Goal: Task Accomplishment & Management: Complete application form

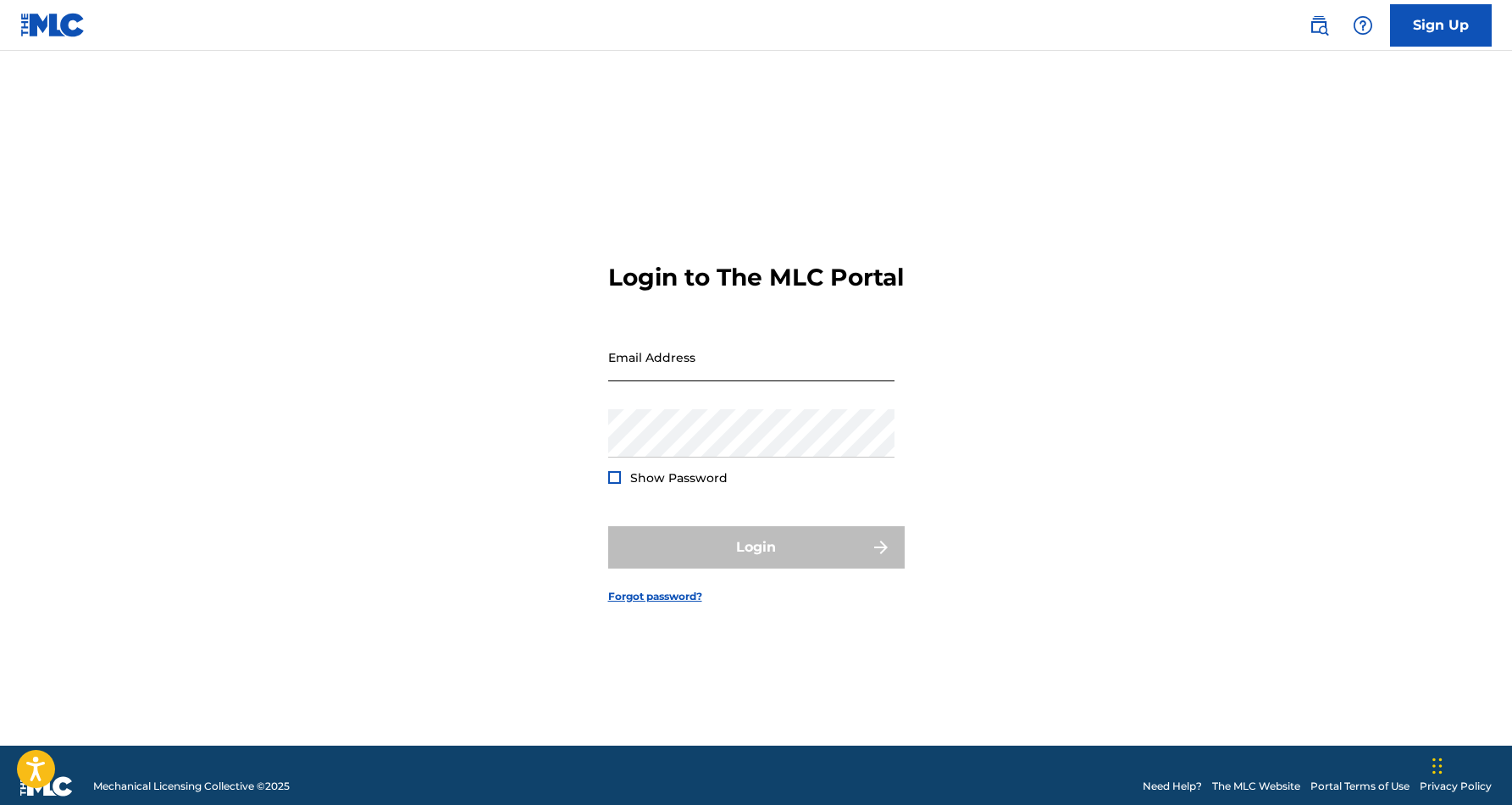
click at [744, 380] on input "Email Address" at bounding box center [751, 357] width 286 height 48
type input "[EMAIL_ADDRESS][DOMAIN_NAME]"
click at [756, 562] on button "Login" at bounding box center [756, 547] width 296 height 42
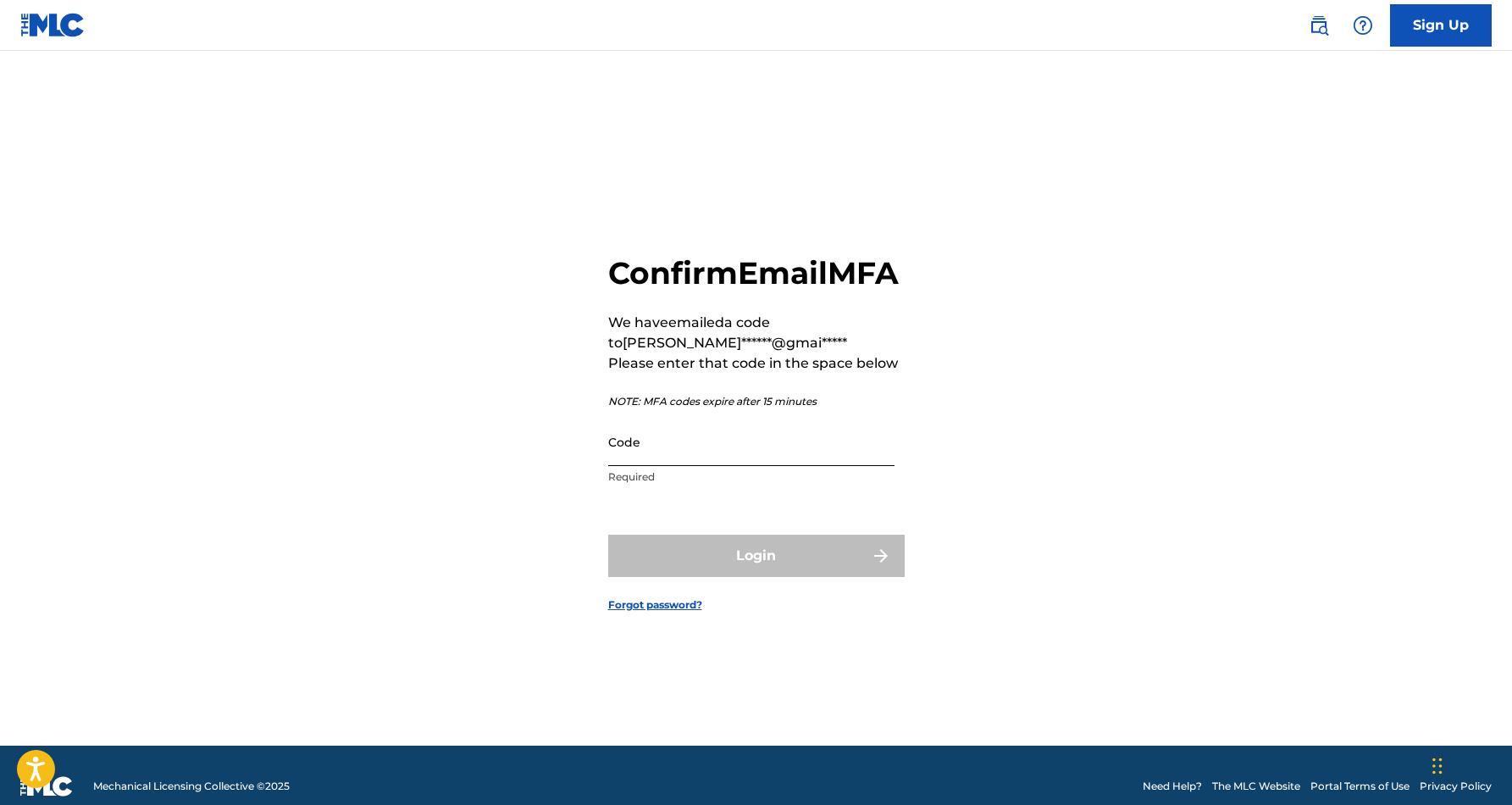
click at [620, 466] on input "Code" at bounding box center [751, 441] width 286 height 48
paste input "472504"
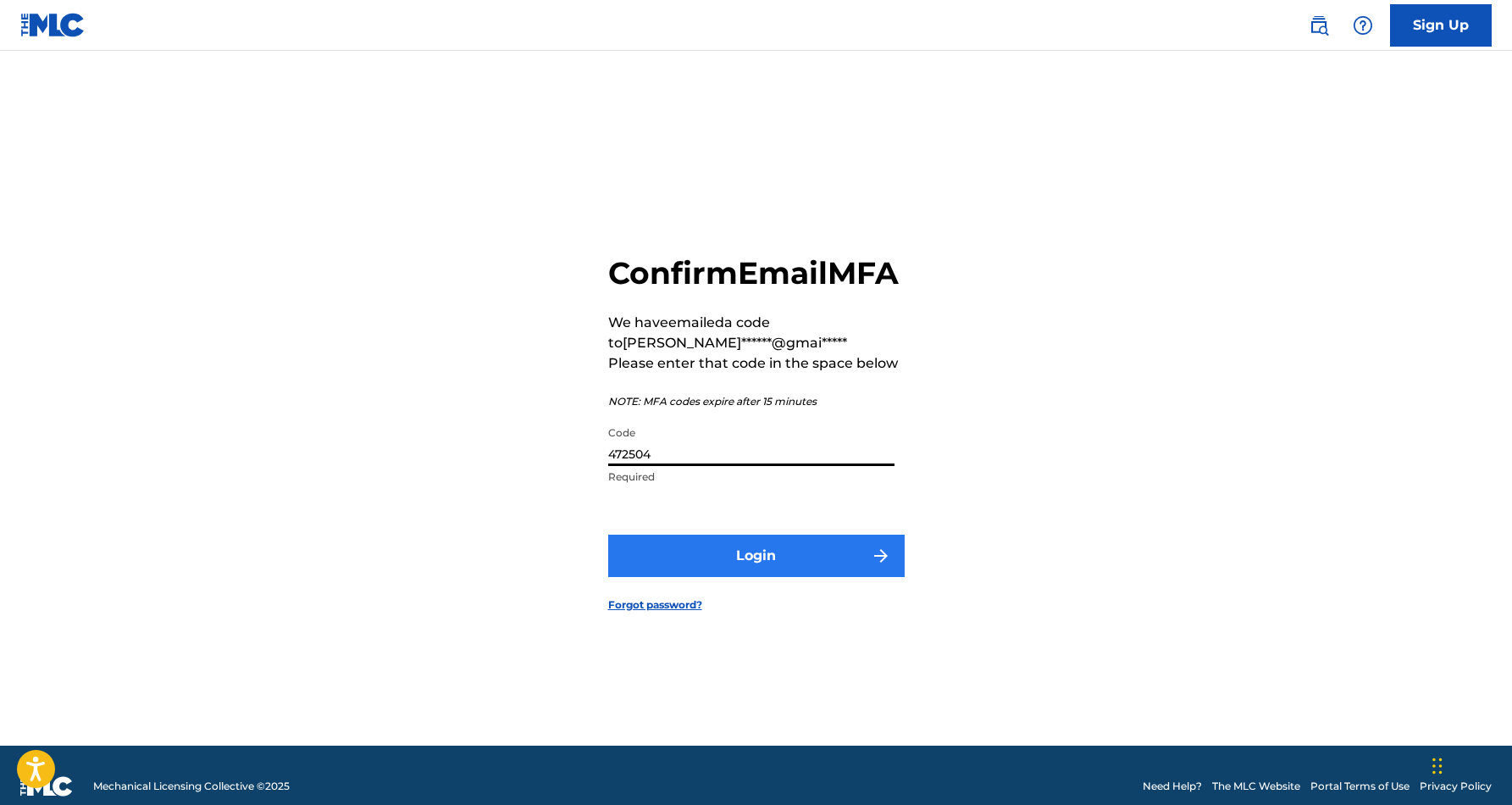
type input "472504"
click at [774, 570] on button "Login" at bounding box center [756, 555] width 296 height 42
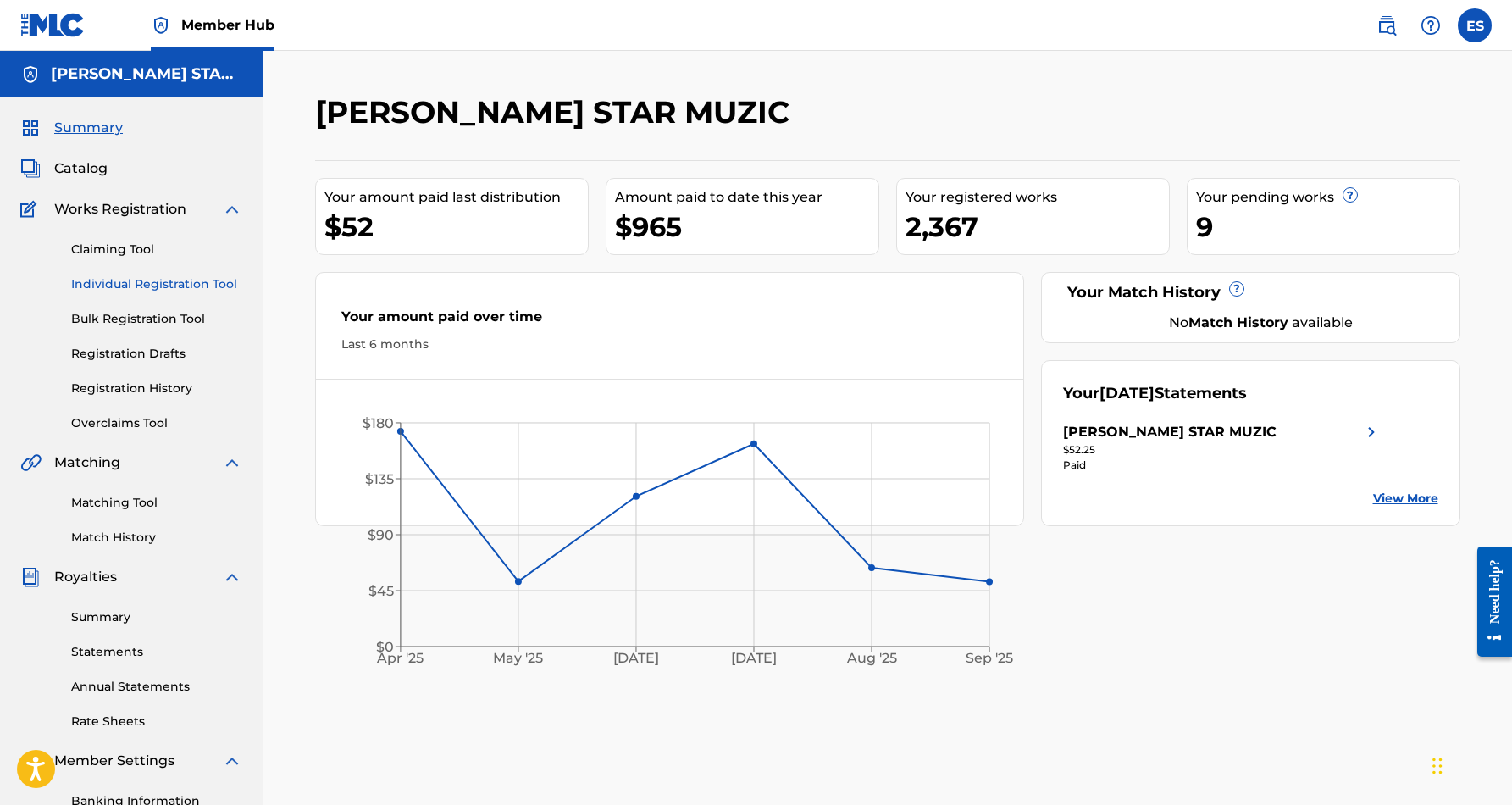
click at [168, 282] on link "Individual Registration Tool" at bounding box center [157, 284] width 171 height 18
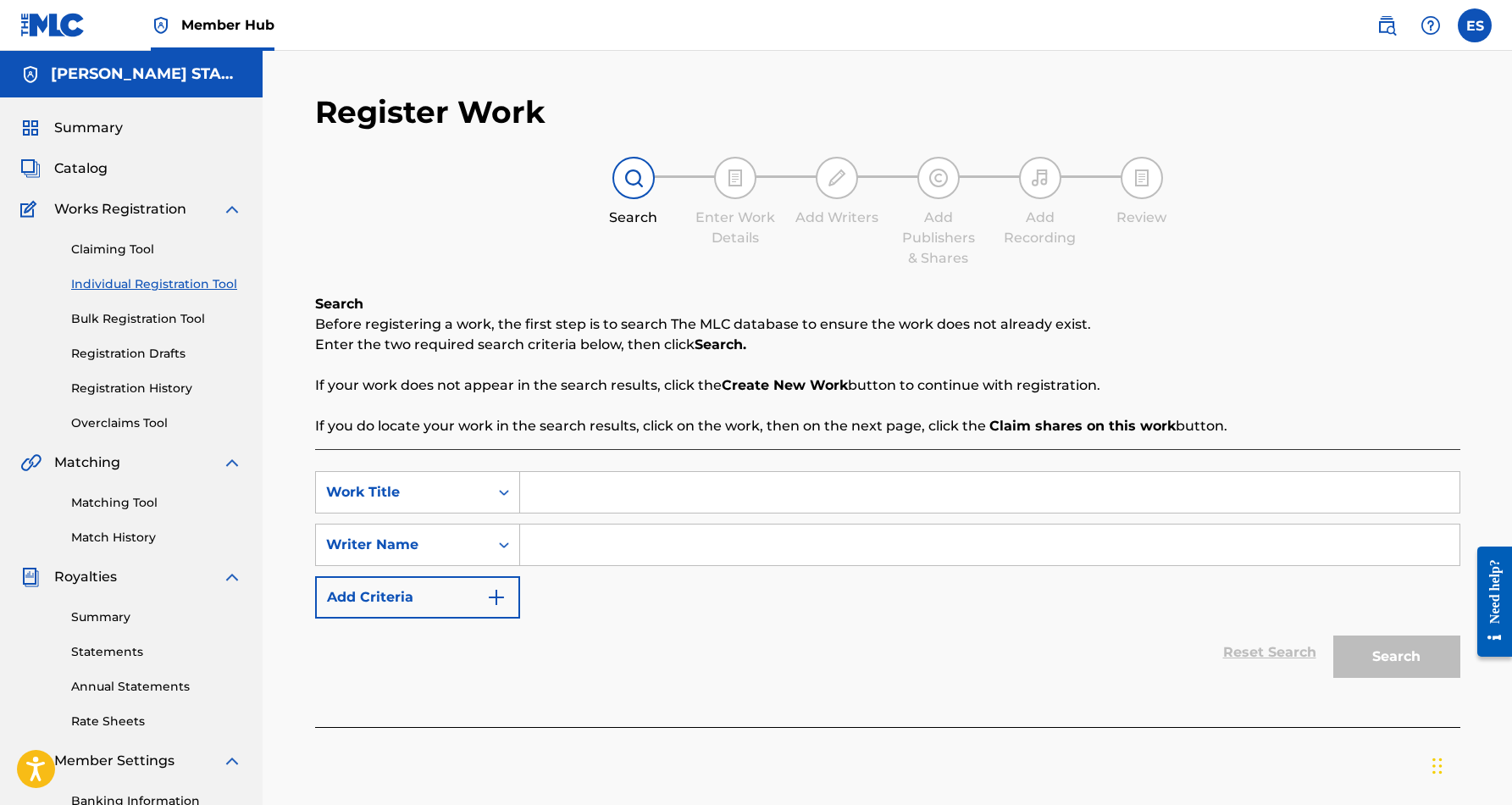
click at [618, 487] on input "Search Form" at bounding box center [989, 492] width 939 height 41
paste input "HOMETOWN BLUES"
type input "HOMETOWN BLUES"
click at [659, 557] on input "Search Form" at bounding box center [989, 544] width 939 height 41
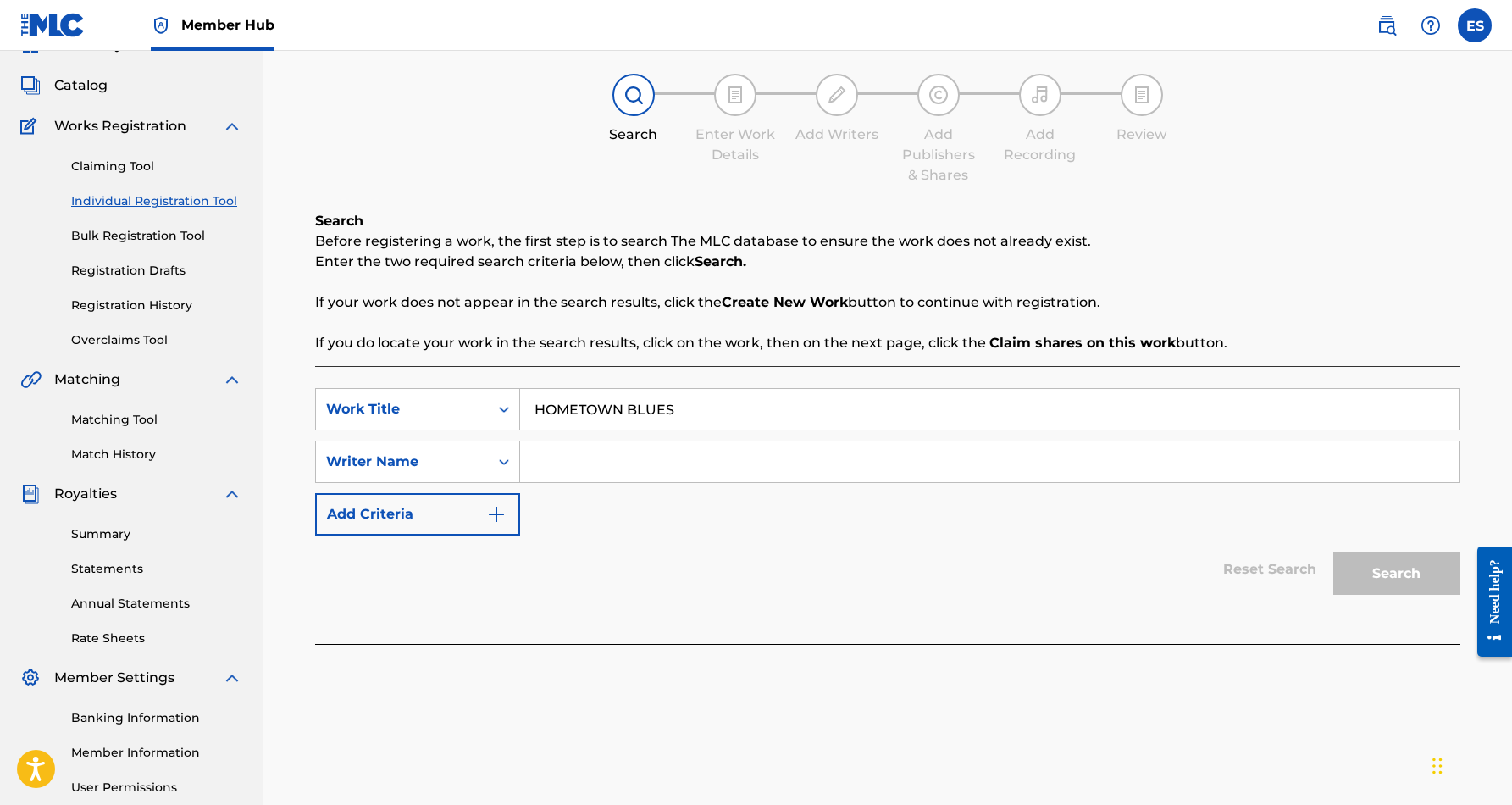
scroll to position [86, 0]
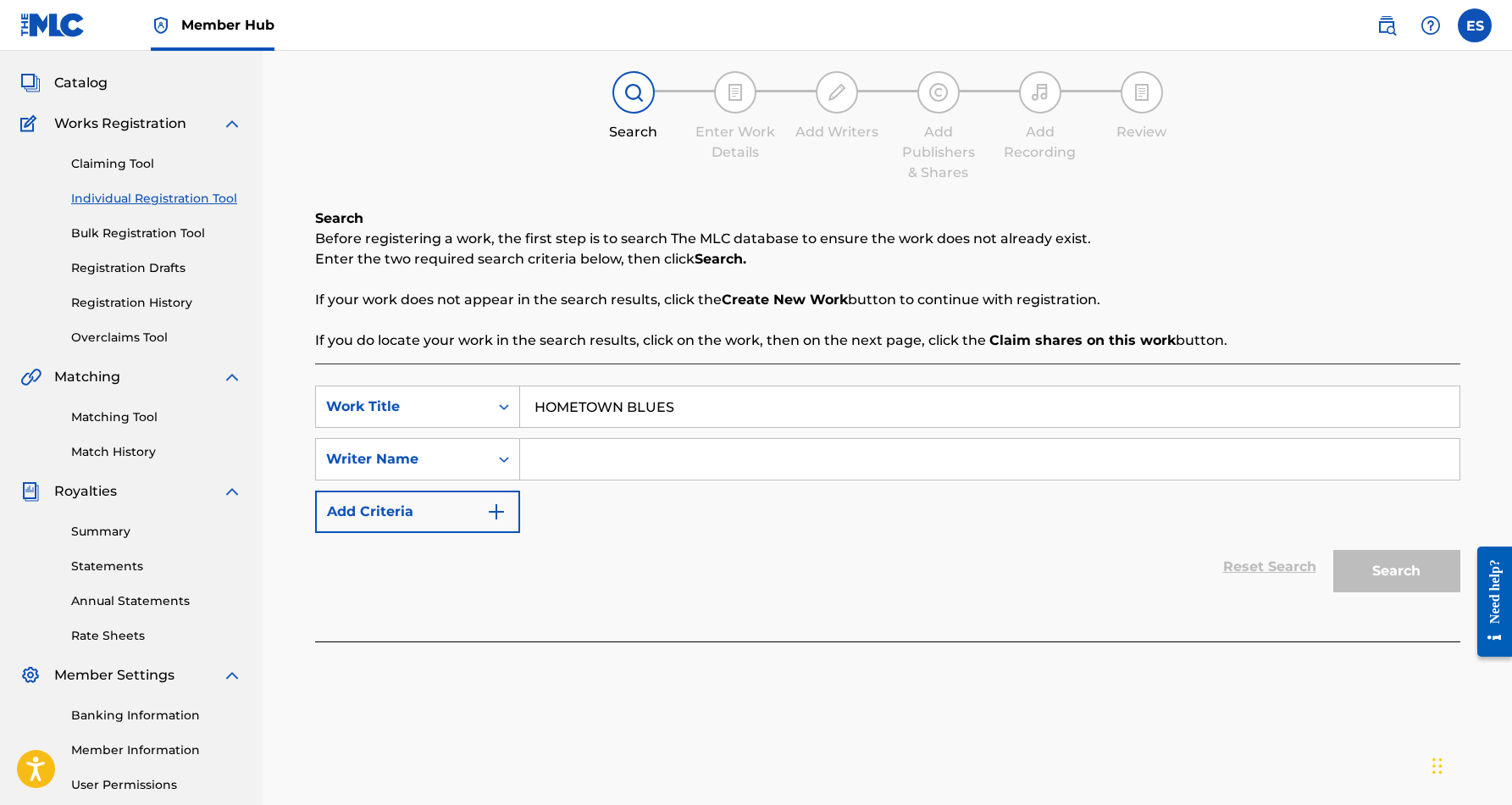
paste input "[PERSON_NAME] [PERSON_NAME]"
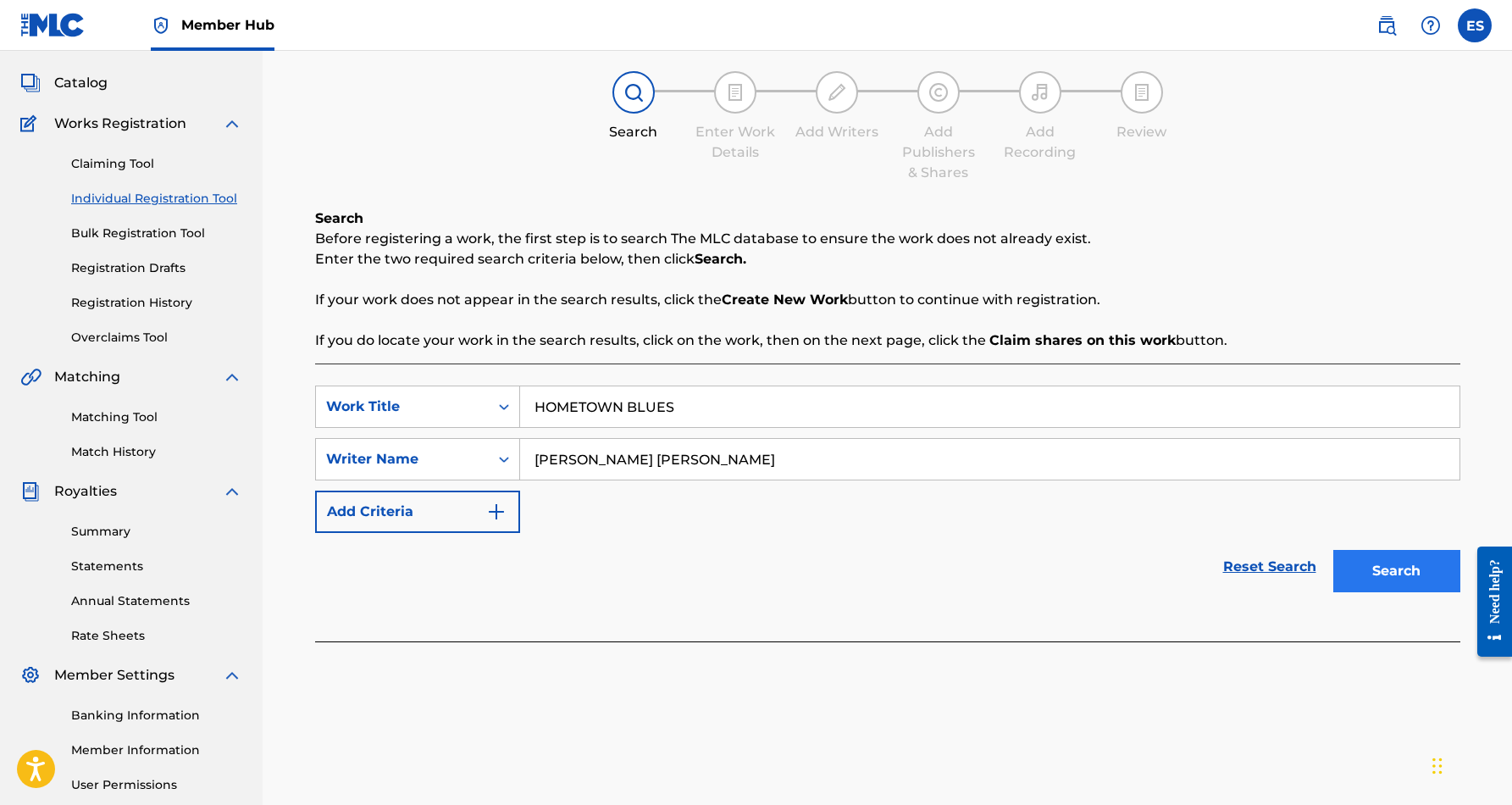
type input "[PERSON_NAME] [PERSON_NAME]"
click at [1364, 564] on button "Search" at bounding box center [1396, 570] width 127 height 42
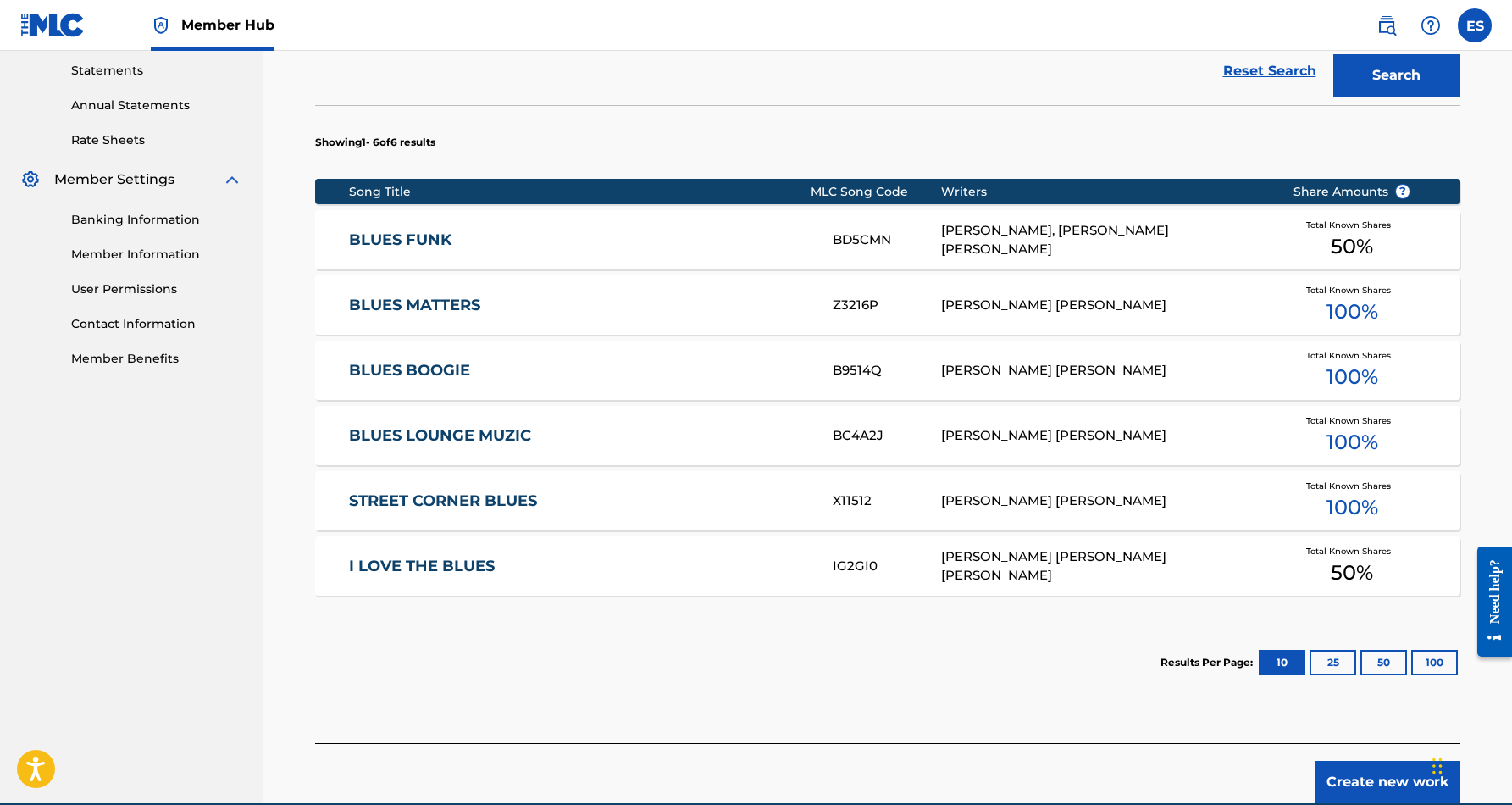
scroll to position [609, 0]
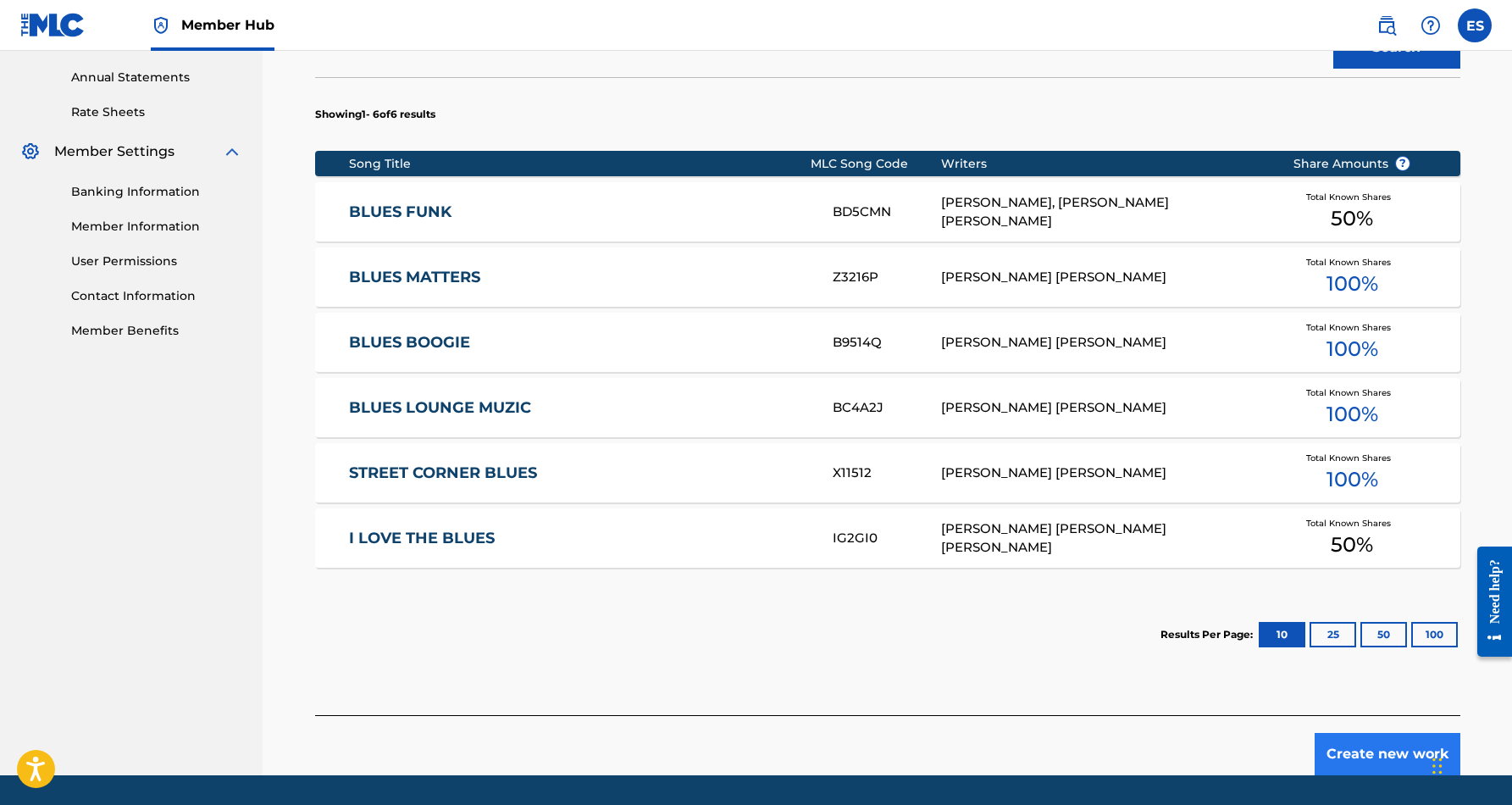
click at [1374, 758] on button "Create new work" at bounding box center [1387, 753] width 145 height 42
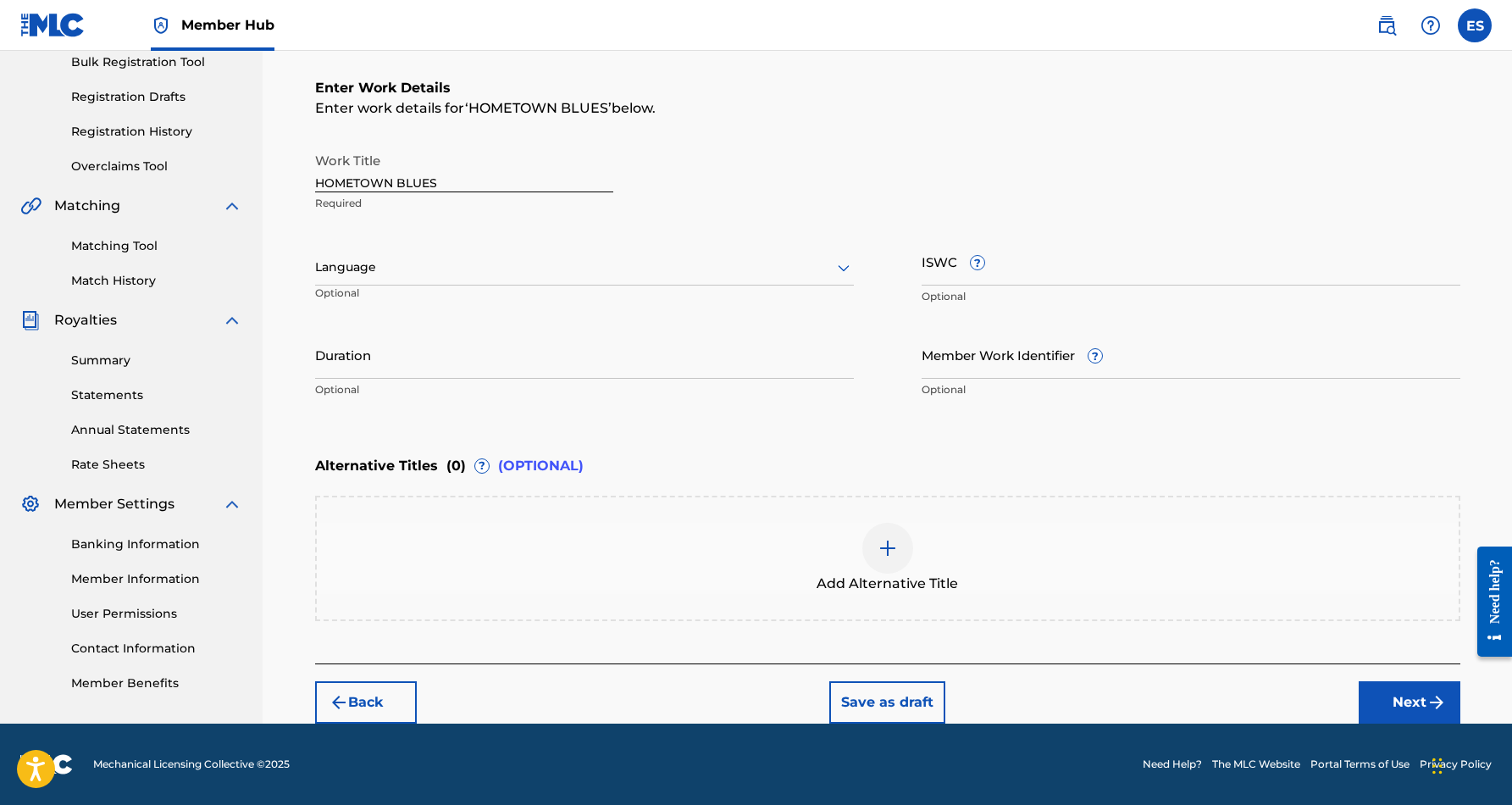
scroll to position [256, 0]
click at [841, 267] on icon at bounding box center [844, 268] width 12 height 7
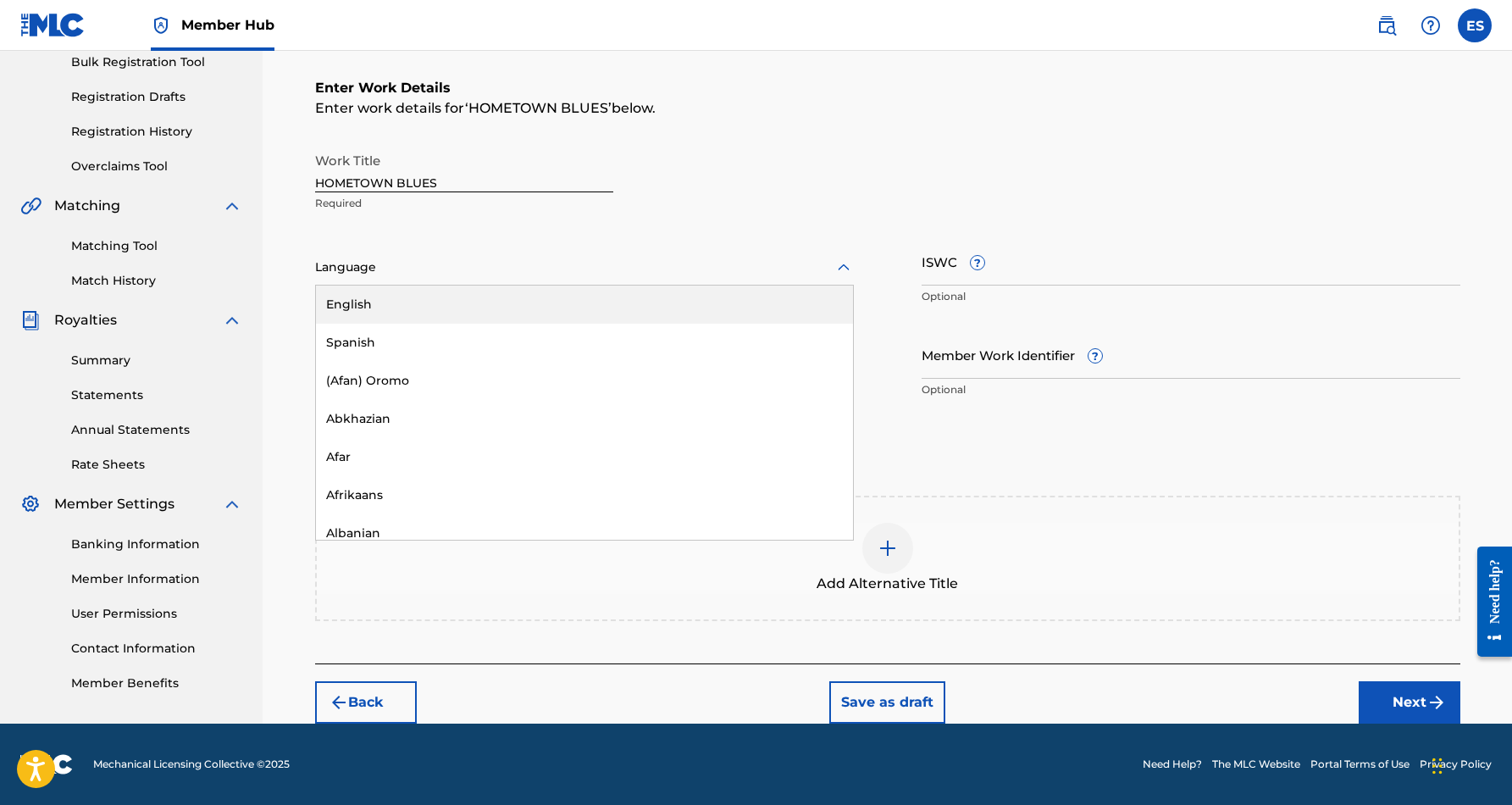
click at [750, 301] on div "English" at bounding box center [584, 305] width 537 height 38
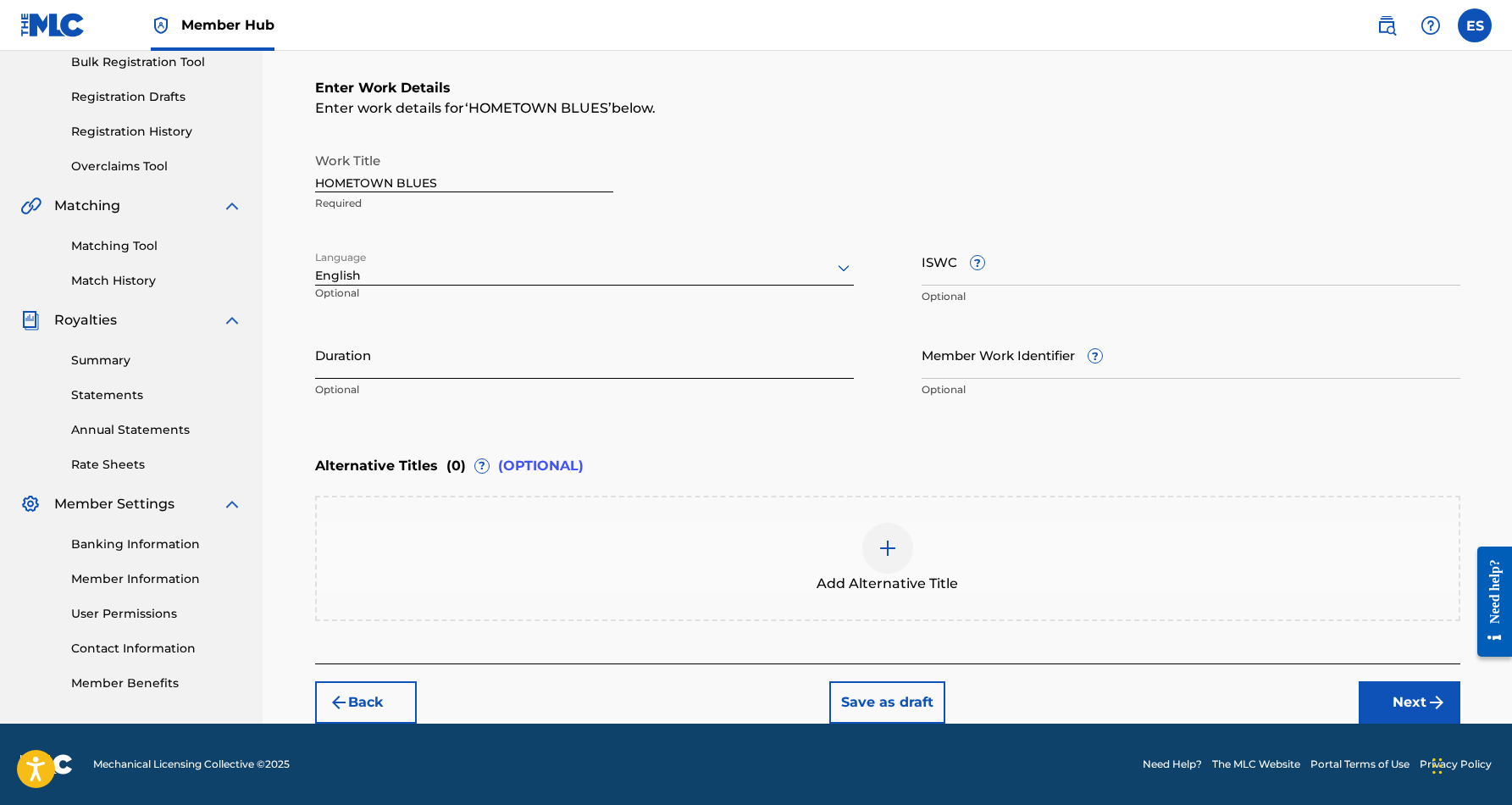
click at [473, 341] on input "Duration" at bounding box center [584, 355] width 538 height 48
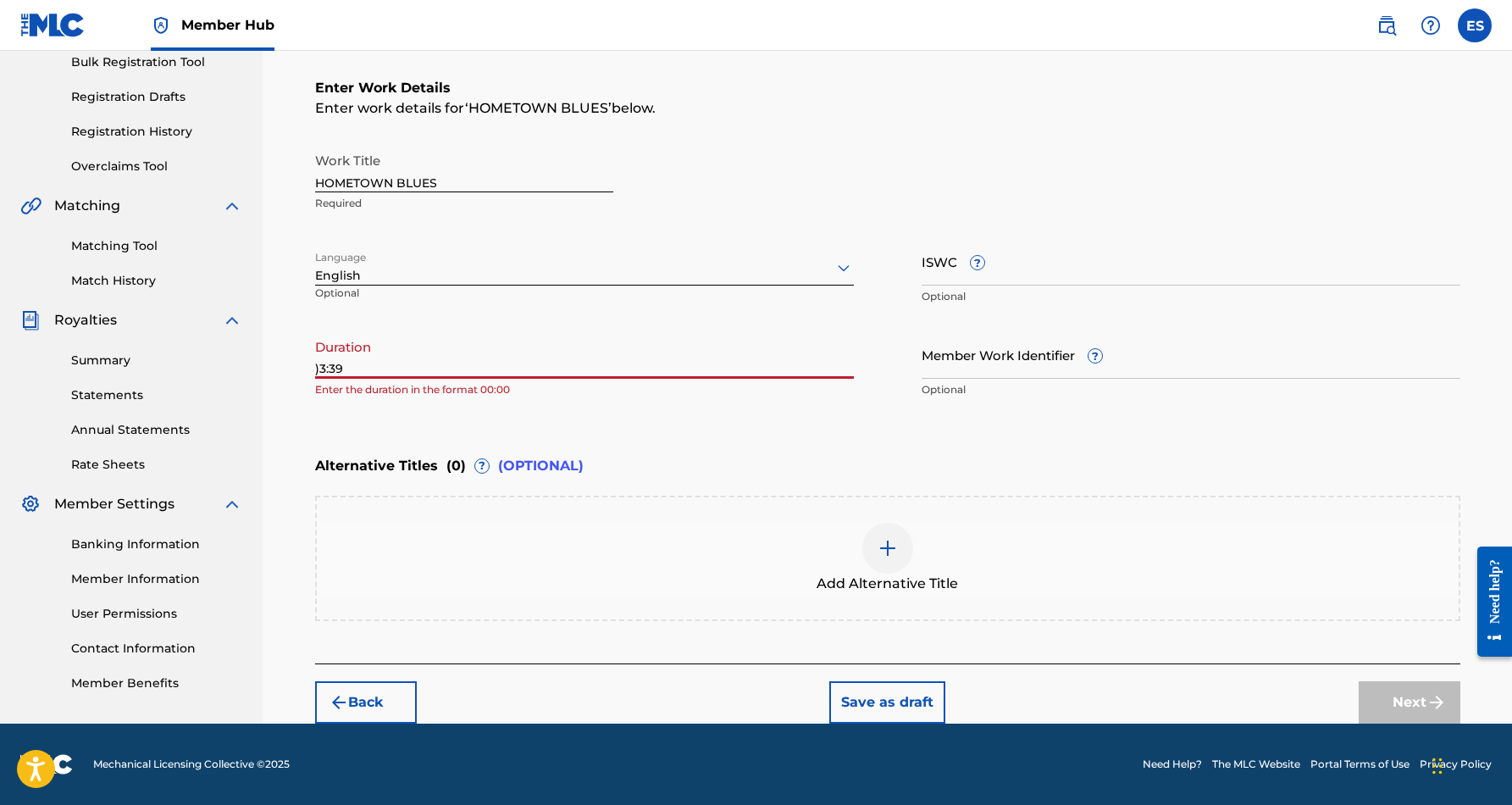
click at [661, 427] on div "Enter Work Details Enter work details for ‘ HOMETOWN BLUES ’ below. Work Title …" at bounding box center [887, 242] width 1145 height 410
click at [318, 373] on input ")3:39" at bounding box center [584, 355] width 538 height 48
click at [322, 432] on div "Enter Work Details Enter work details for ‘ HOMETOWN BLUES ’ below. Work Title …" at bounding box center [887, 242] width 1145 height 410
click at [312, 364] on div "Register Work Search Enter Work Details Add Writers Add Publishers & Shares Add…" at bounding box center [888, 280] width 1186 height 886
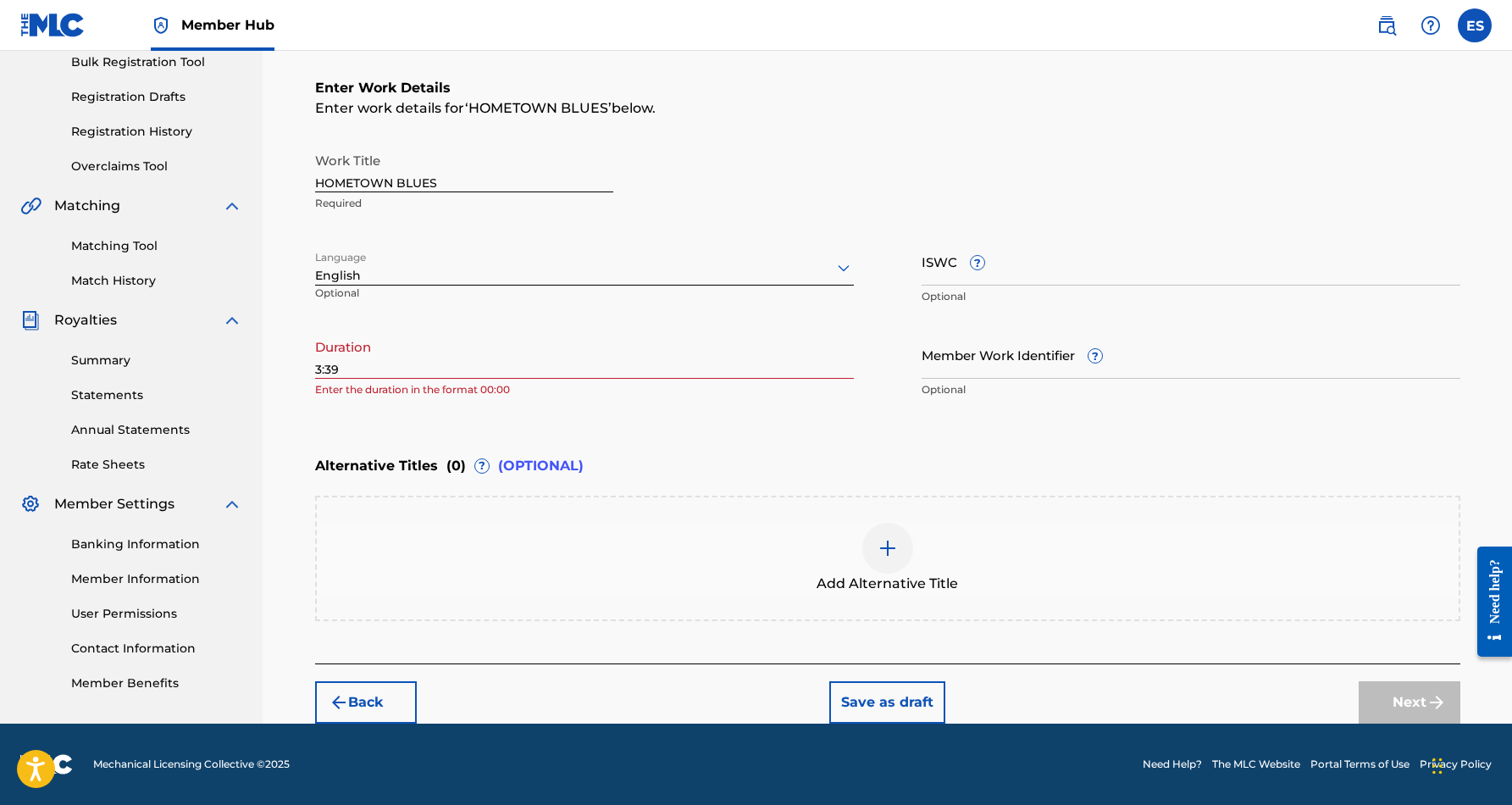
click at [316, 370] on input "3:39" at bounding box center [584, 355] width 538 height 48
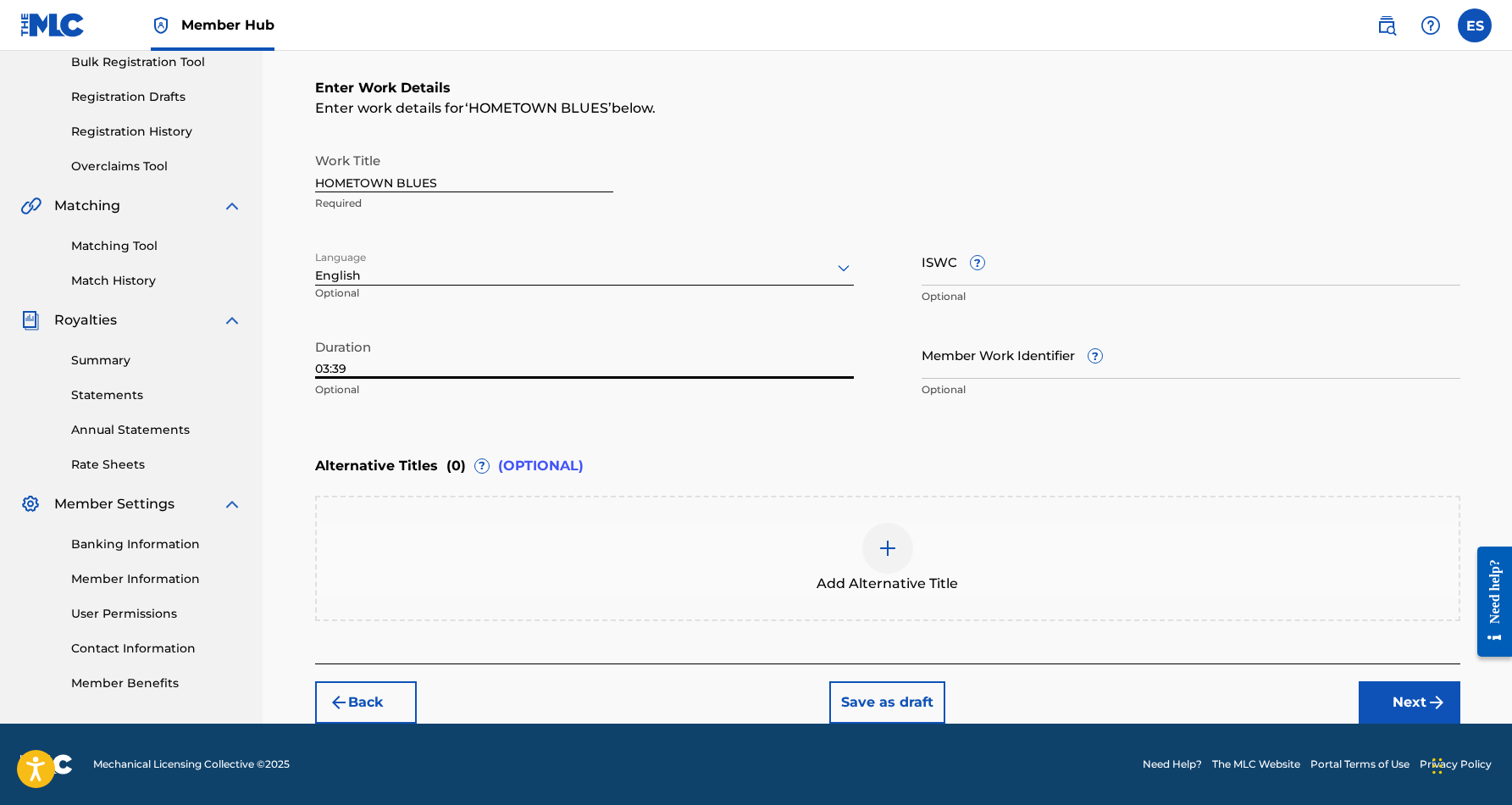
type input "03:39"
click at [370, 434] on div "Enter Work Details Enter work details for ‘ HOMETOWN BLUES ’ below. Work Title …" at bounding box center [887, 242] width 1145 height 410
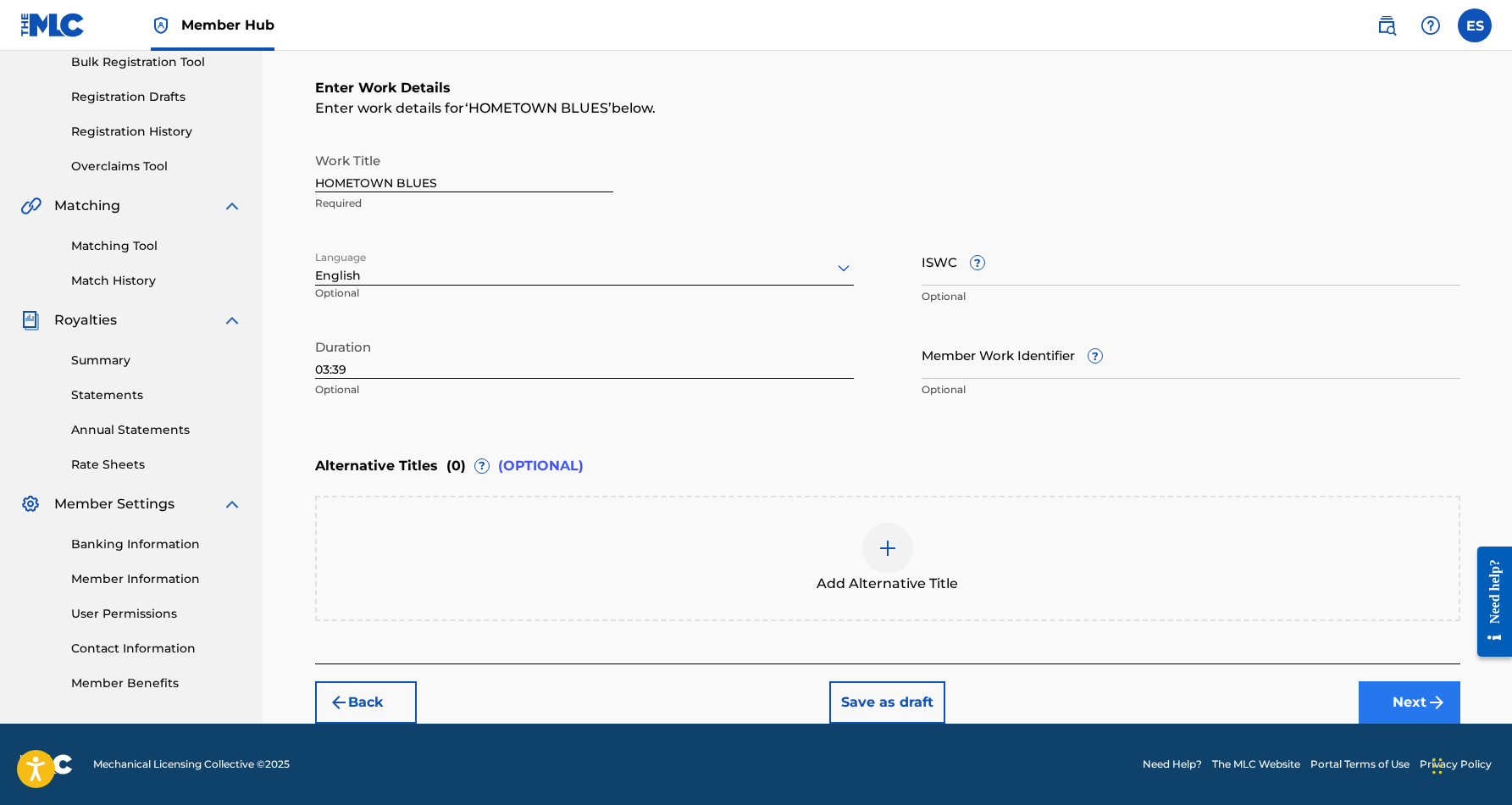
click at [1427, 698] on img "submit" at bounding box center [1436, 701] width 20 height 20
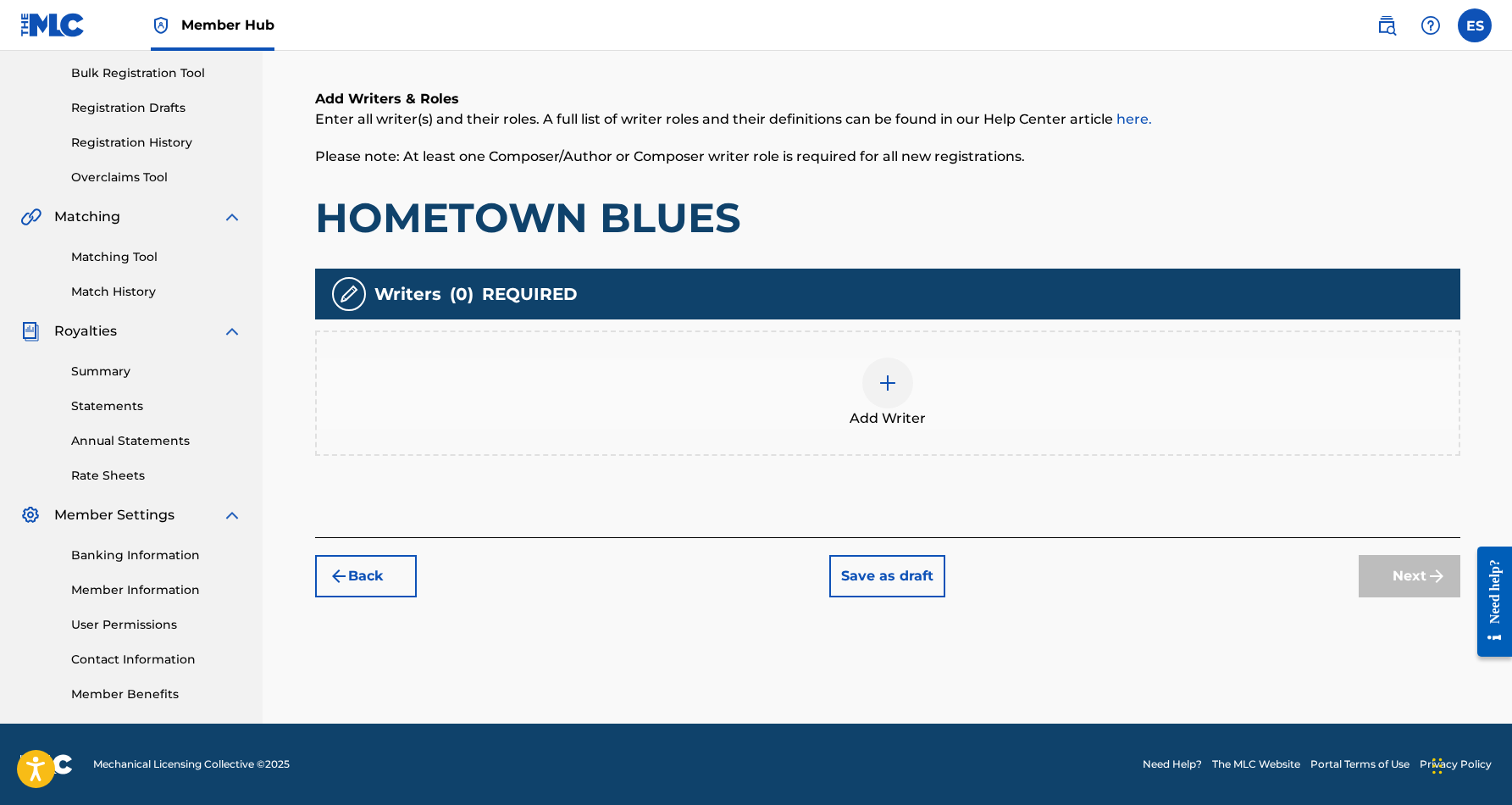
scroll to position [246, 0]
click at [890, 389] on img at bounding box center [887, 383] width 20 height 20
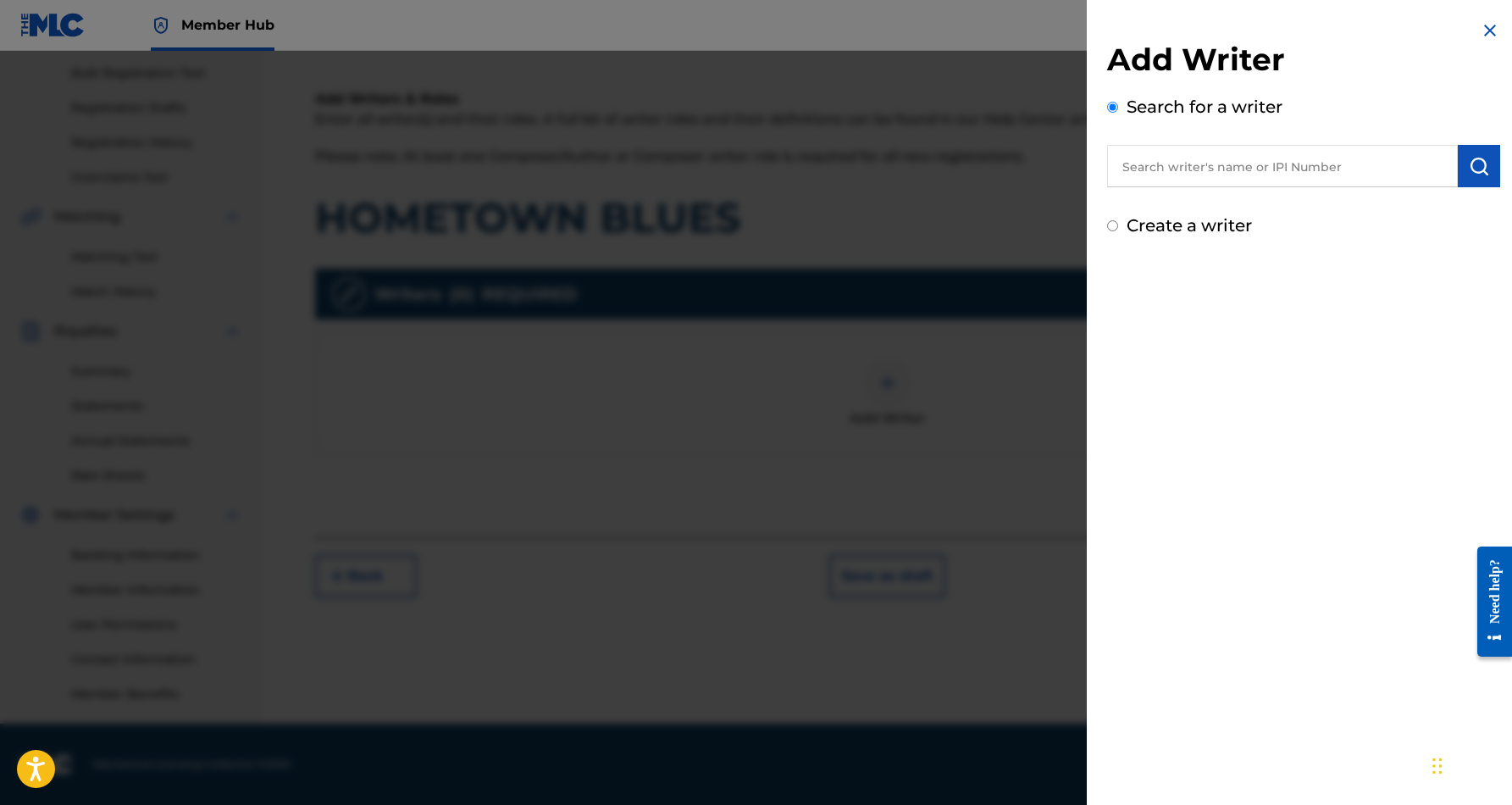
click at [1155, 178] on input "text" at bounding box center [1282, 165] width 351 height 42
paste input "[PERSON_NAME] [PERSON_NAME]"
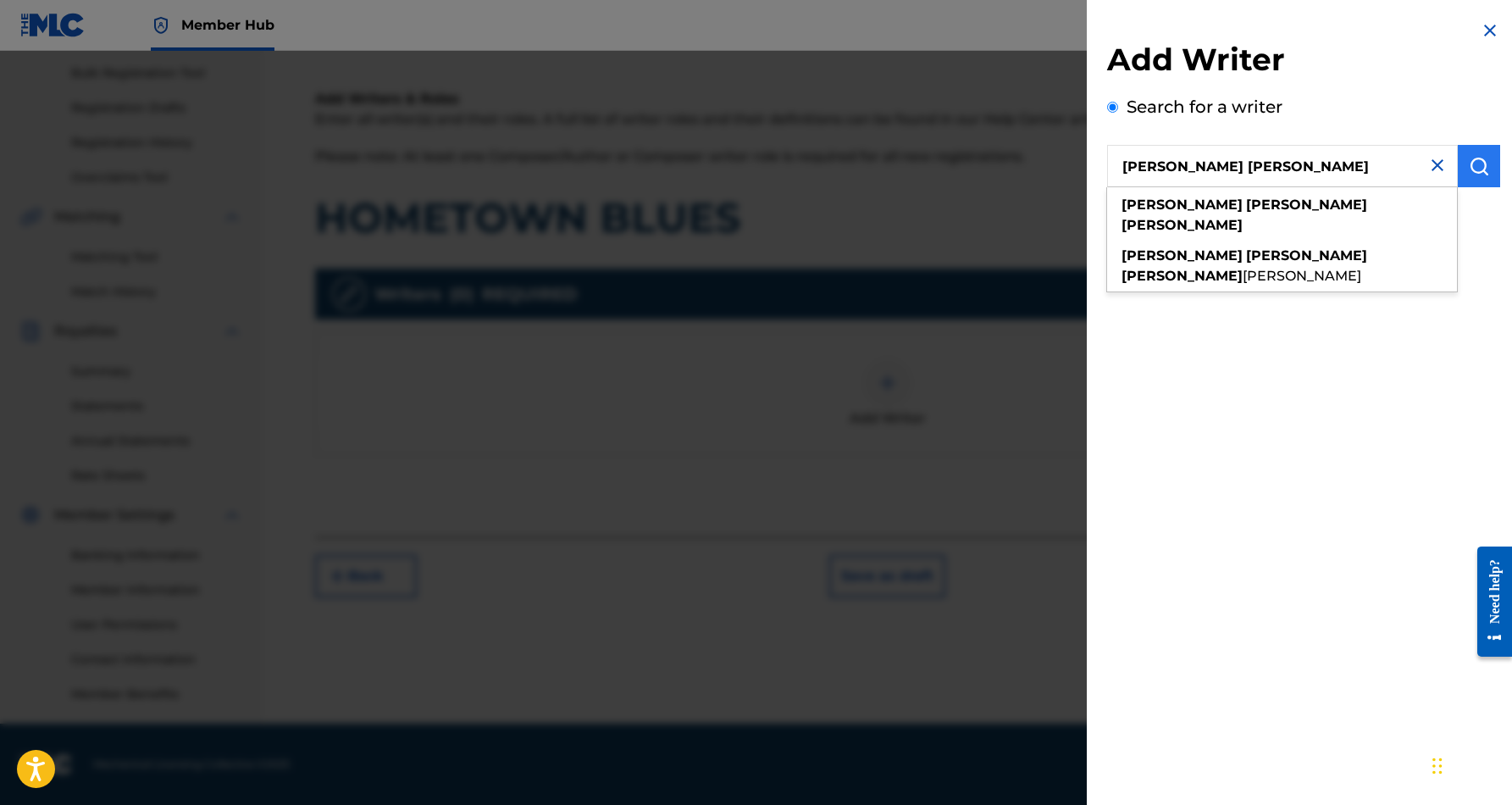
type input "[PERSON_NAME] [PERSON_NAME]"
click at [1482, 156] on img "submit" at bounding box center [1478, 165] width 20 height 20
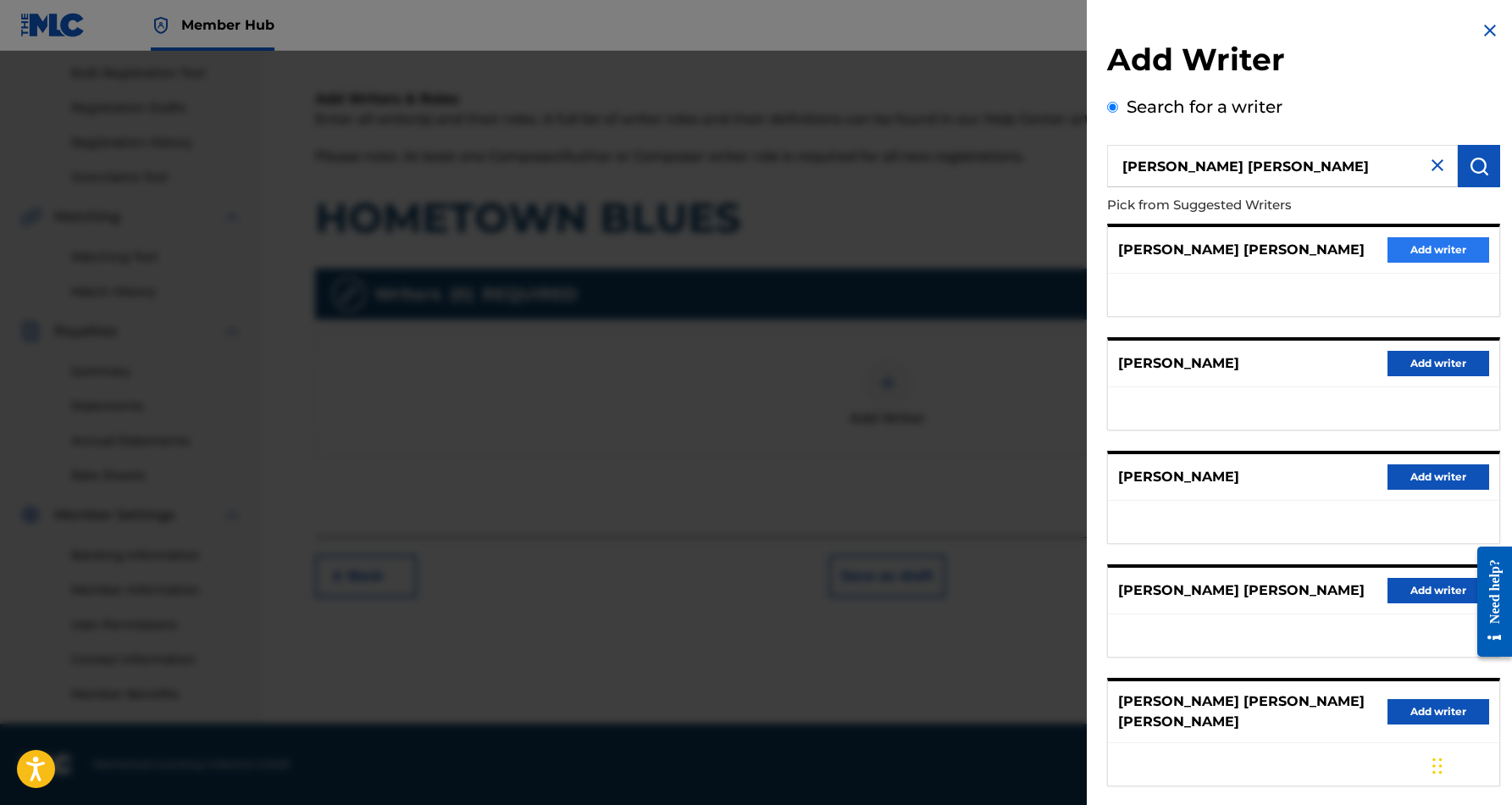
click at [1392, 248] on button "Add writer" at bounding box center [1438, 249] width 101 height 25
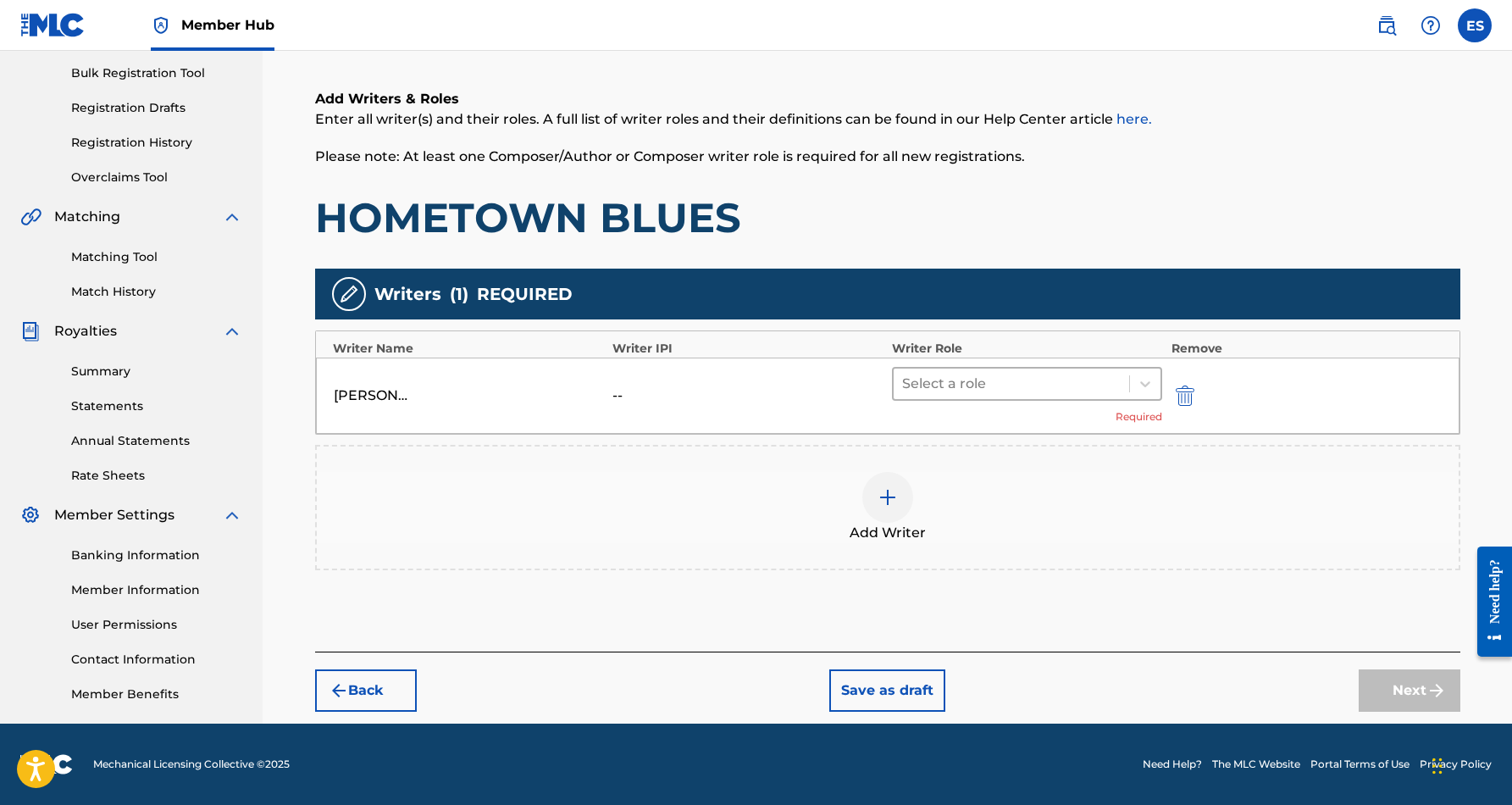
click at [1020, 386] on div at bounding box center [1011, 383] width 219 height 23
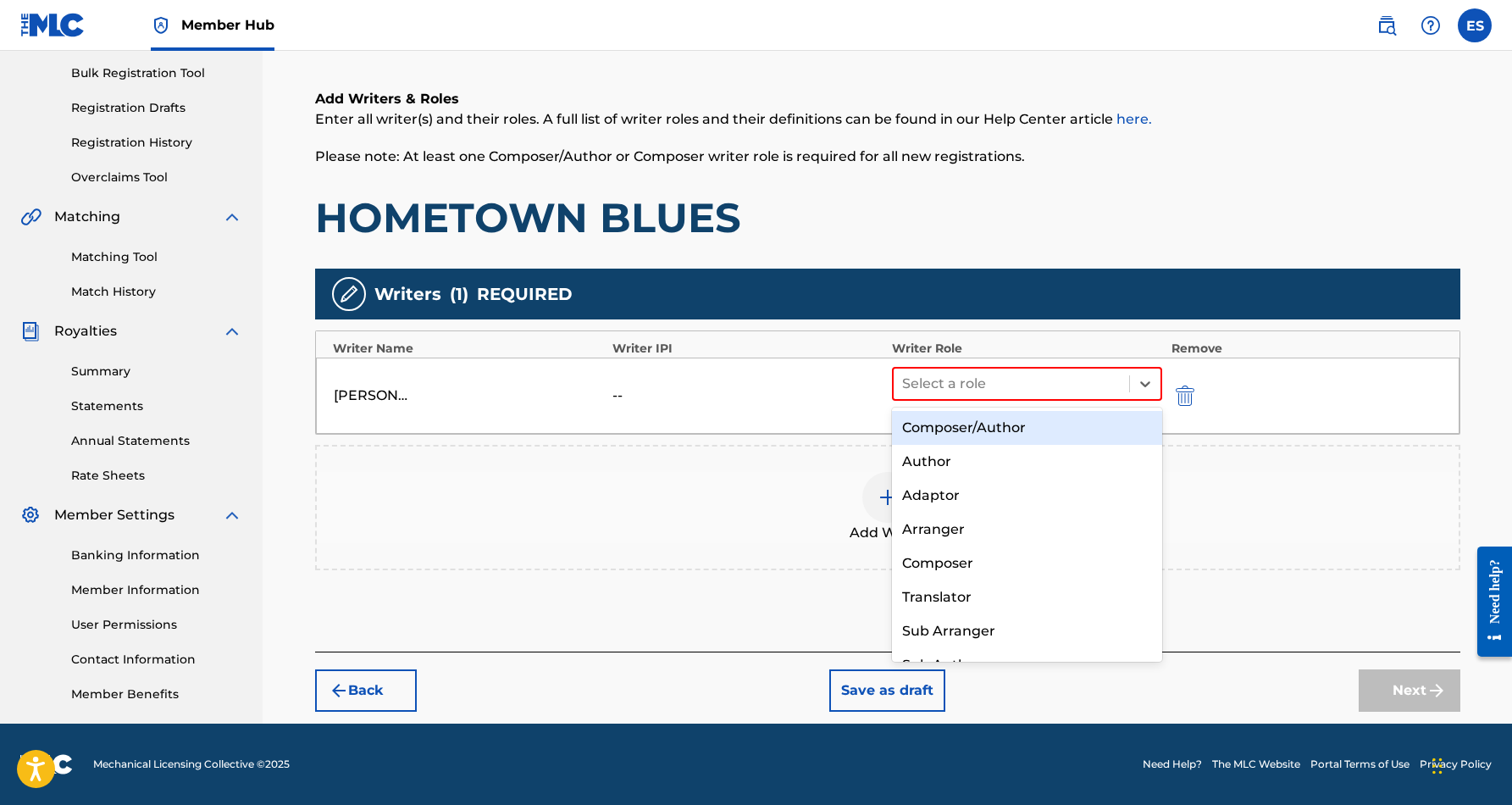
click at [1011, 428] on div "Composer/Author" at bounding box center [1026, 428] width 271 height 34
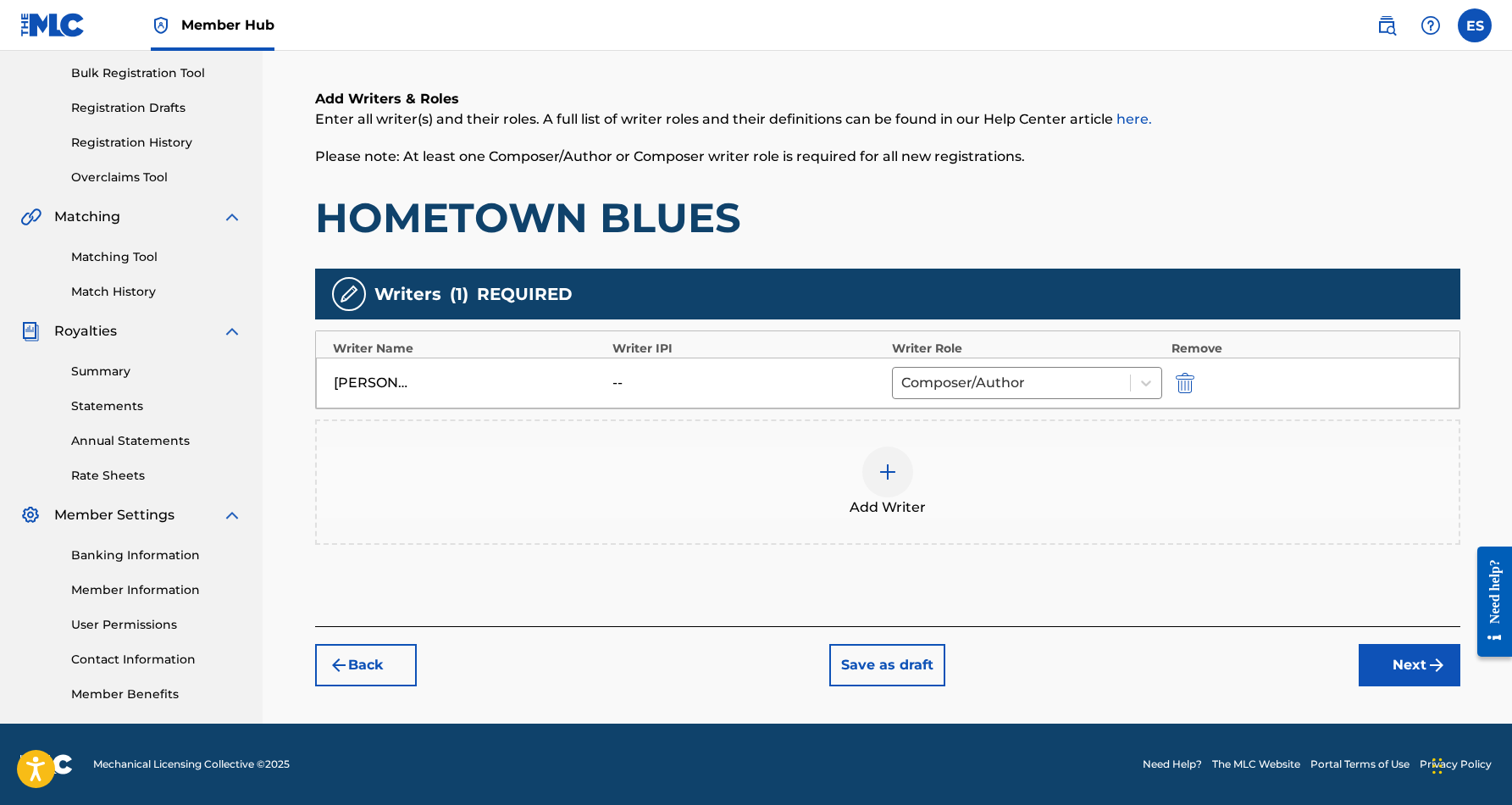
click at [890, 478] on img at bounding box center [887, 471] width 20 height 20
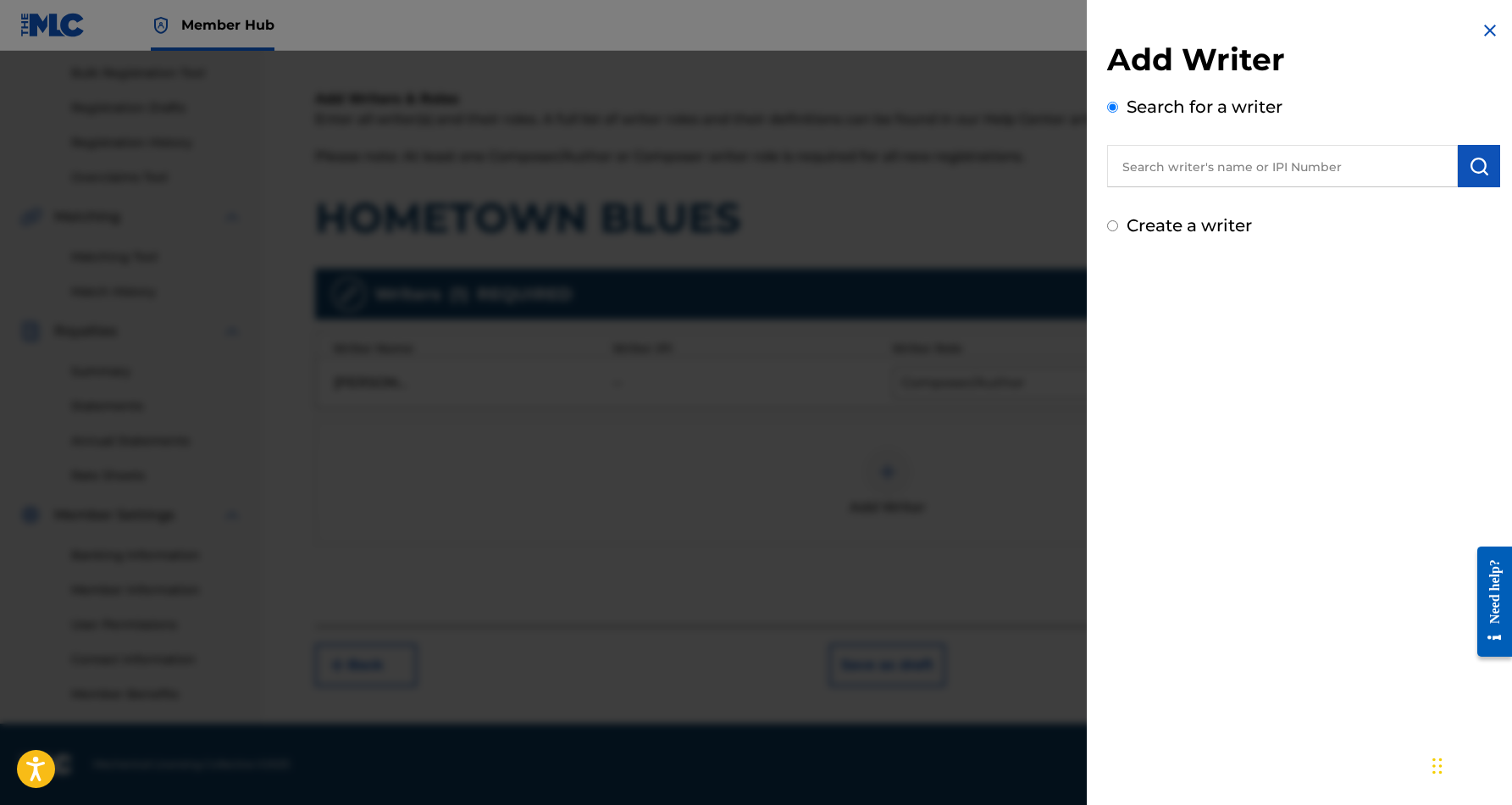
click at [1116, 226] on input "Create a writer" at bounding box center [1112, 225] width 11 height 11
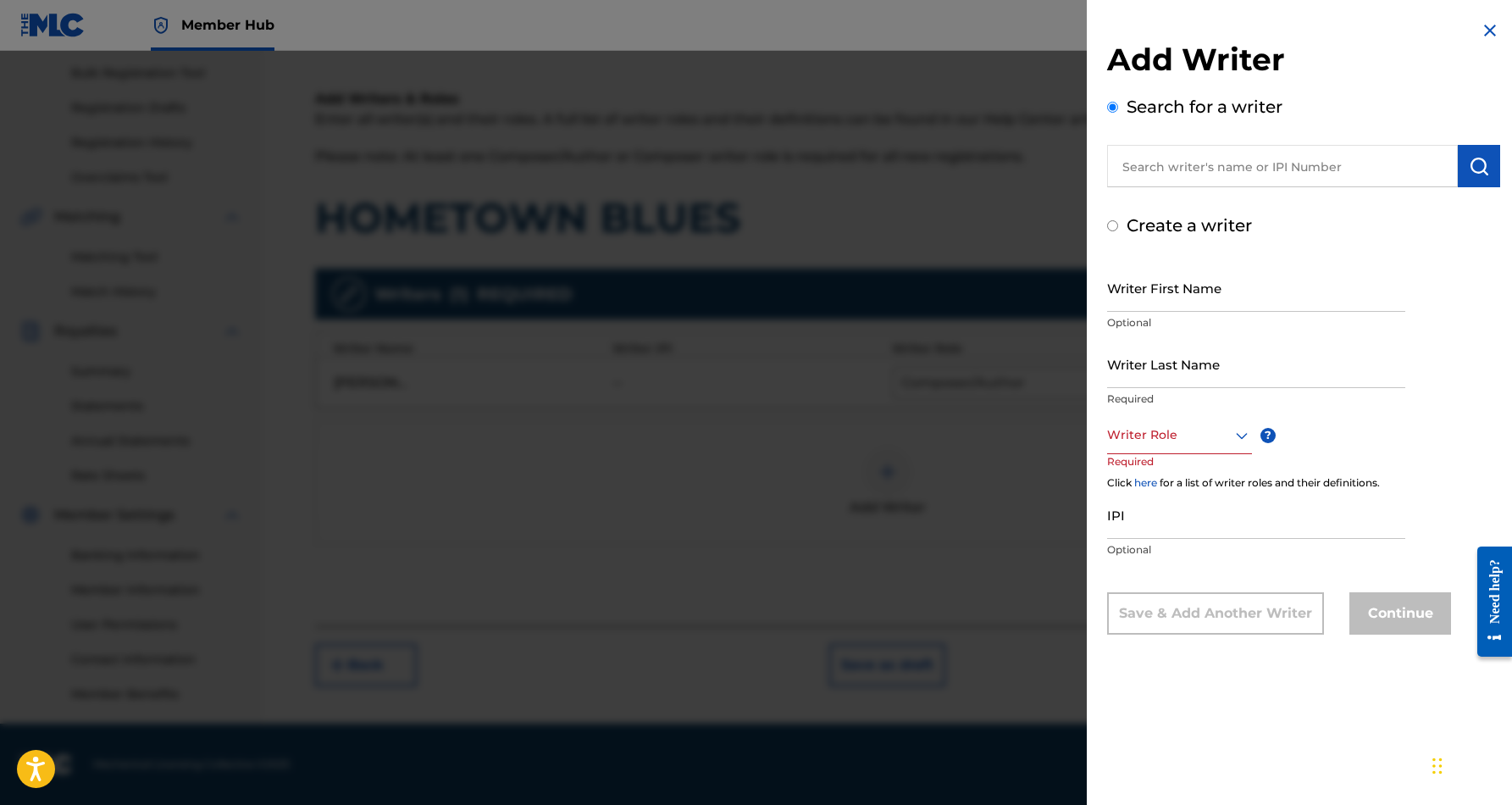
radio input "false"
radio input "true"
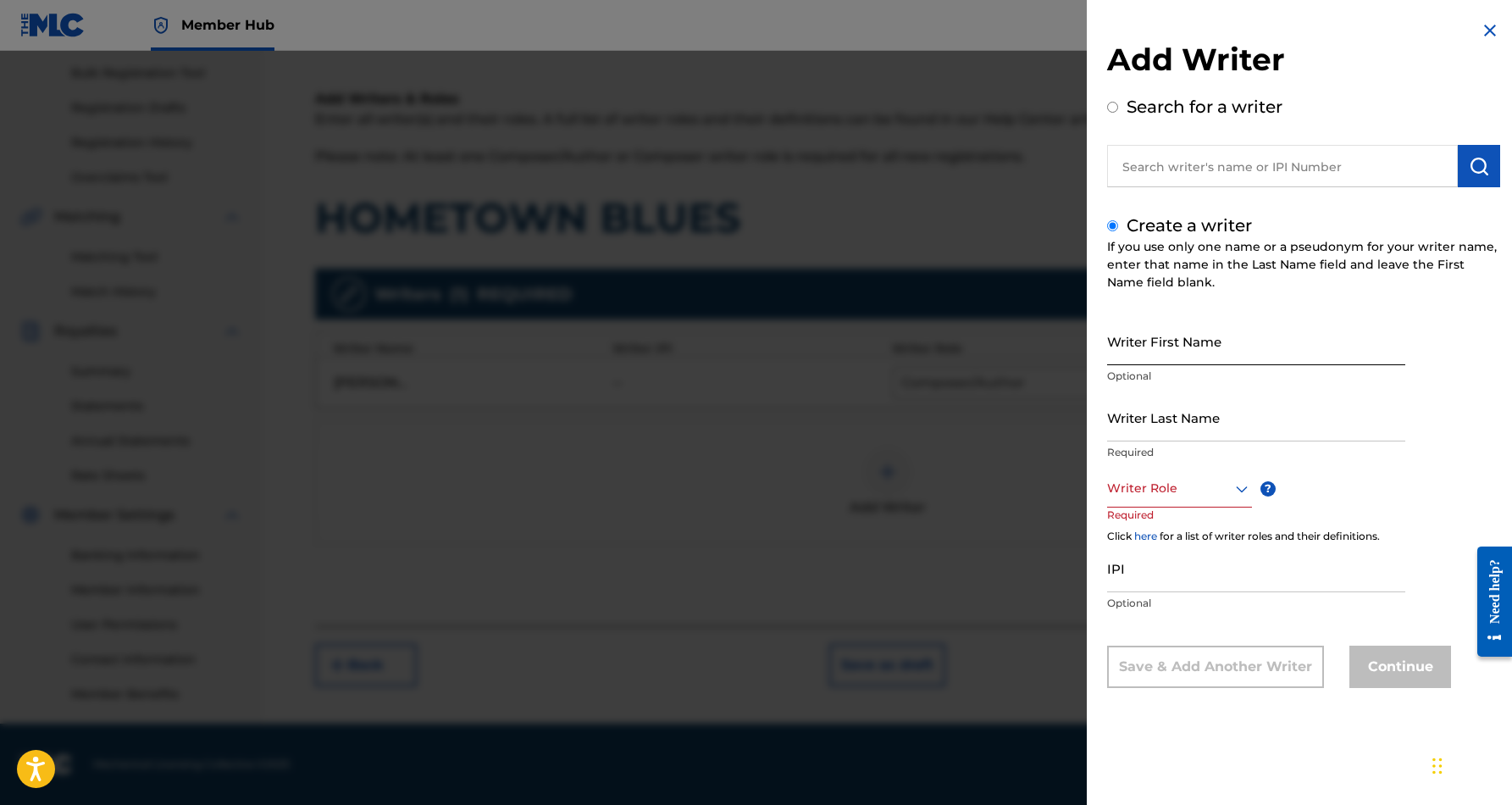
click at [1136, 339] on input "Writer First Name" at bounding box center [1256, 341] width 298 height 48
paste input "[PERSON_NAME]"
type input "[PERSON_NAME]"
click at [1136, 427] on input "Writer Last Name" at bounding box center [1256, 417] width 298 height 48
paste input "[PERSON_NAME]"
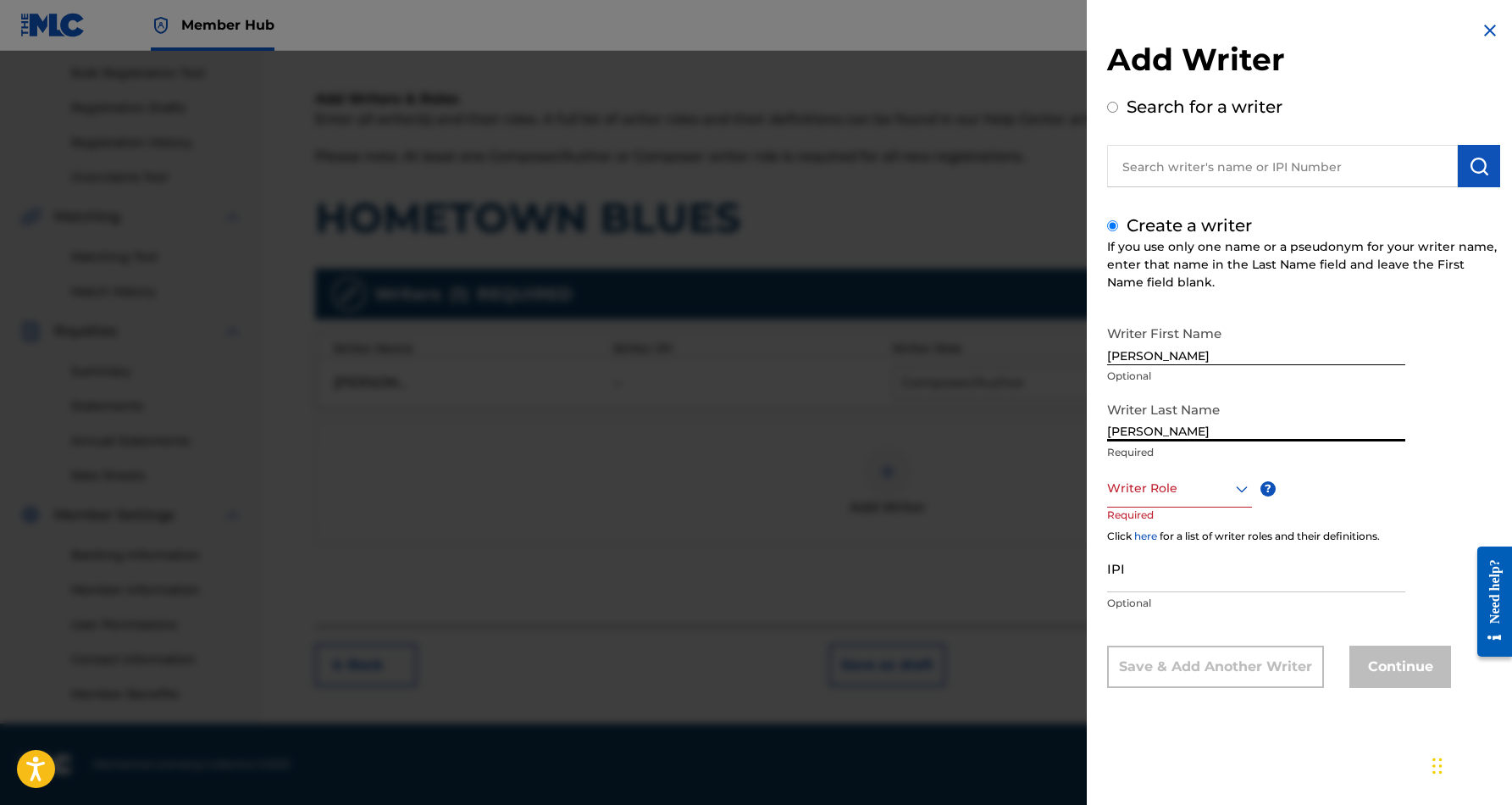
type input "[PERSON_NAME]"
click at [1183, 358] on input "[PERSON_NAME]" at bounding box center [1256, 341] width 298 height 48
type input "[PERSON_NAME]"
click at [1241, 493] on icon at bounding box center [1241, 488] width 20 height 20
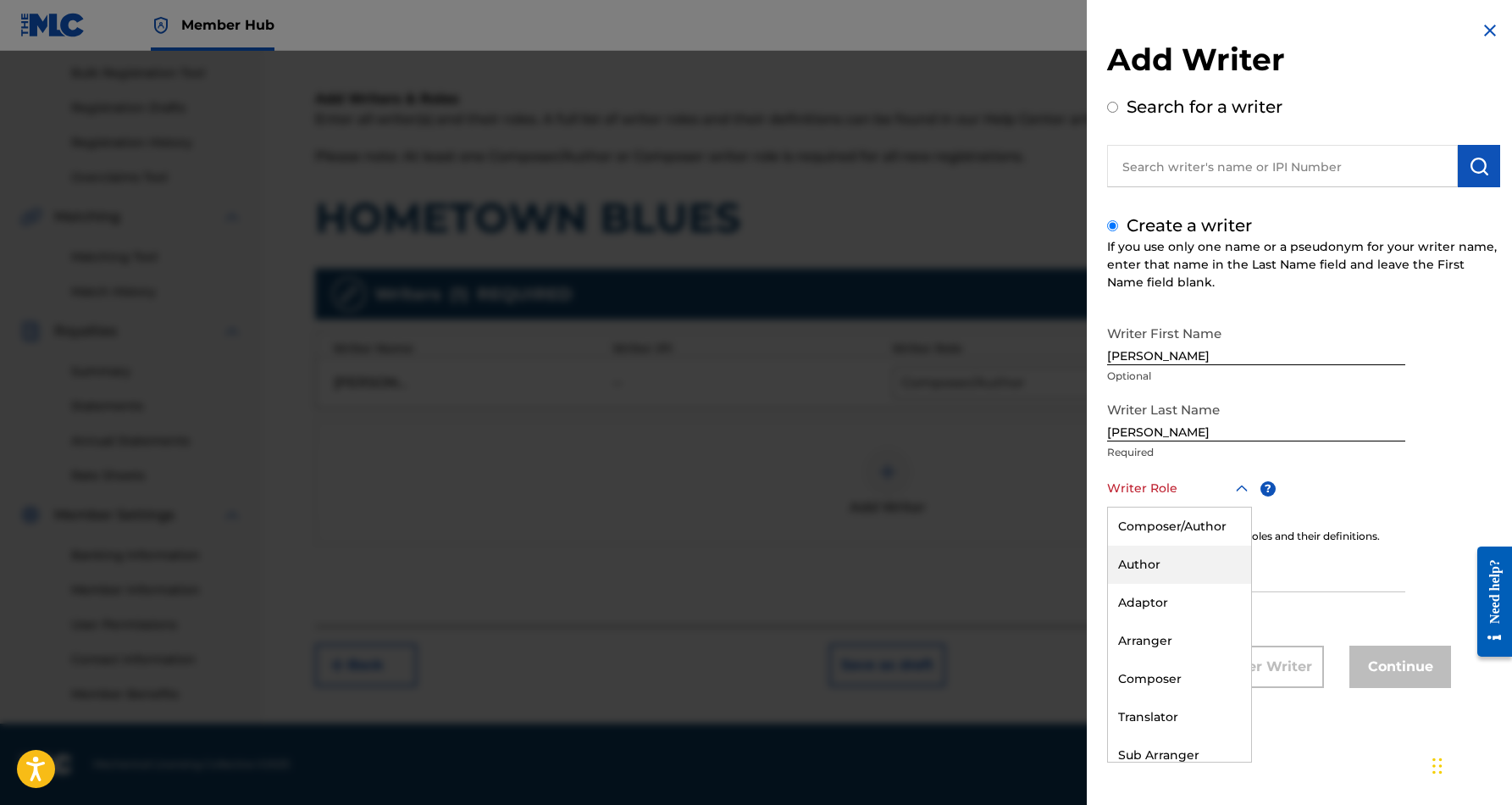
click at [1224, 551] on div "Author" at bounding box center [1179, 564] width 143 height 38
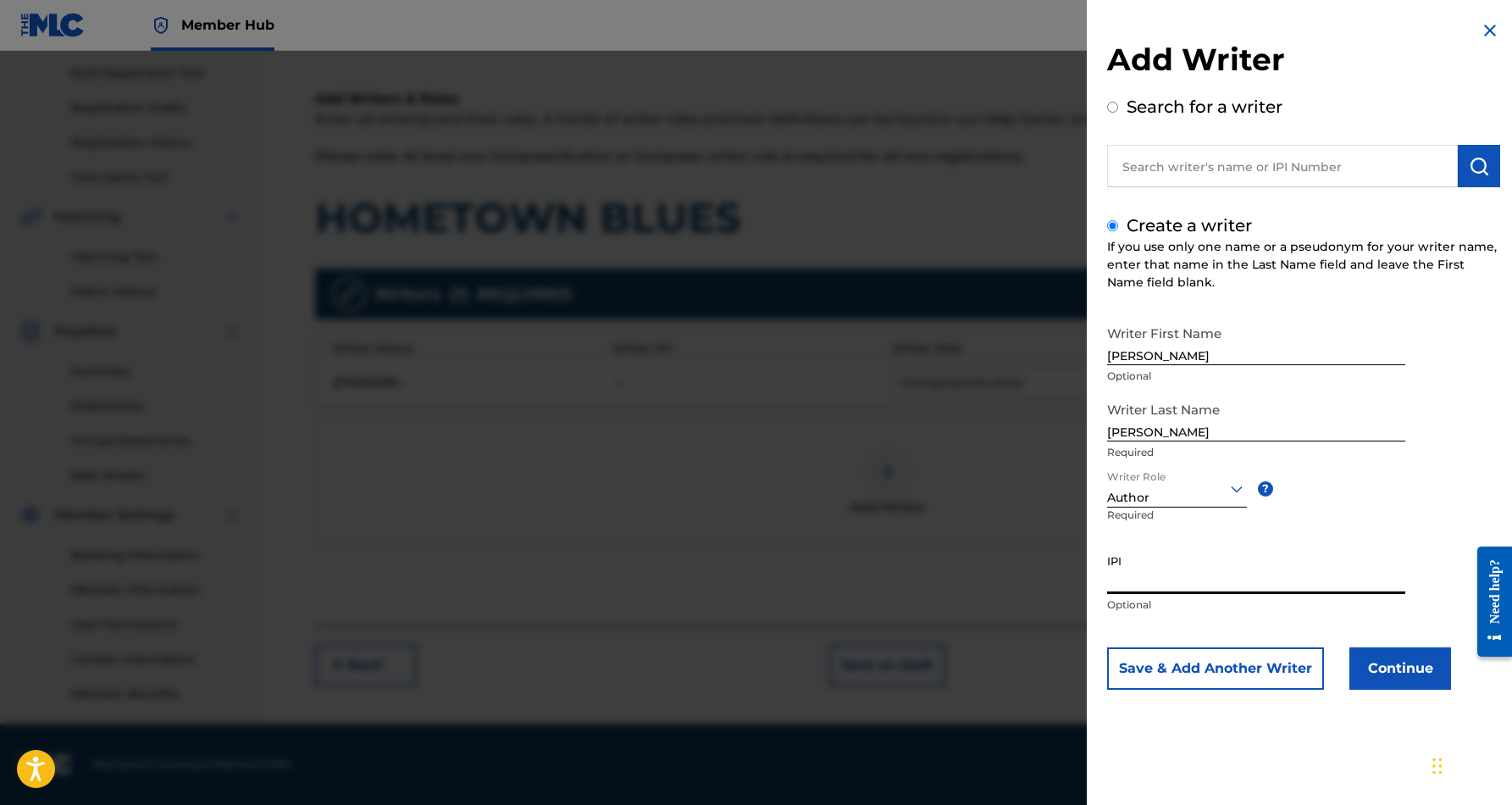
click at [1226, 549] on input "IPI" at bounding box center [1256, 570] width 298 height 48
click at [1058, 558] on div at bounding box center [756, 454] width 1512 height 805
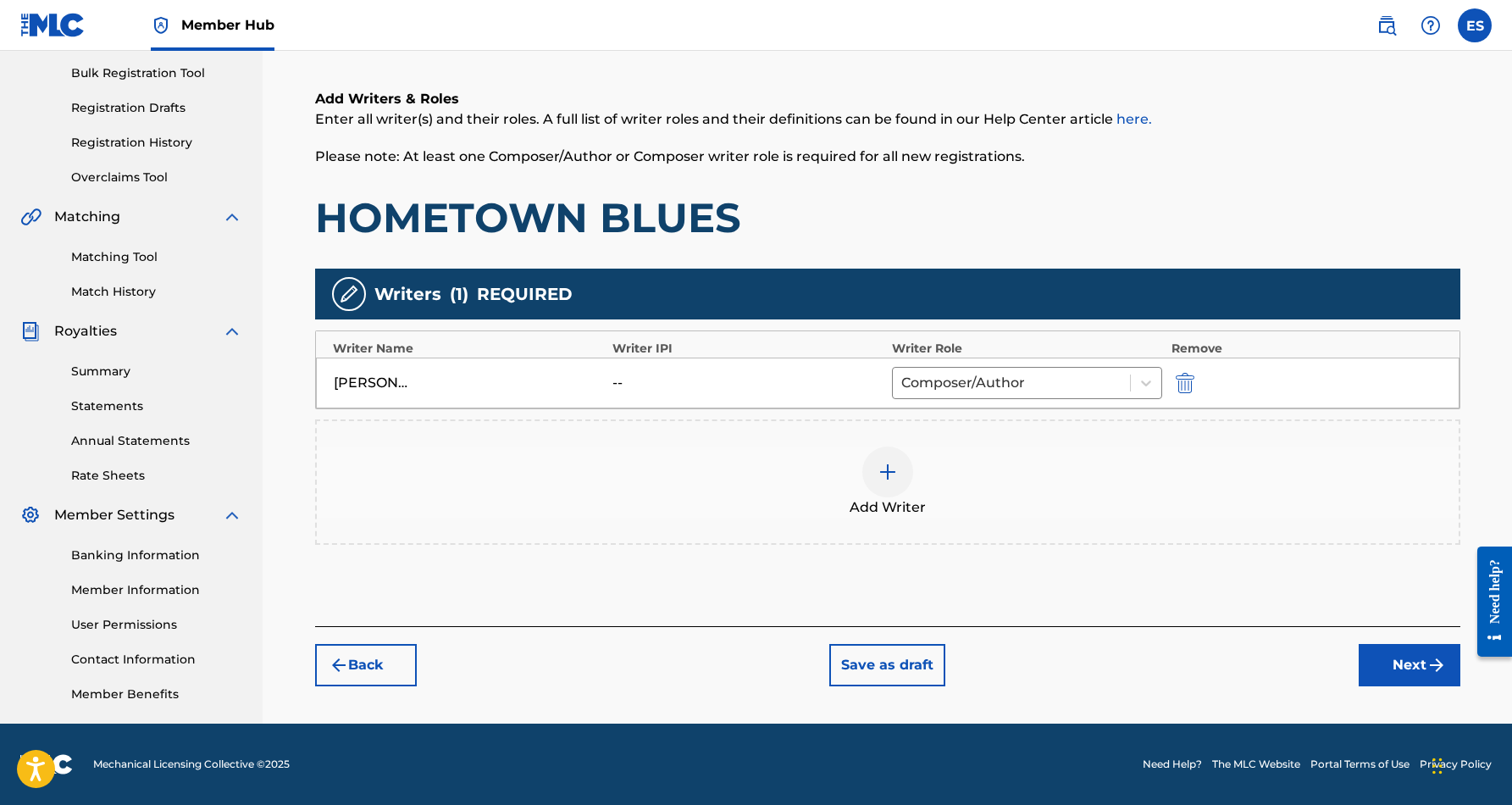
click at [1396, 687] on div "Register Work Search Enter Work Details Add Writers Add Publishers & Shares Add…" at bounding box center [888, 286] width 1186 height 876
click at [1406, 657] on button "Next" at bounding box center [1409, 665] width 101 height 42
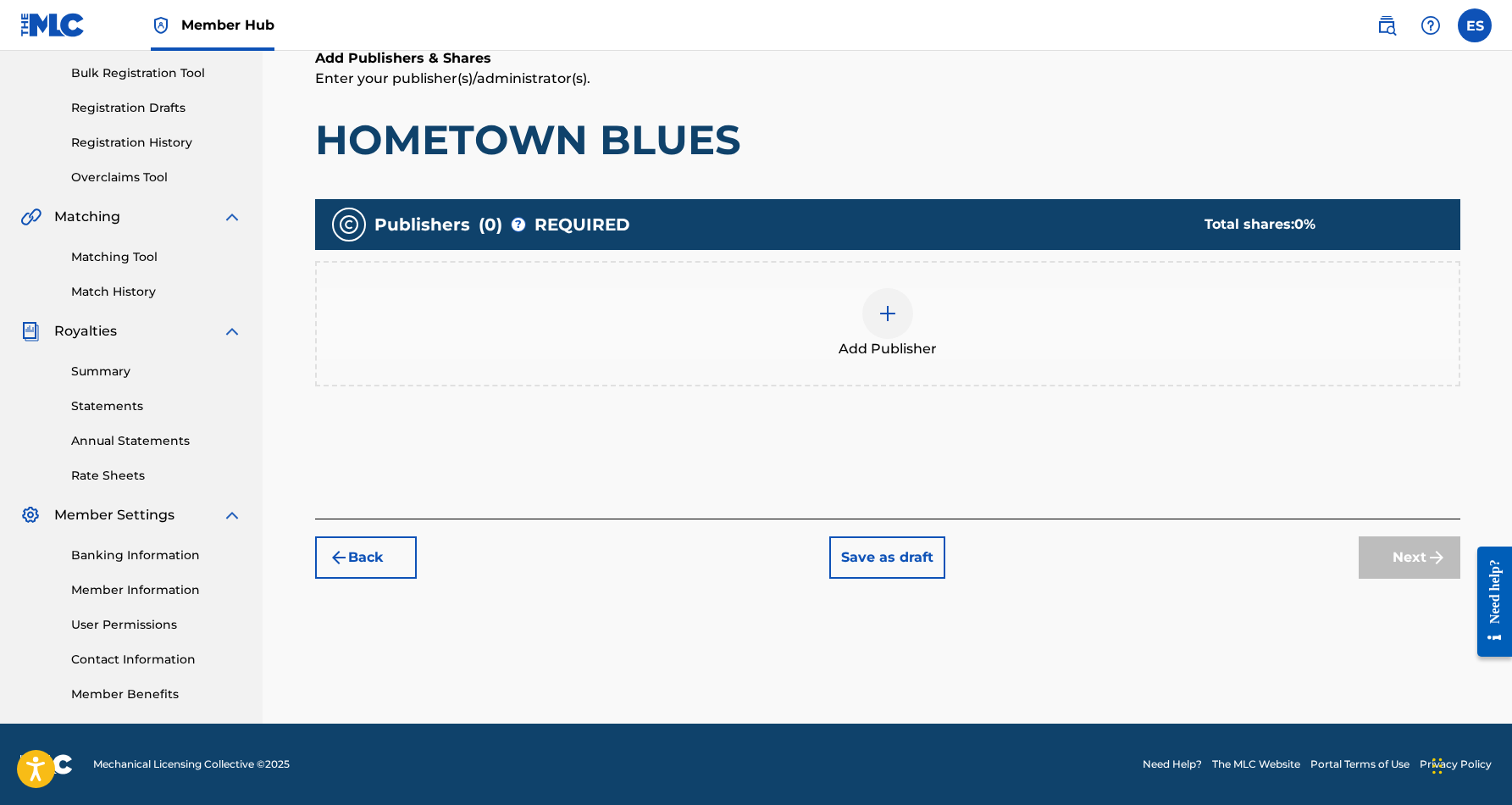
scroll to position [76, 0]
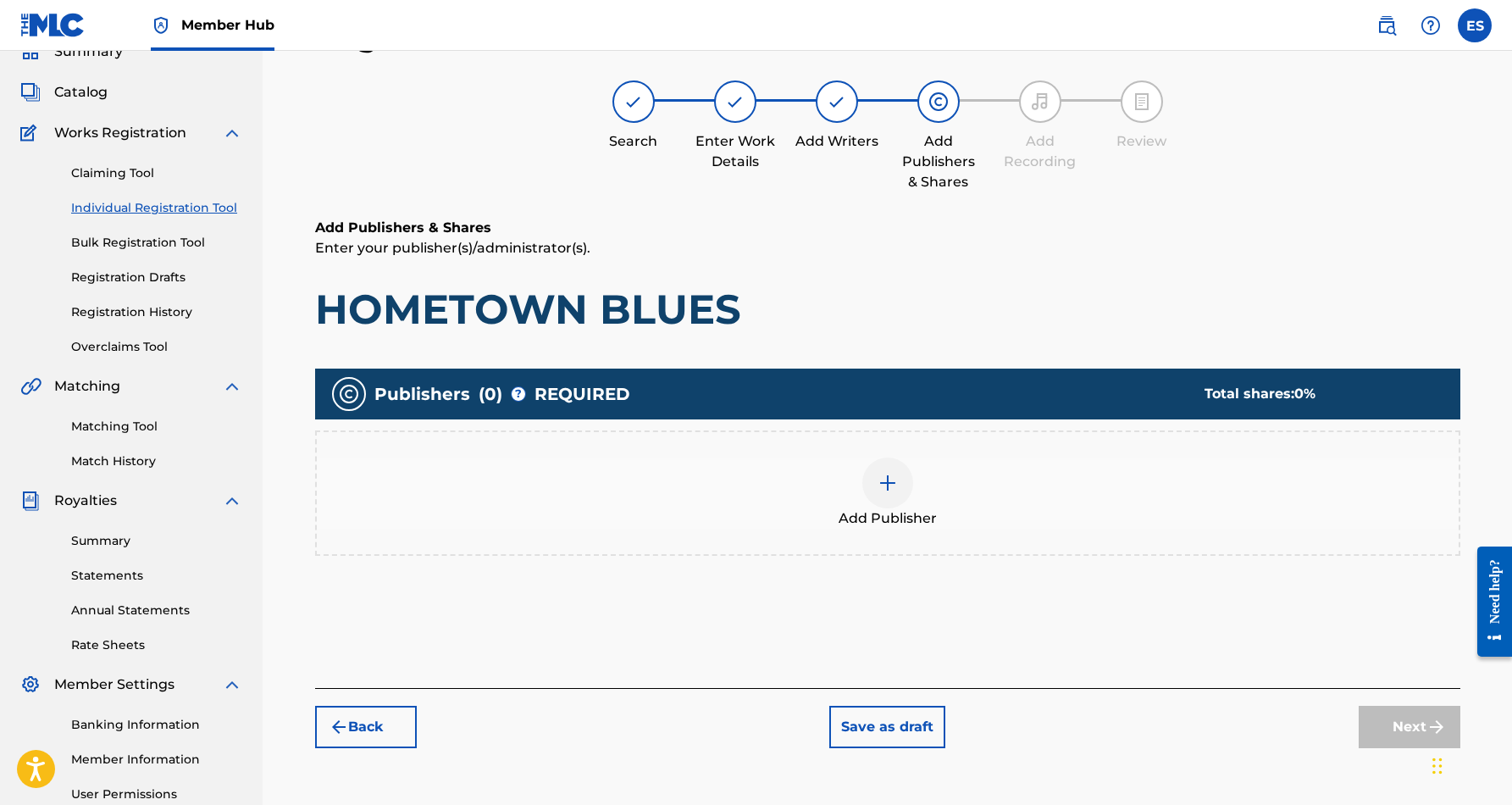
click at [894, 486] on img at bounding box center [887, 482] width 20 height 20
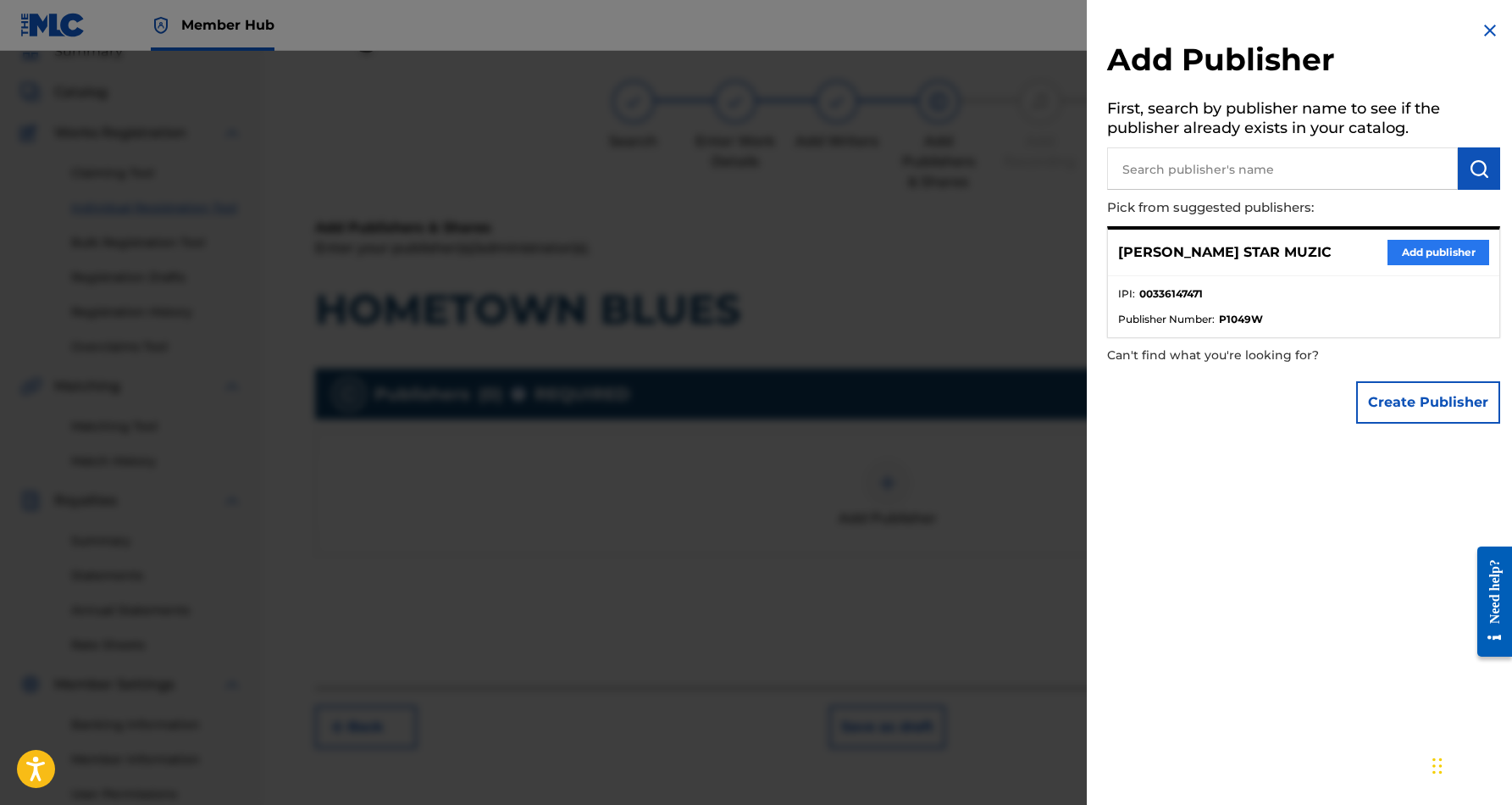
click at [1447, 245] on button "Add publisher" at bounding box center [1438, 252] width 101 height 25
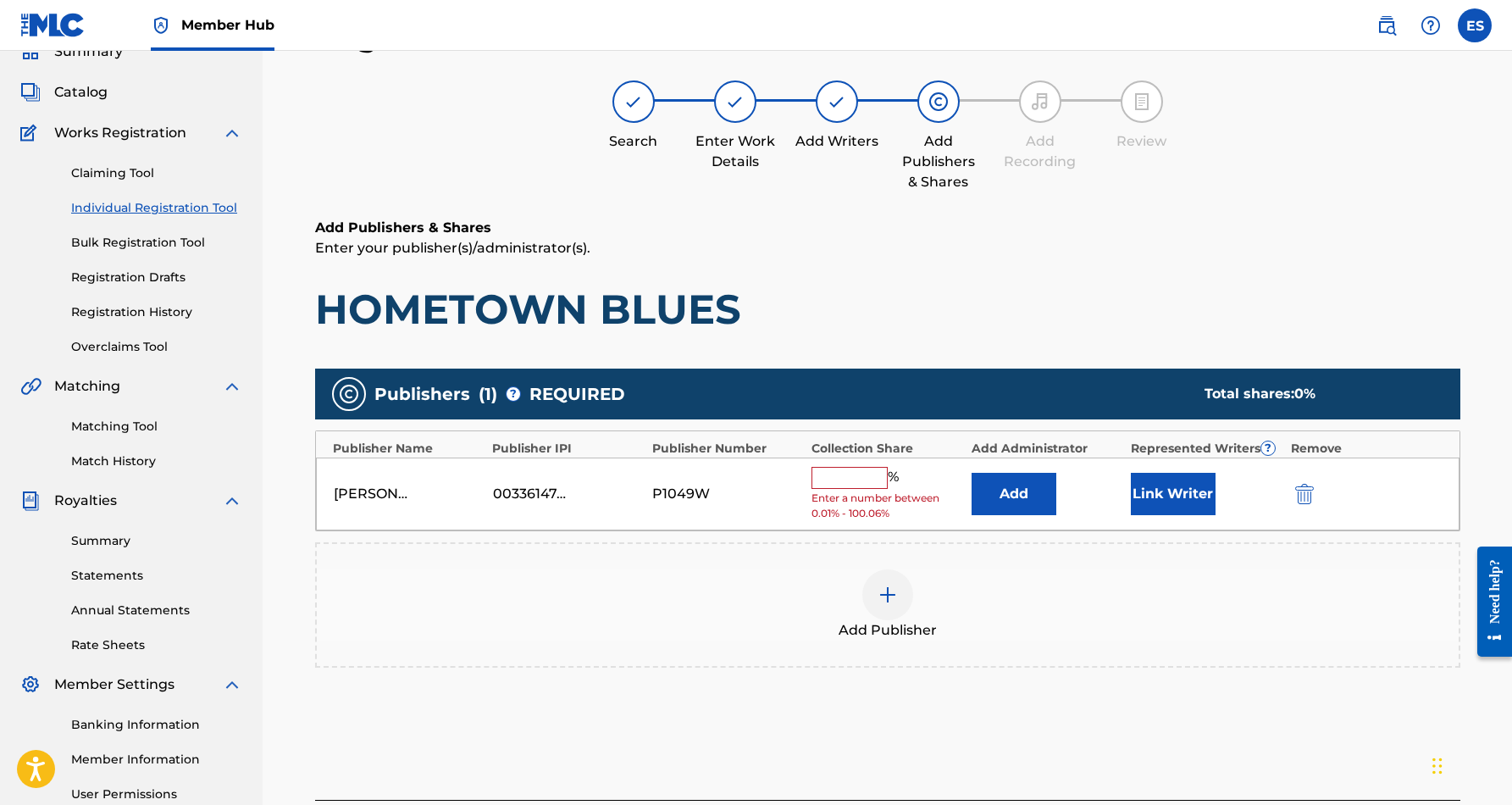
click at [872, 467] on input "text" at bounding box center [849, 477] width 76 height 22
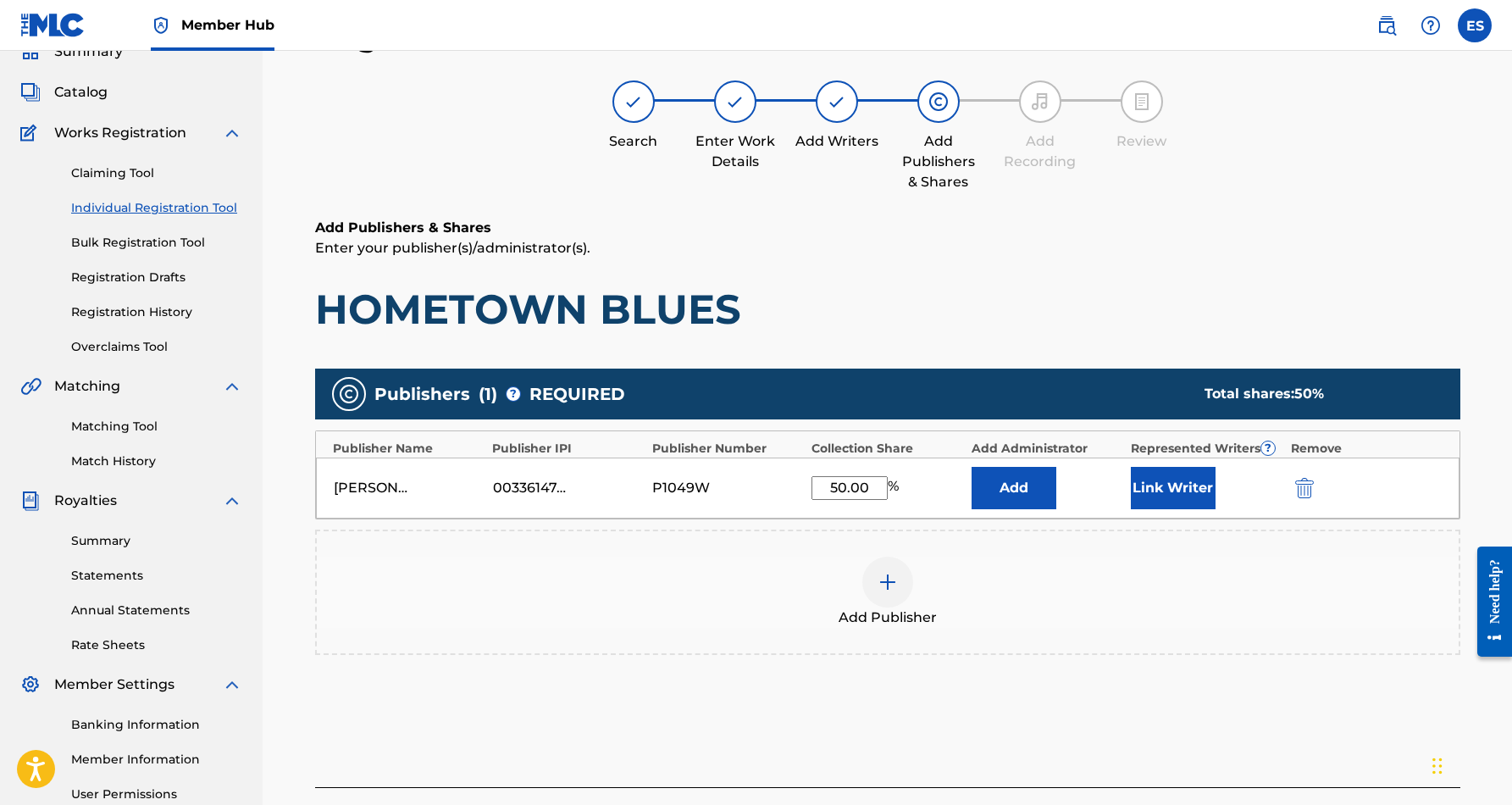
type input "50.00"
click at [786, 532] on div "Add Publisher" at bounding box center [887, 592] width 1145 height 126
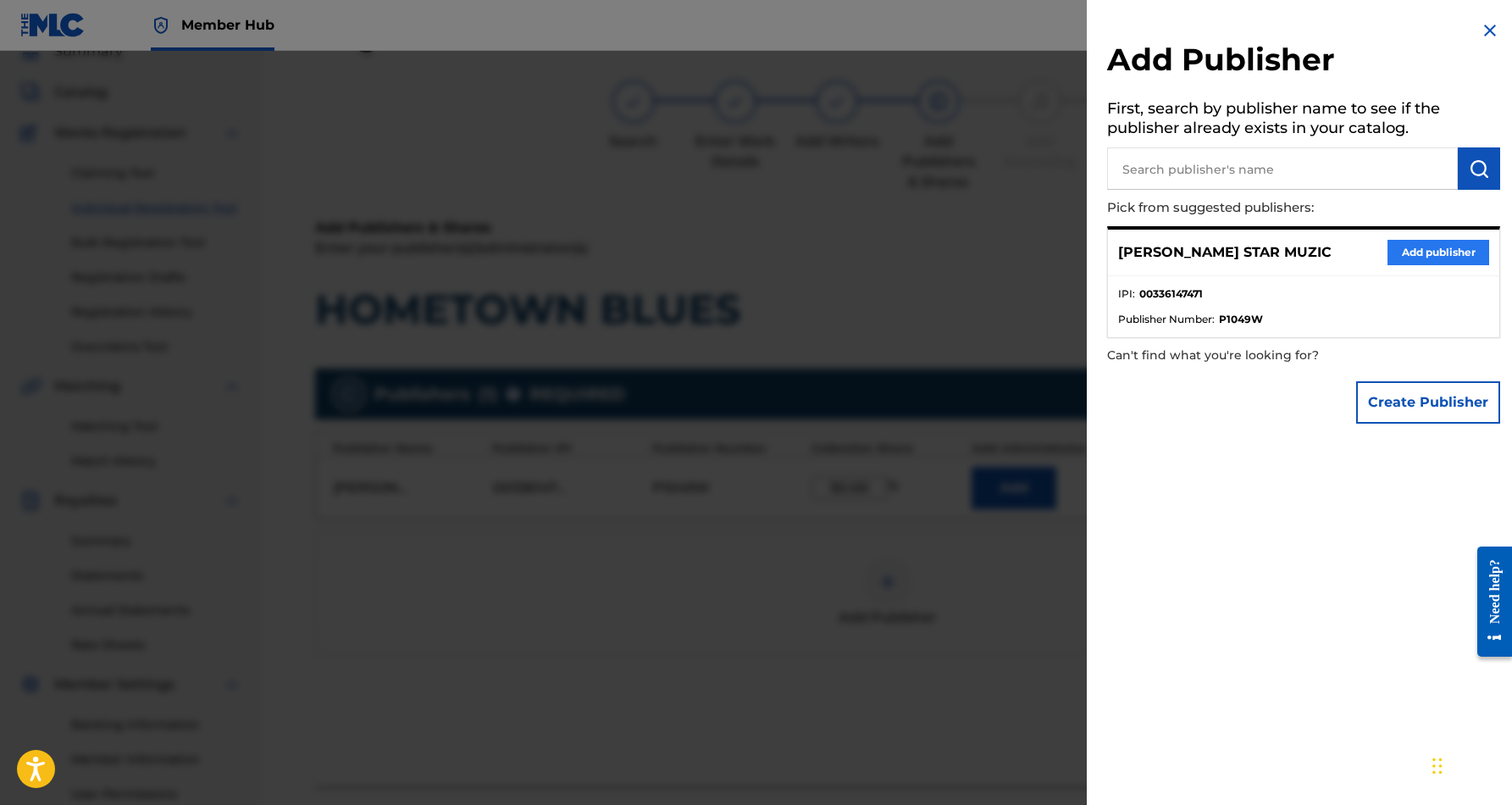
click at [1399, 255] on button "Add publisher" at bounding box center [1438, 252] width 101 height 25
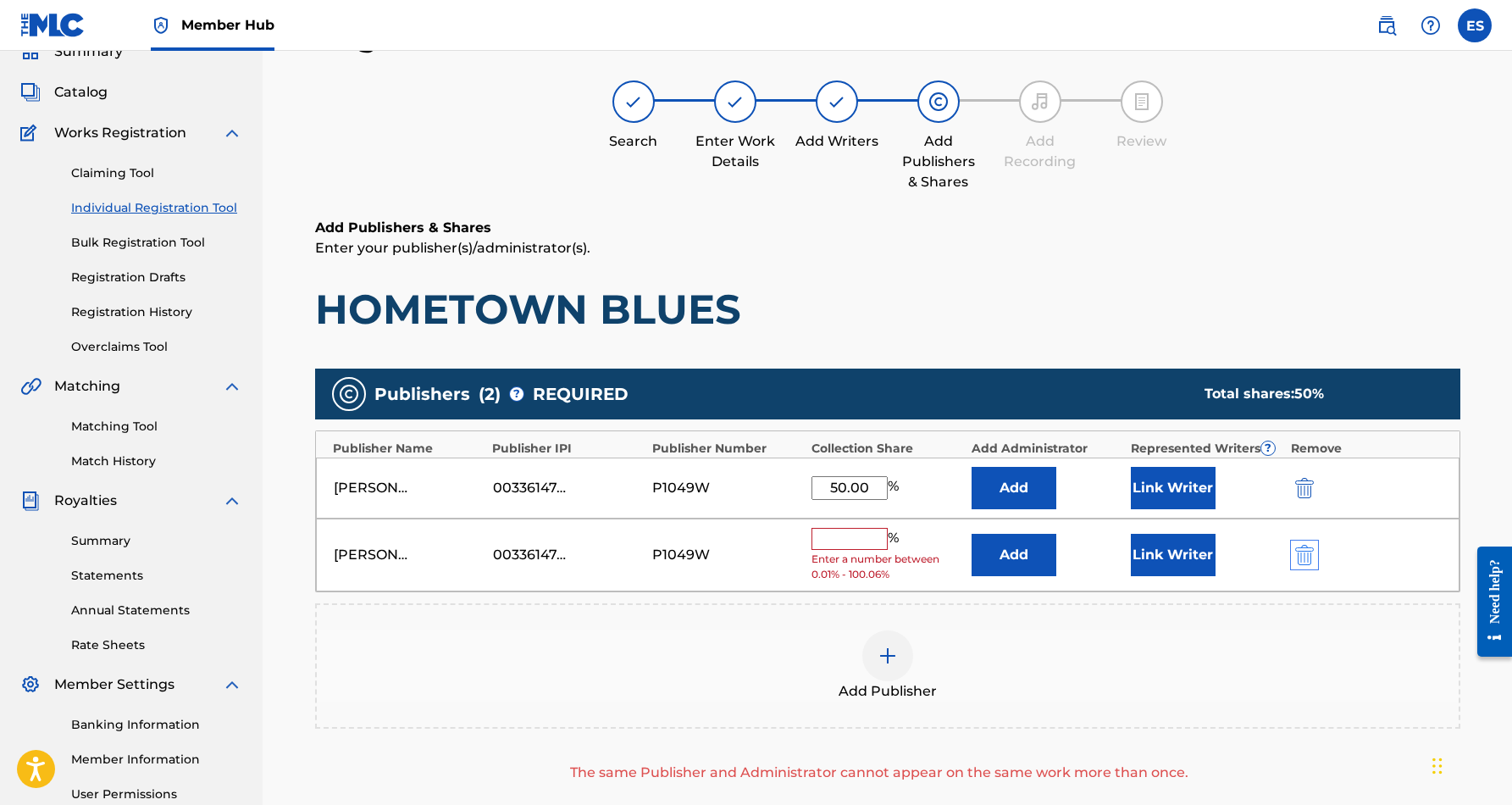
click at [1304, 555] on img "submit" at bounding box center [1304, 554] width 19 height 20
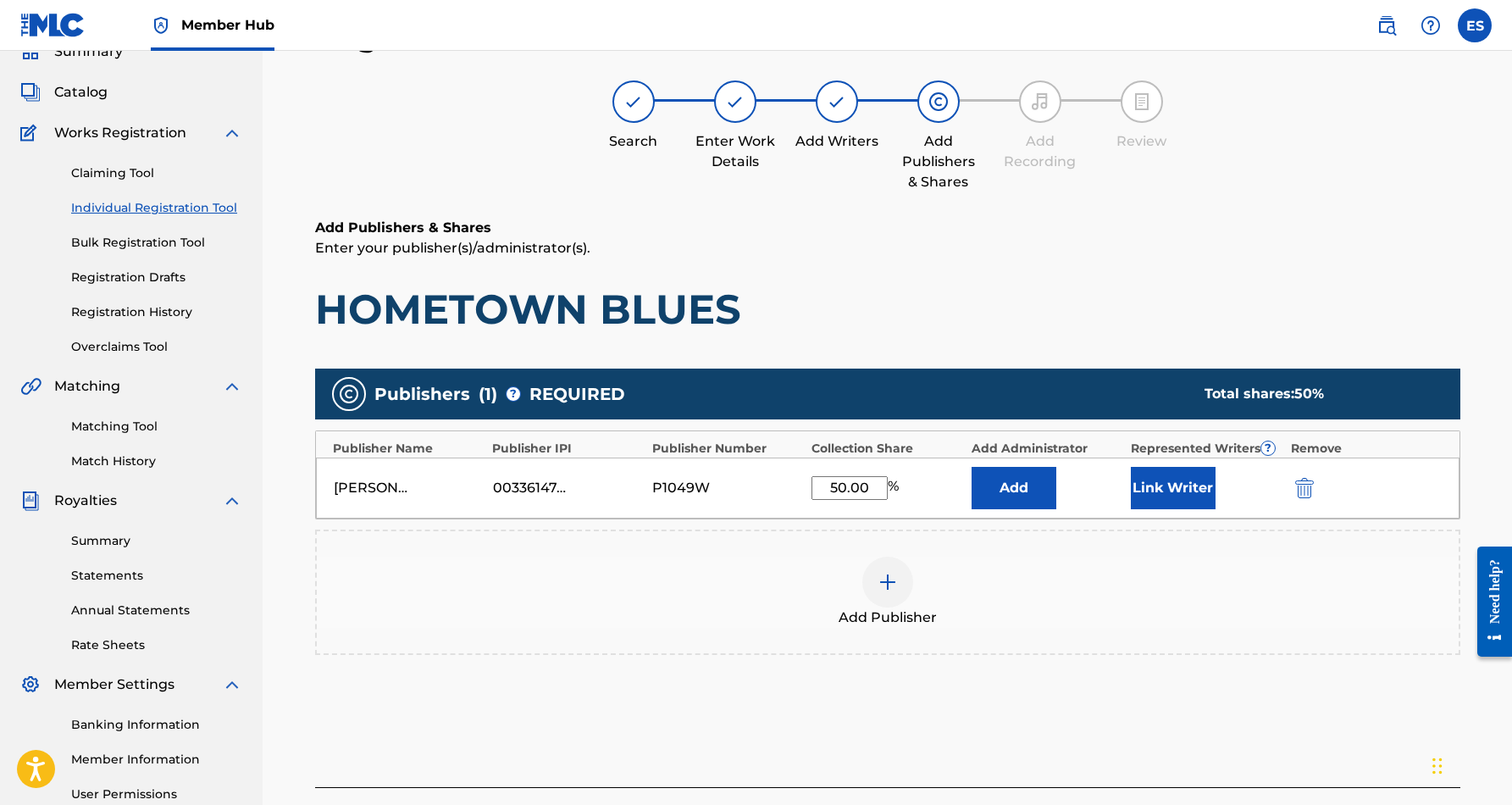
click at [989, 542] on div "Add Publisher" at bounding box center [887, 592] width 1145 height 126
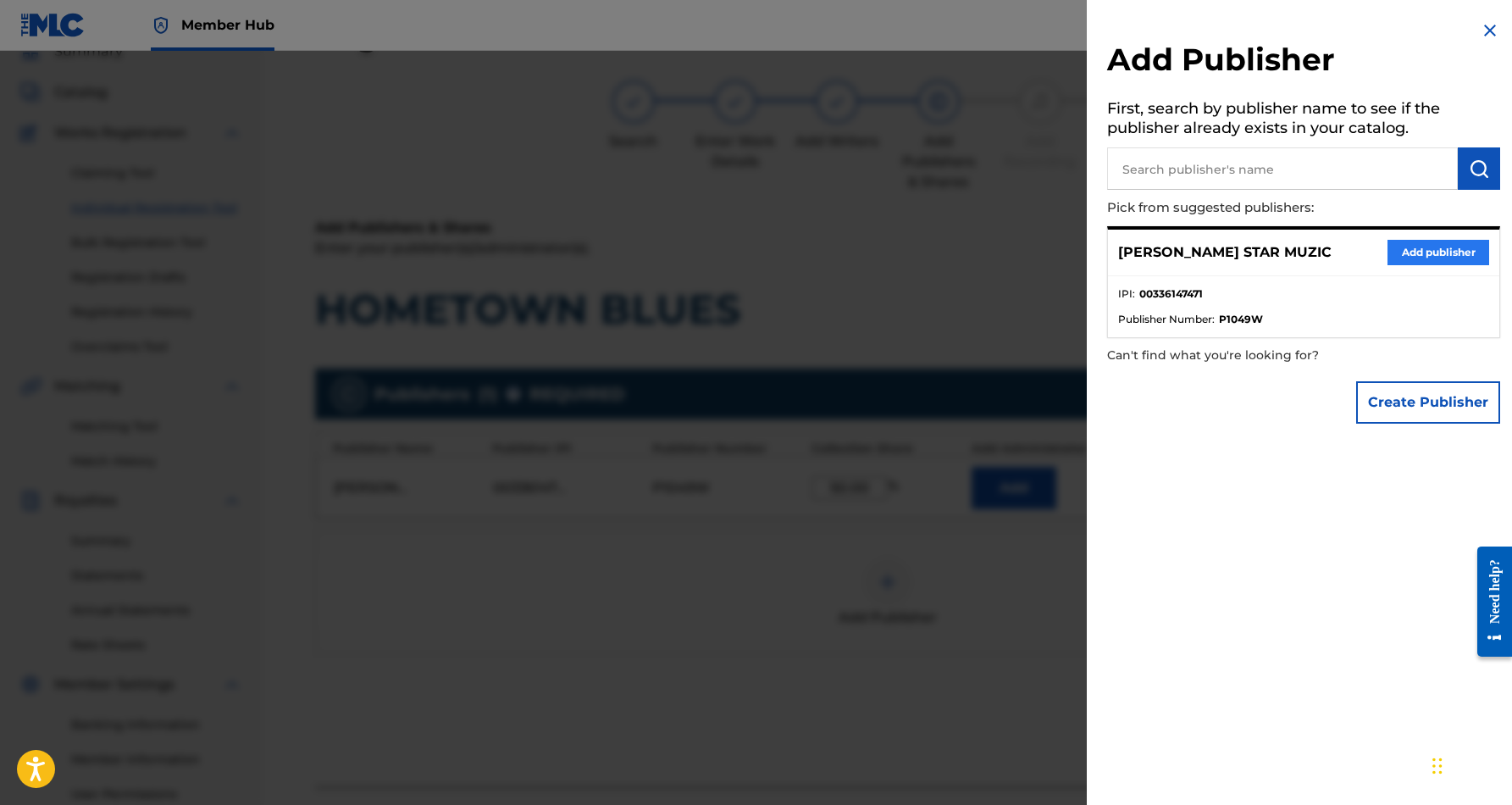
click at [1451, 245] on button "Add publisher" at bounding box center [1438, 252] width 101 height 25
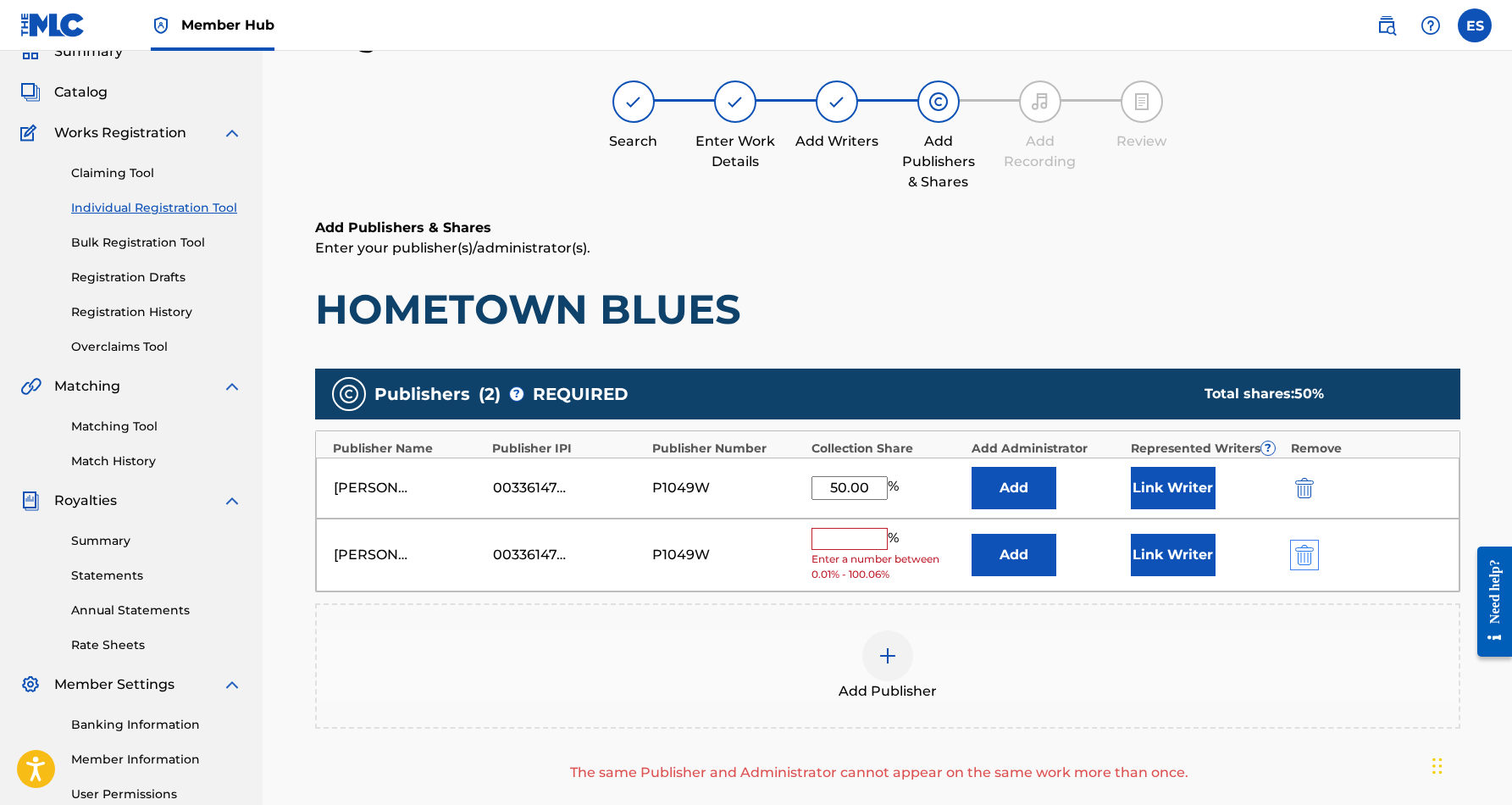
click at [1306, 548] on img "submit" at bounding box center [1304, 554] width 19 height 20
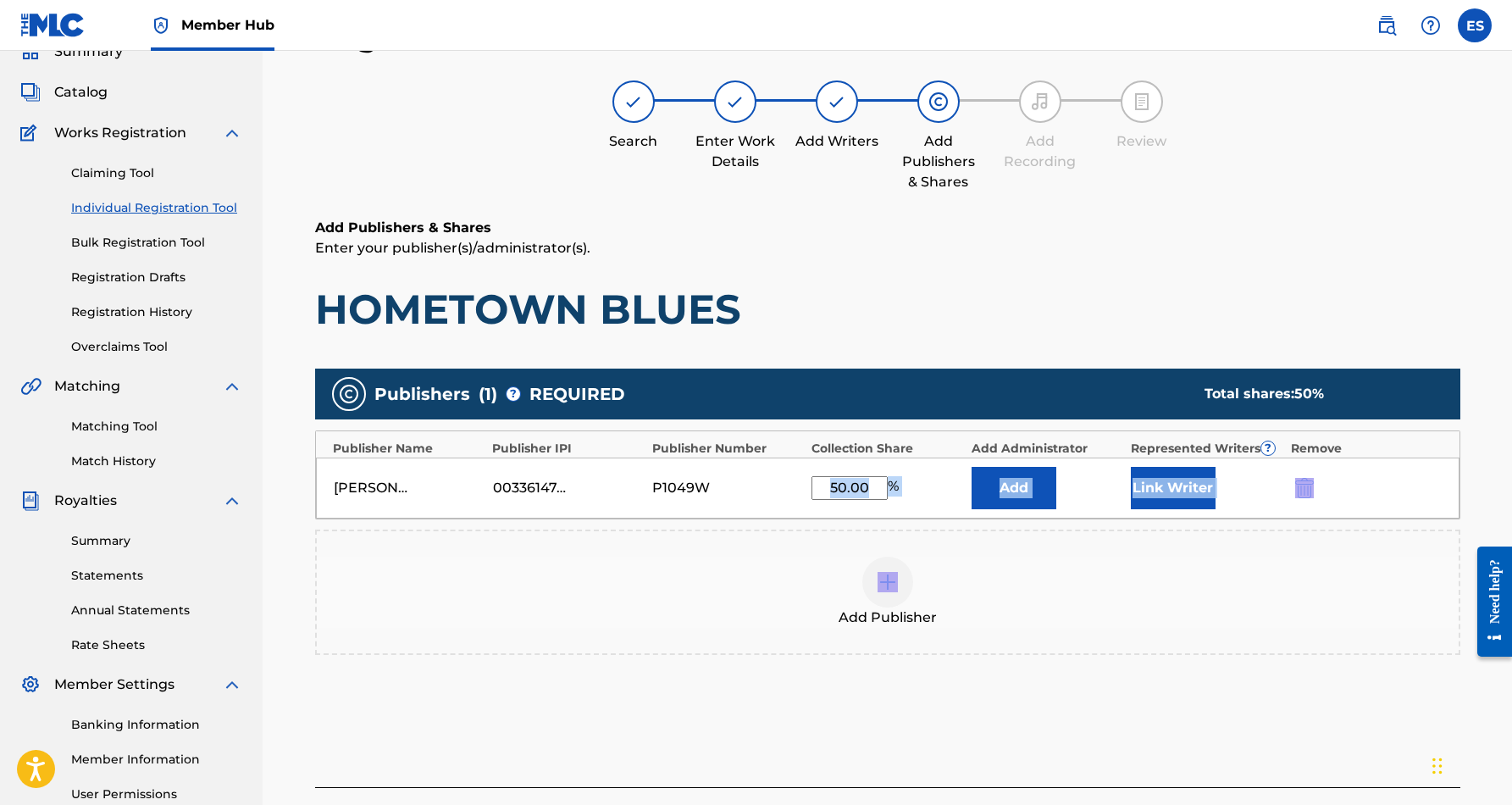
drag, startPoint x: 814, startPoint y: 608, endPoint x: 814, endPoint y: 502, distance: 106.0
click at [814, 503] on div "Publishers ( 1 ) ? REQUIRED Total shares: 50 % Publisher Name Publisher IPI Pub…" at bounding box center [887, 512] width 1145 height 287
click at [1046, 551] on div "Add Publisher" at bounding box center [887, 592] width 1145 height 126
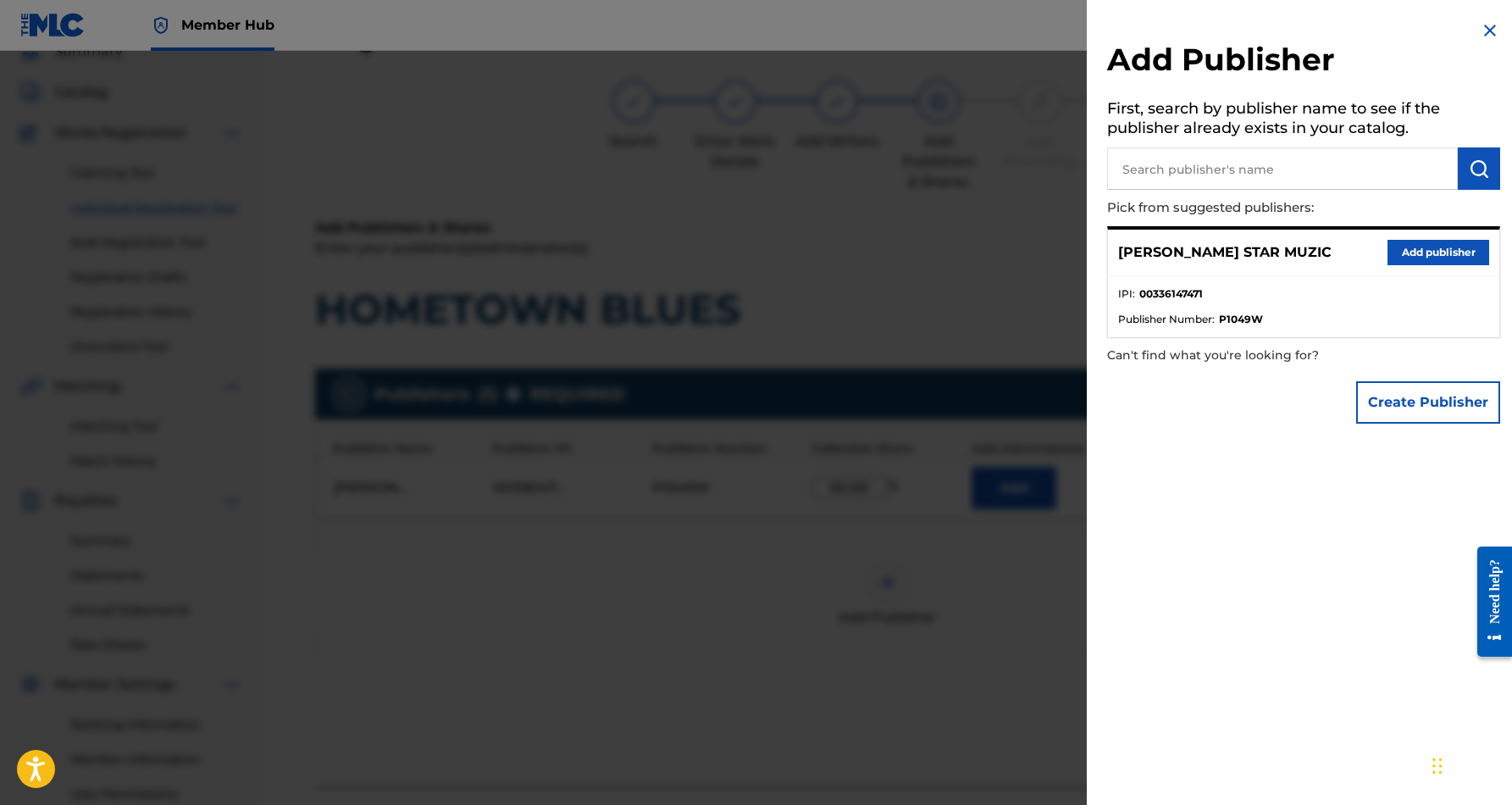
click at [1485, 26] on img at bounding box center [1489, 29] width 20 height 20
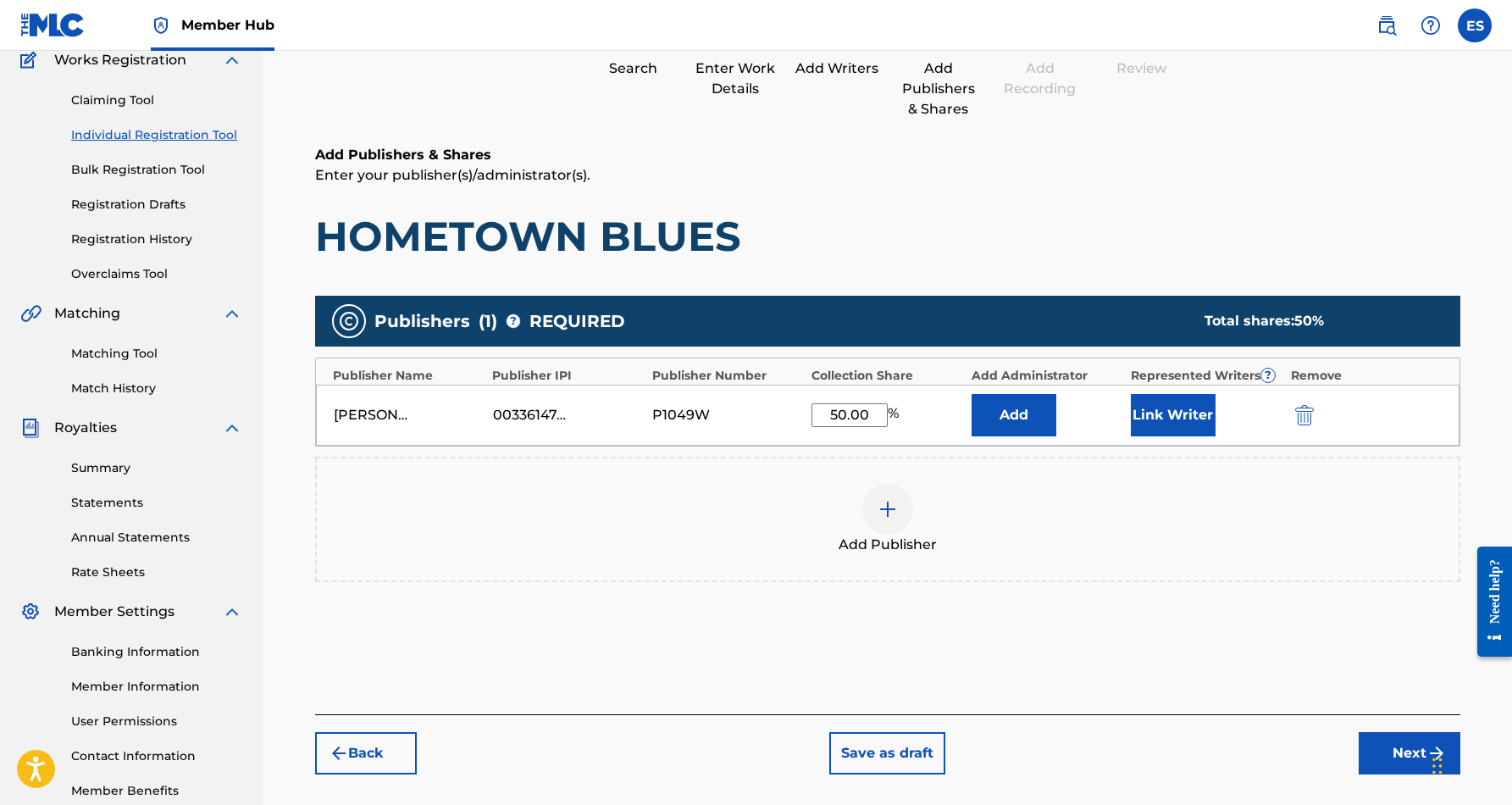
scroll to position [170, 0]
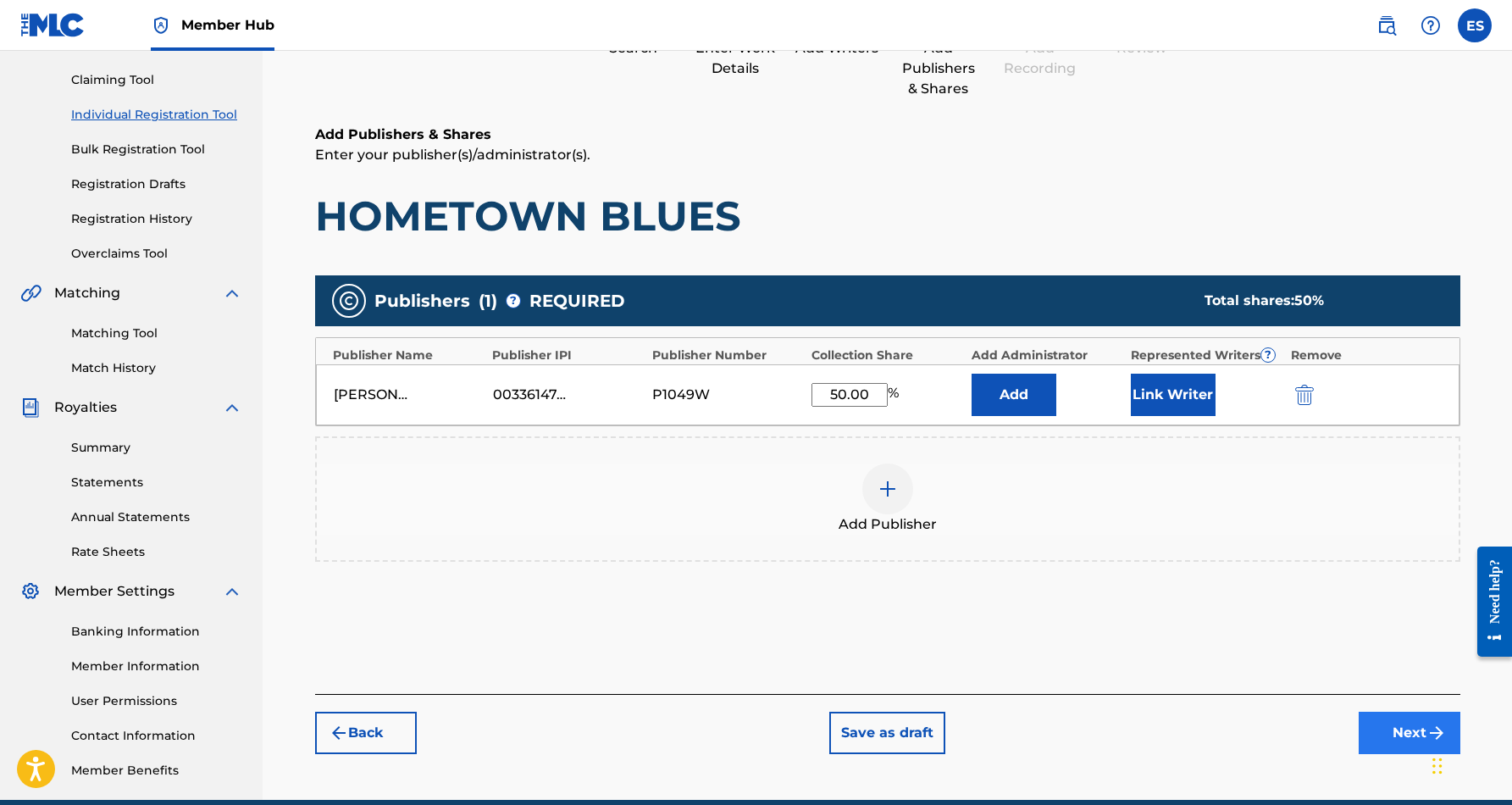
click at [1386, 721] on button "Next" at bounding box center [1409, 732] width 101 height 42
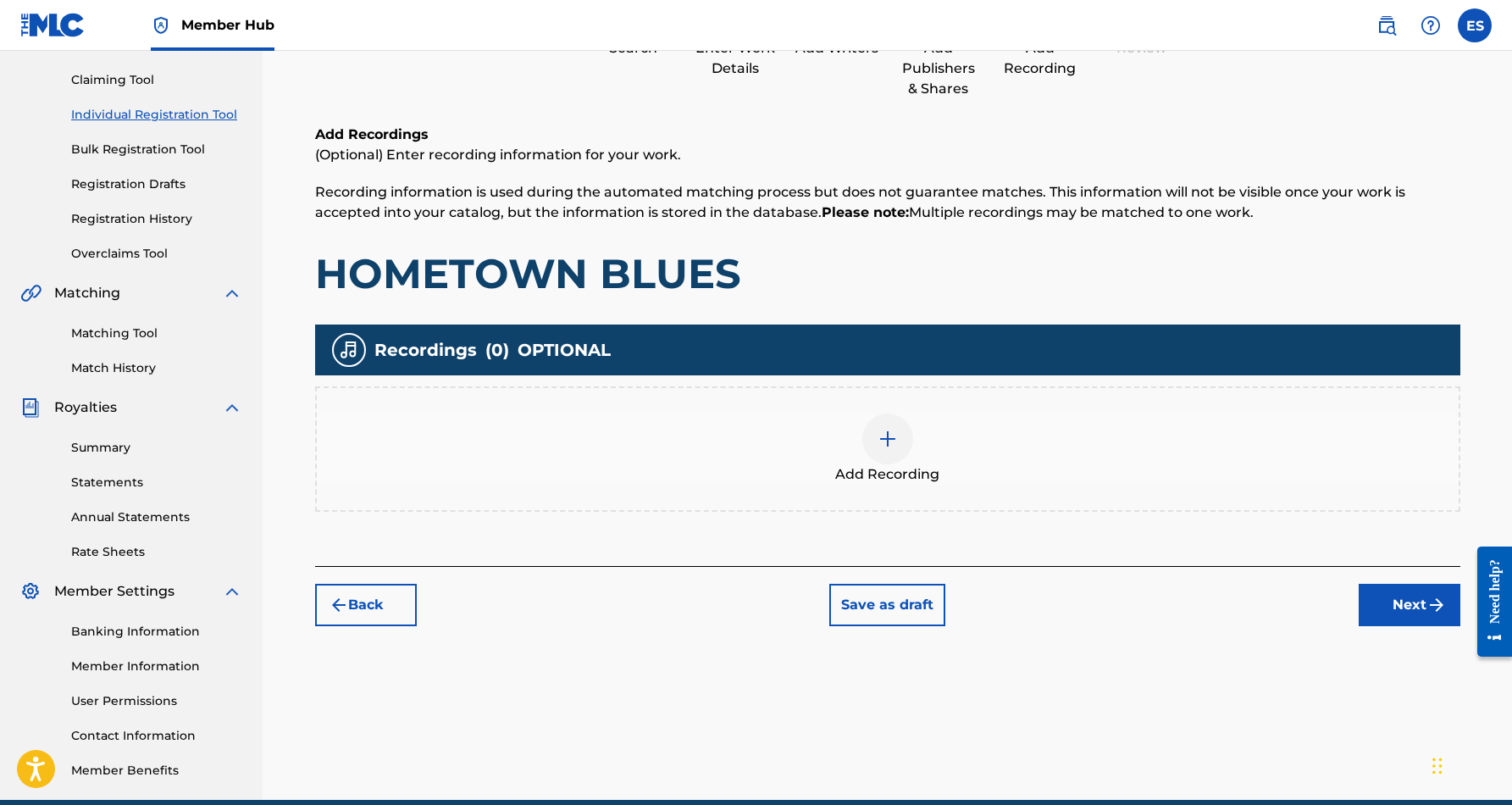
scroll to position [76, 0]
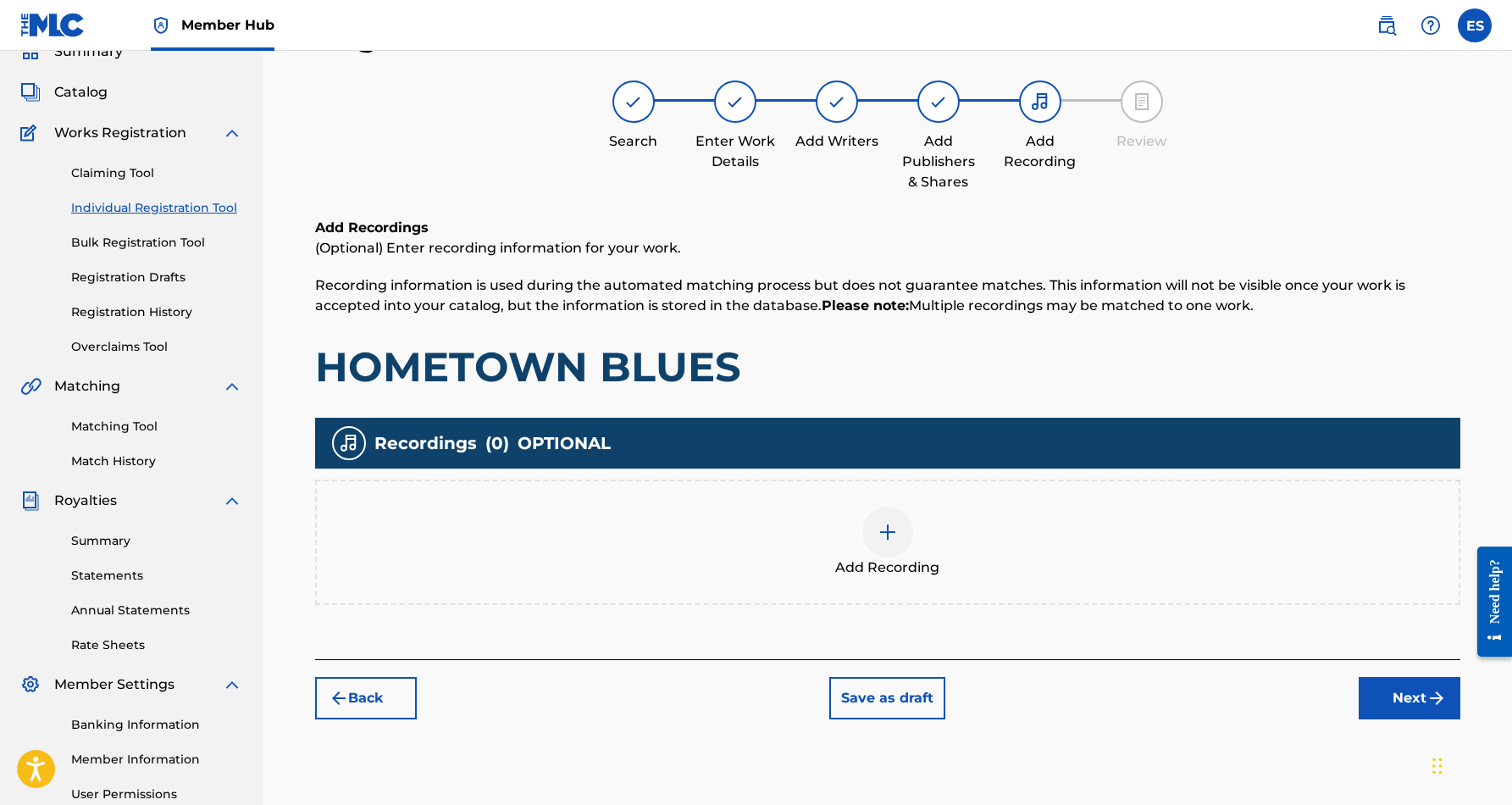
click at [897, 546] on div at bounding box center [887, 531] width 51 height 51
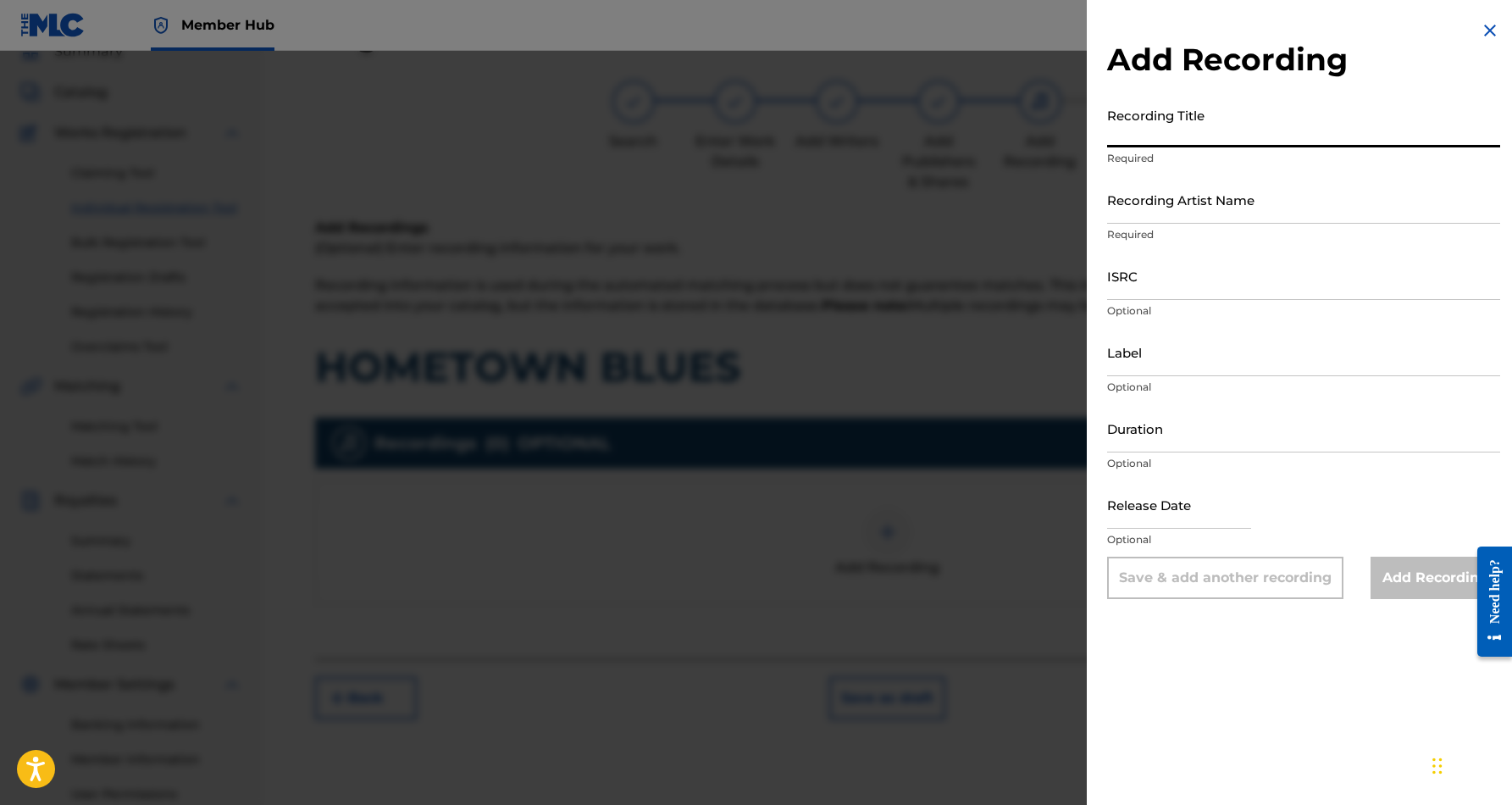
click at [1232, 136] on input "Recording Title" at bounding box center [1303, 123] width 393 height 48
paste input "HOMETOWN BLUES"
type input "HOMETOWN BLUES"
click at [1272, 186] on input "Recording Artist Name" at bounding box center [1303, 200] width 393 height 48
click at [1487, 32] on img at bounding box center [1489, 29] width 20 height 20
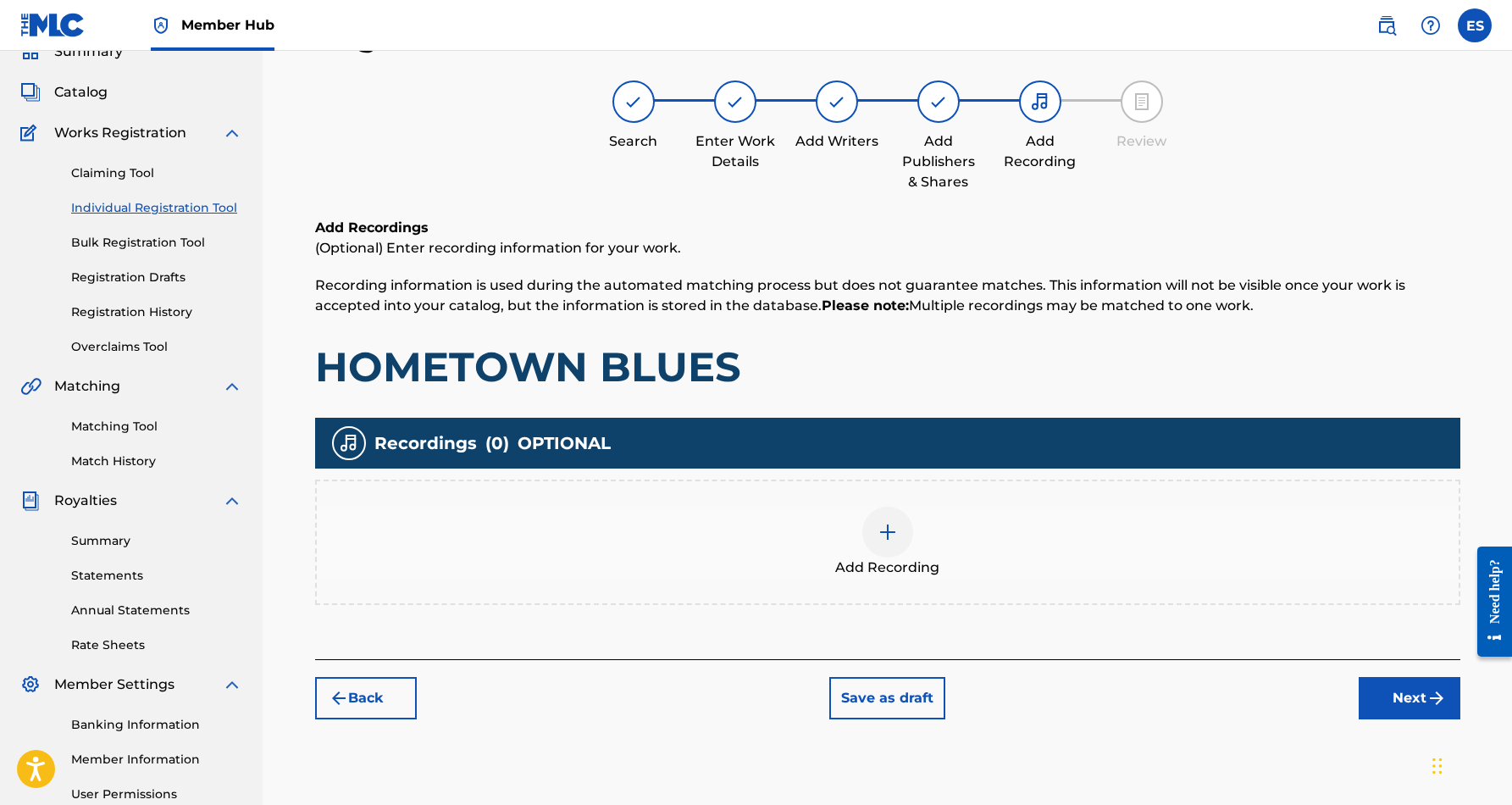
click at [868, 546] on div at bounding box center [887, 531] width 51 height 51
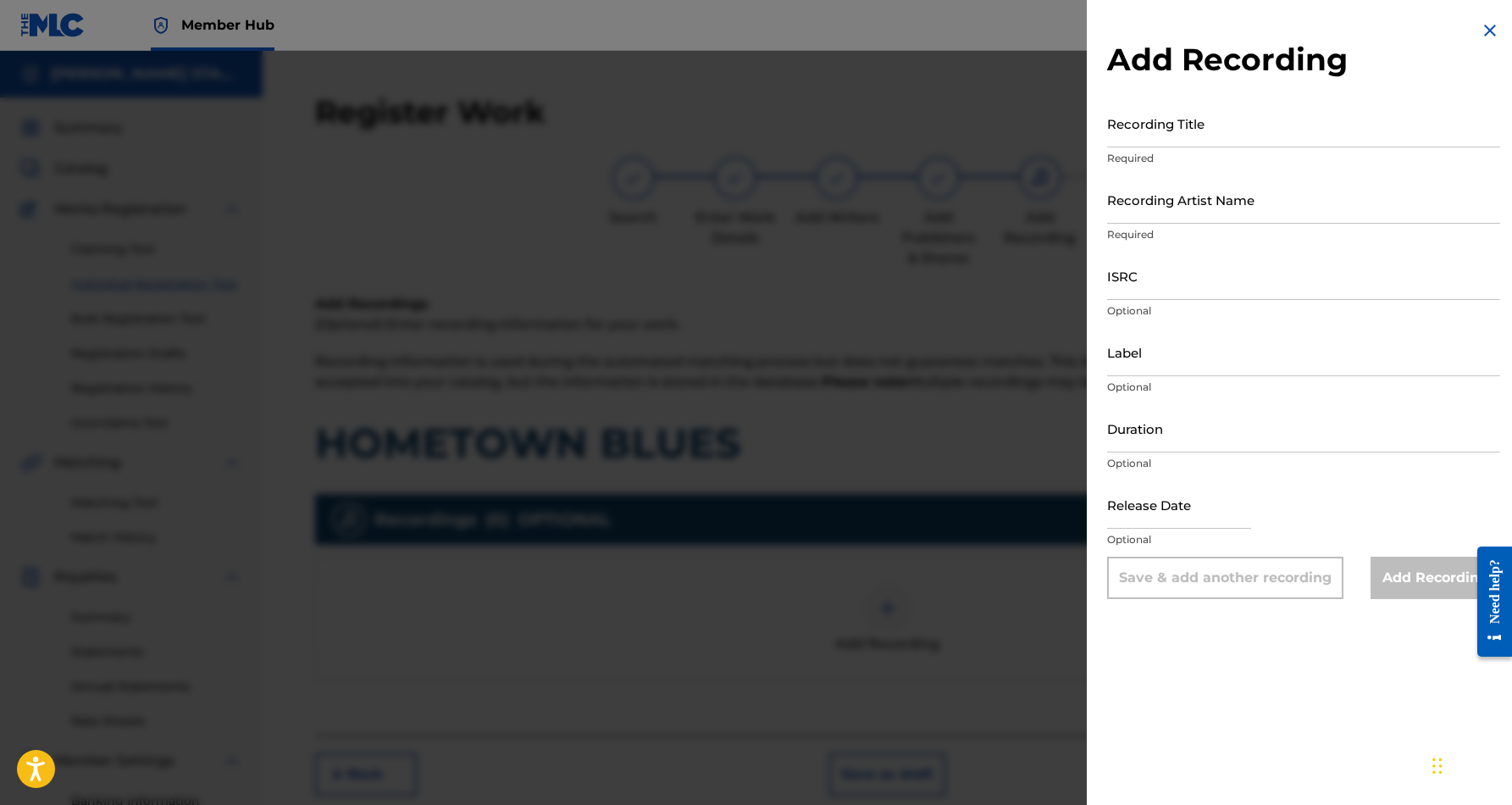
scroll to position [0, 0]
click at [1245, 128] on input "Recording Title" at bounding box center [1303, 123] width 393 height 48
paste input "HOMETOWN BLUES"
type input "HOMETOWN BLUES"
click at [1252, 210] on input "Recording Artist Name" at bounding box center [1303, 200] width 393 height 48
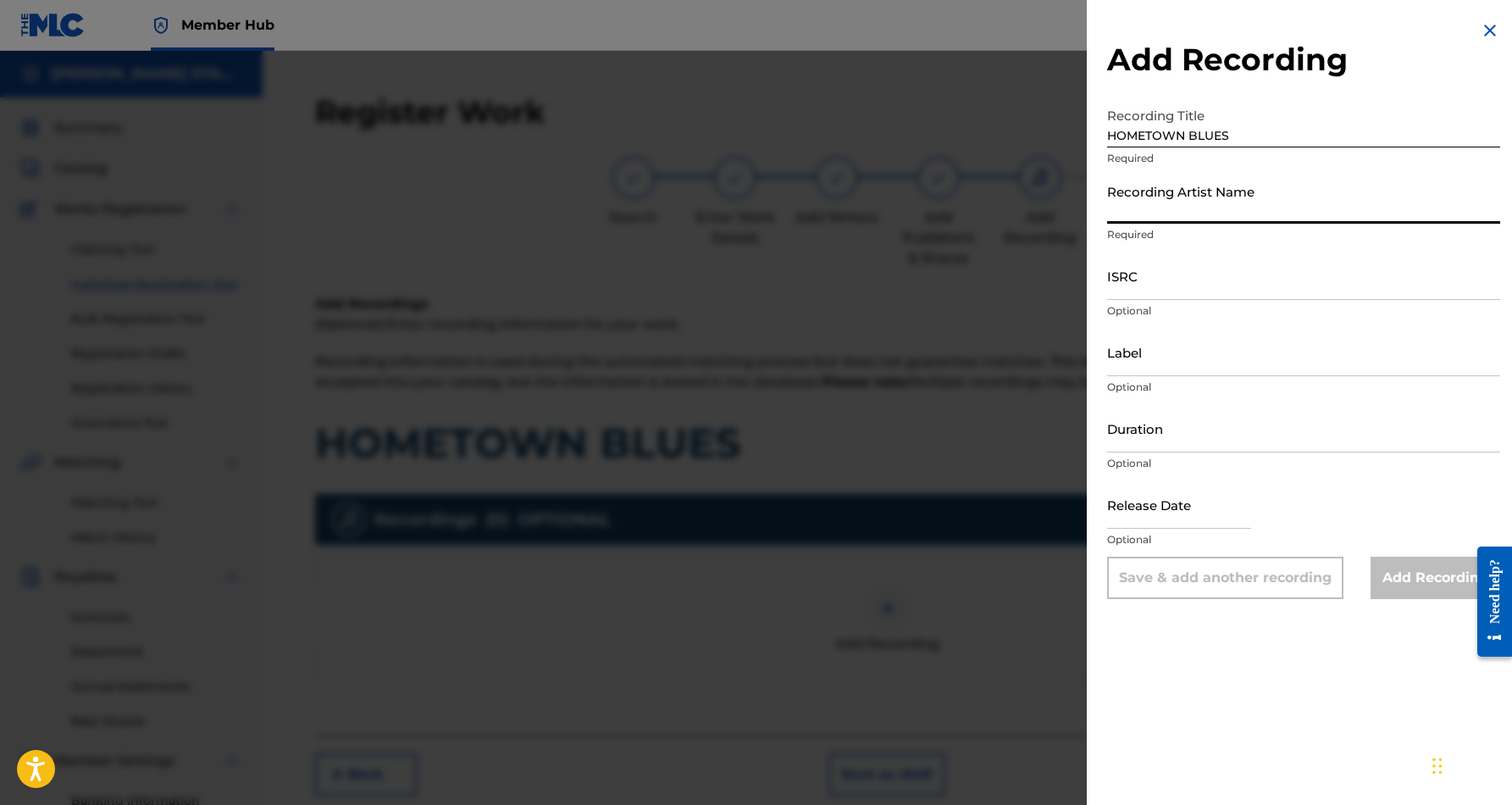
paste input "[PERSON_NAME]"
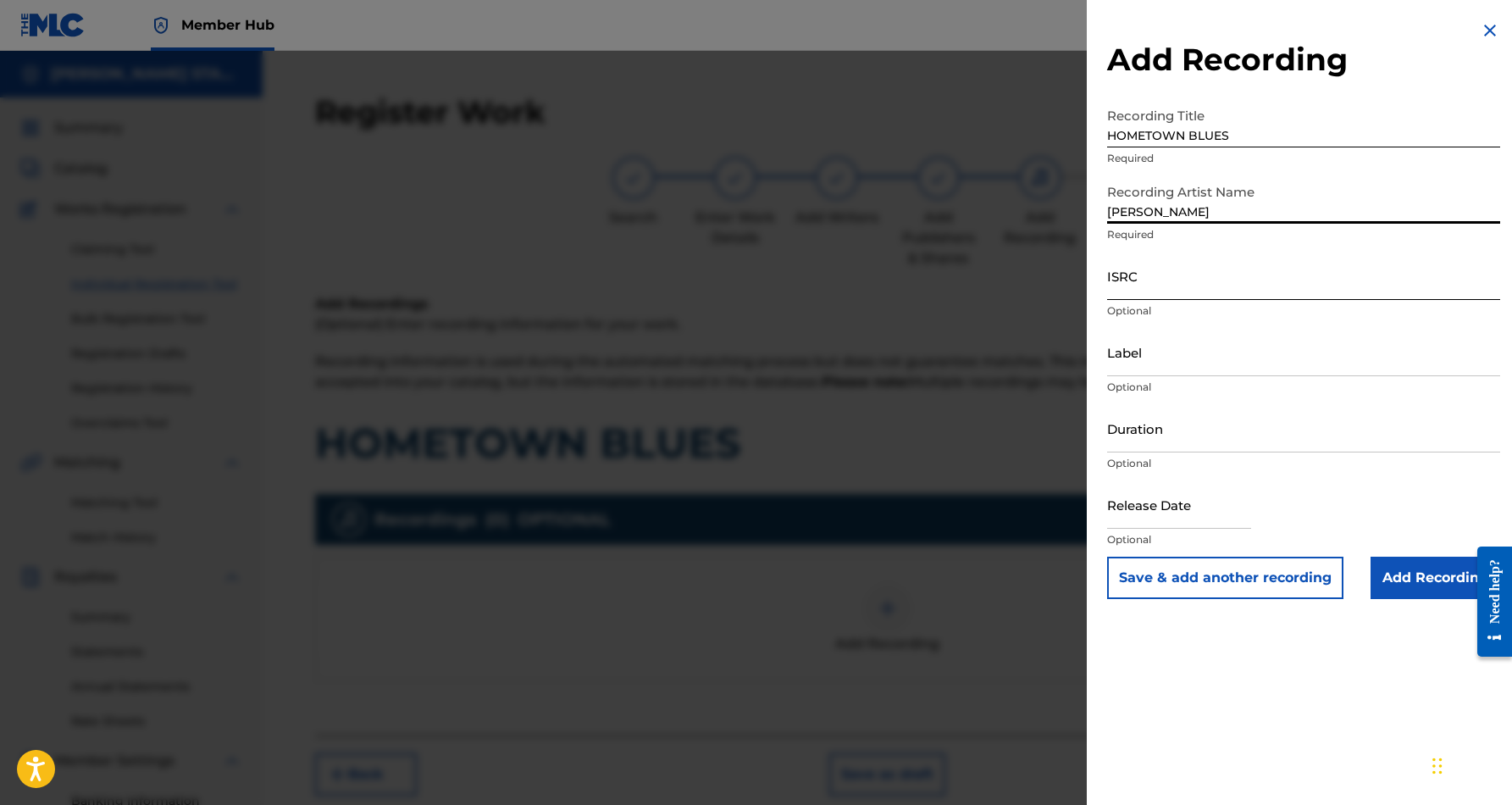
type input "[PERSON_NAME]"
click at [1185, 267] on input "ISRC" at bounding box center [1303, 276] width 393 height 48
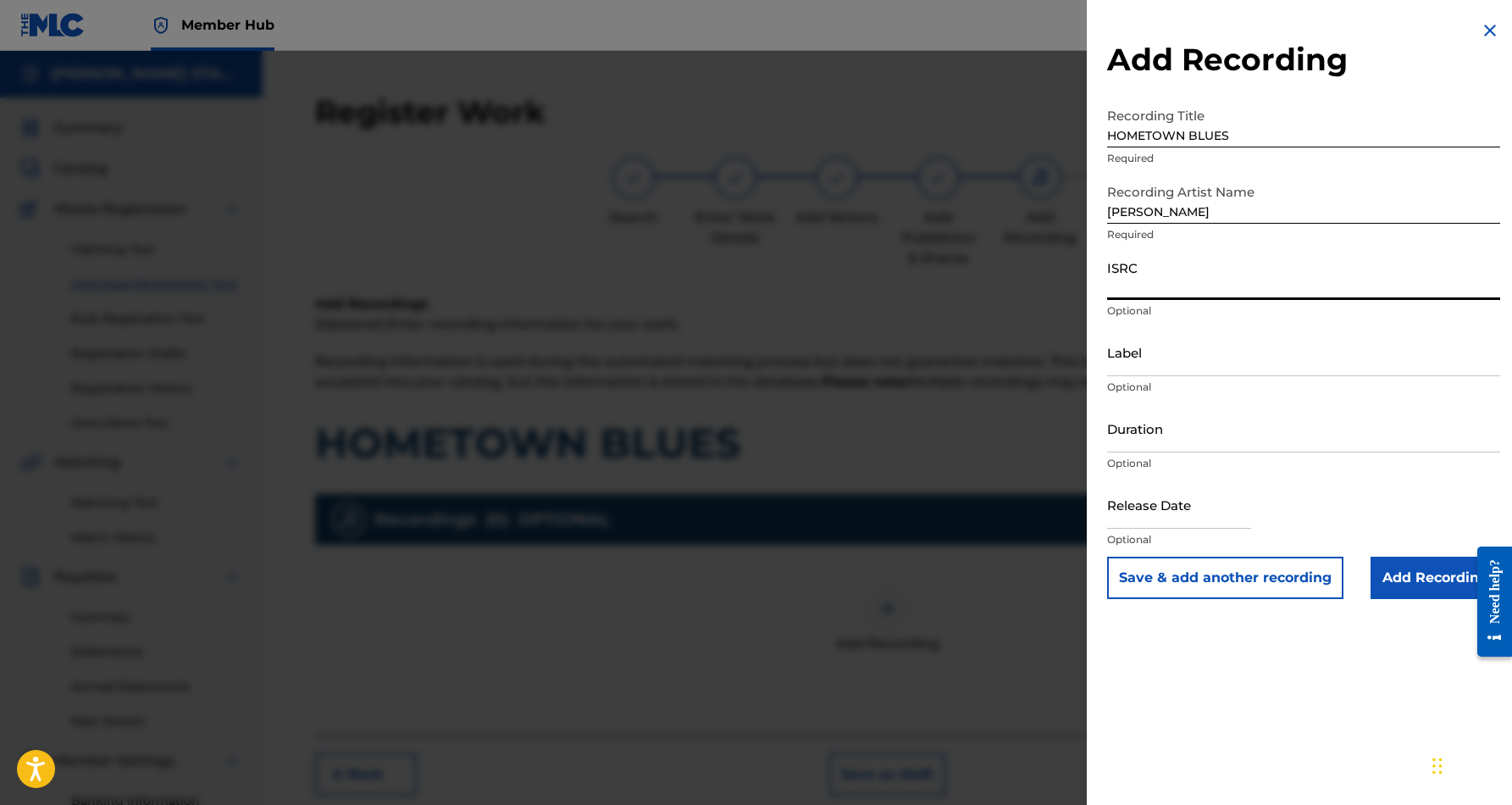
paste input "USHM91242506"
type input "USHM91242506"
click at [1189, 359] on input "Label" at bounding box center [1303, 352] width 393 height 48
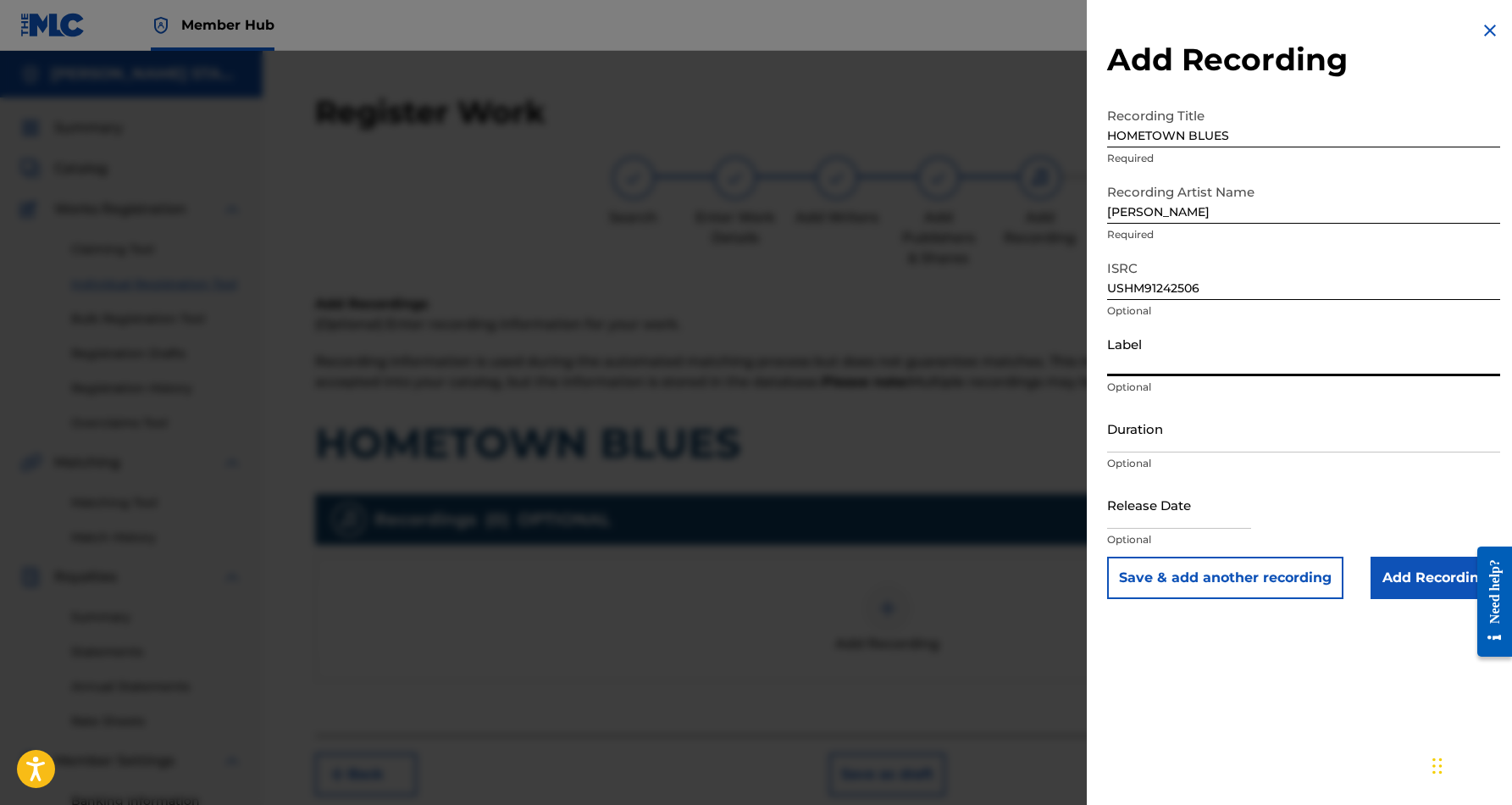
click at [1046, 454] on div at bounding box center [756, 454] width 1512 height 805
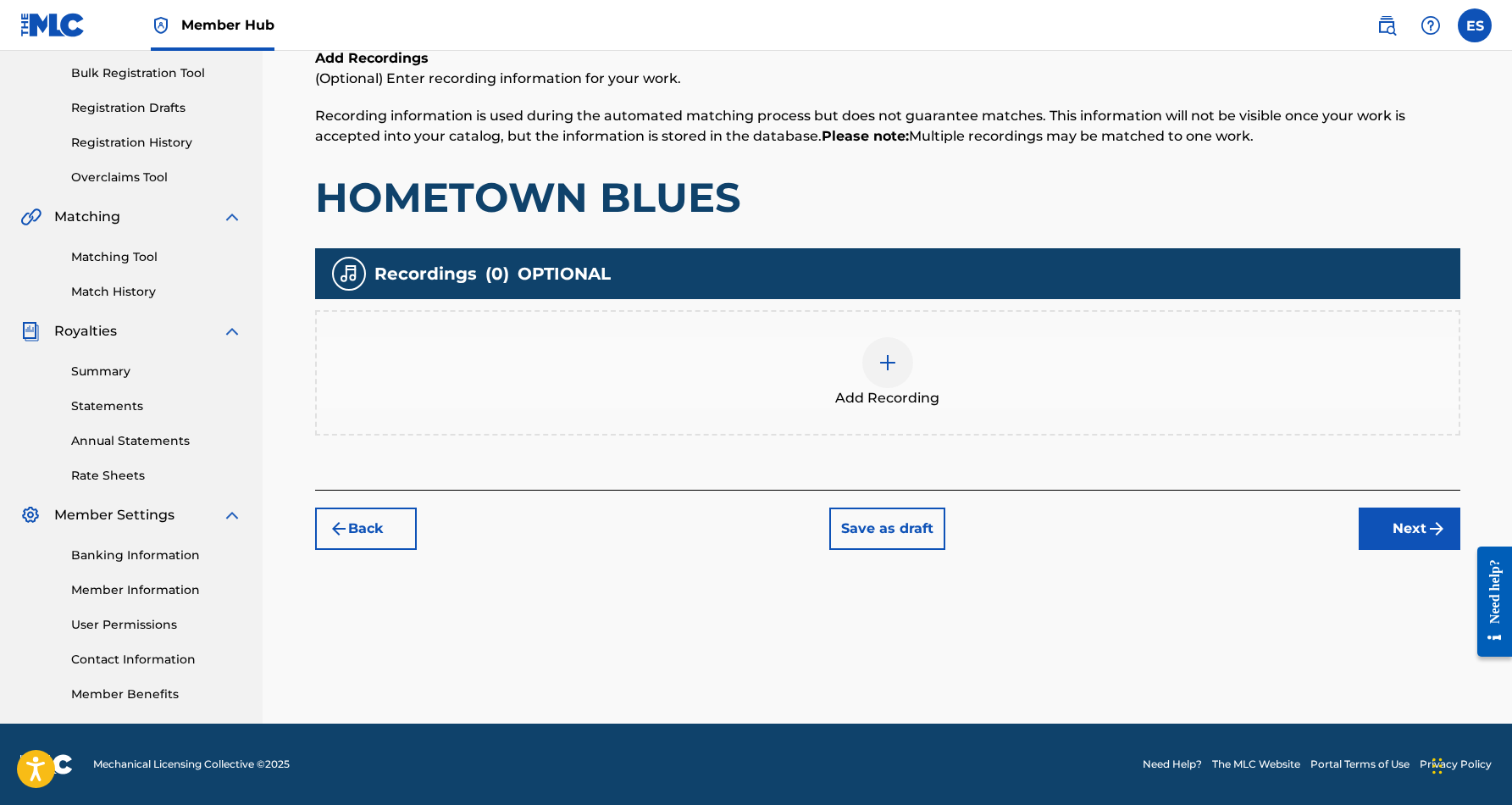
scroll to position [246, 0]
click at [890, 370] on img at bounding box center [887, 362] width 20 height 20
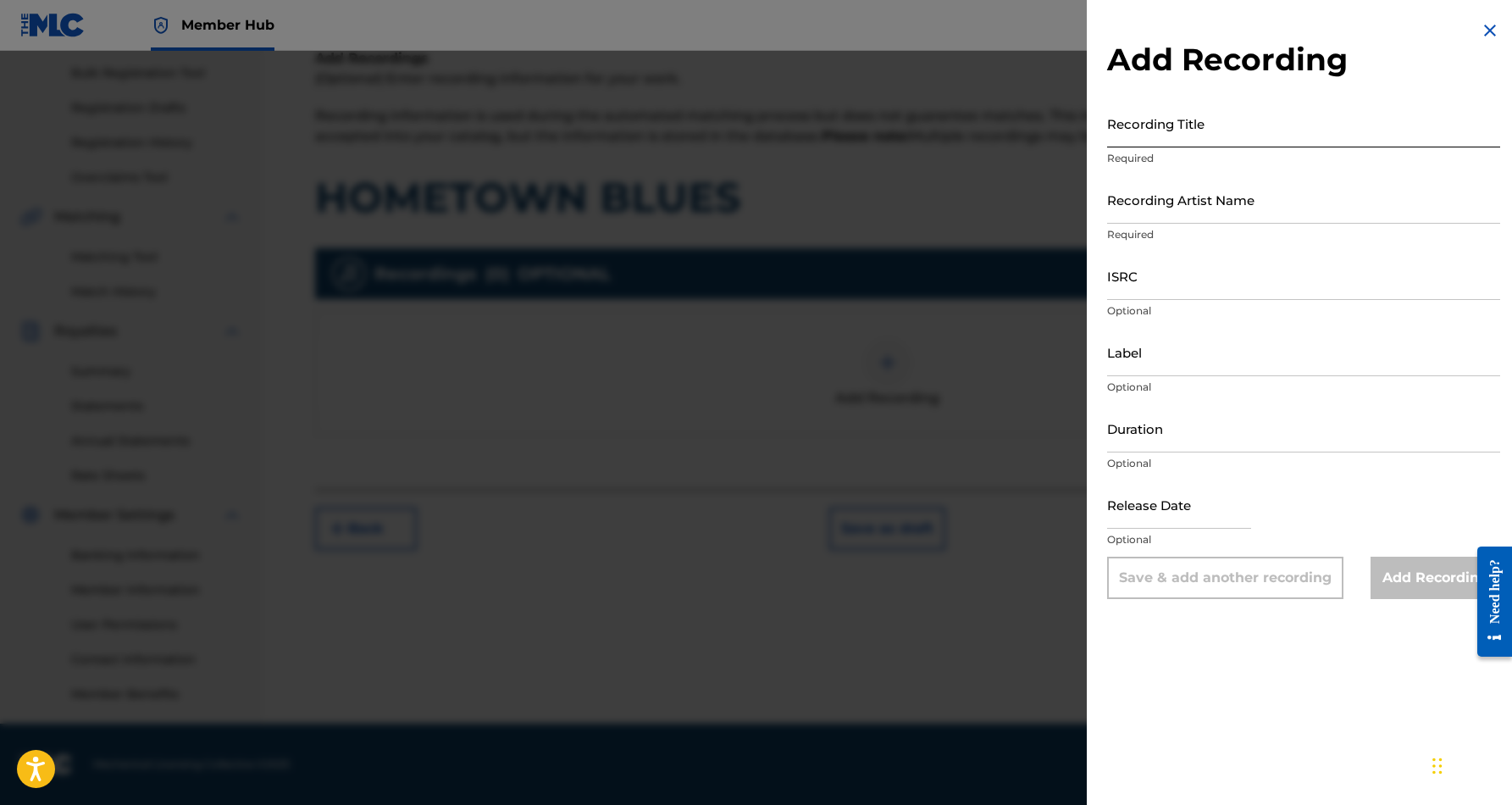
click at [1210, 130] on input "Recording Title" at bounding box center [1303, 123] width 393 height 48
paste input "HOMETOWN BLUES"
type input "HOMETOWN BLUES"
click at [1294, 198] on input "Recording Artist Name" at bounding box center [1303, 200] width 393 height 48
paste input "[PERSON_NAME]"
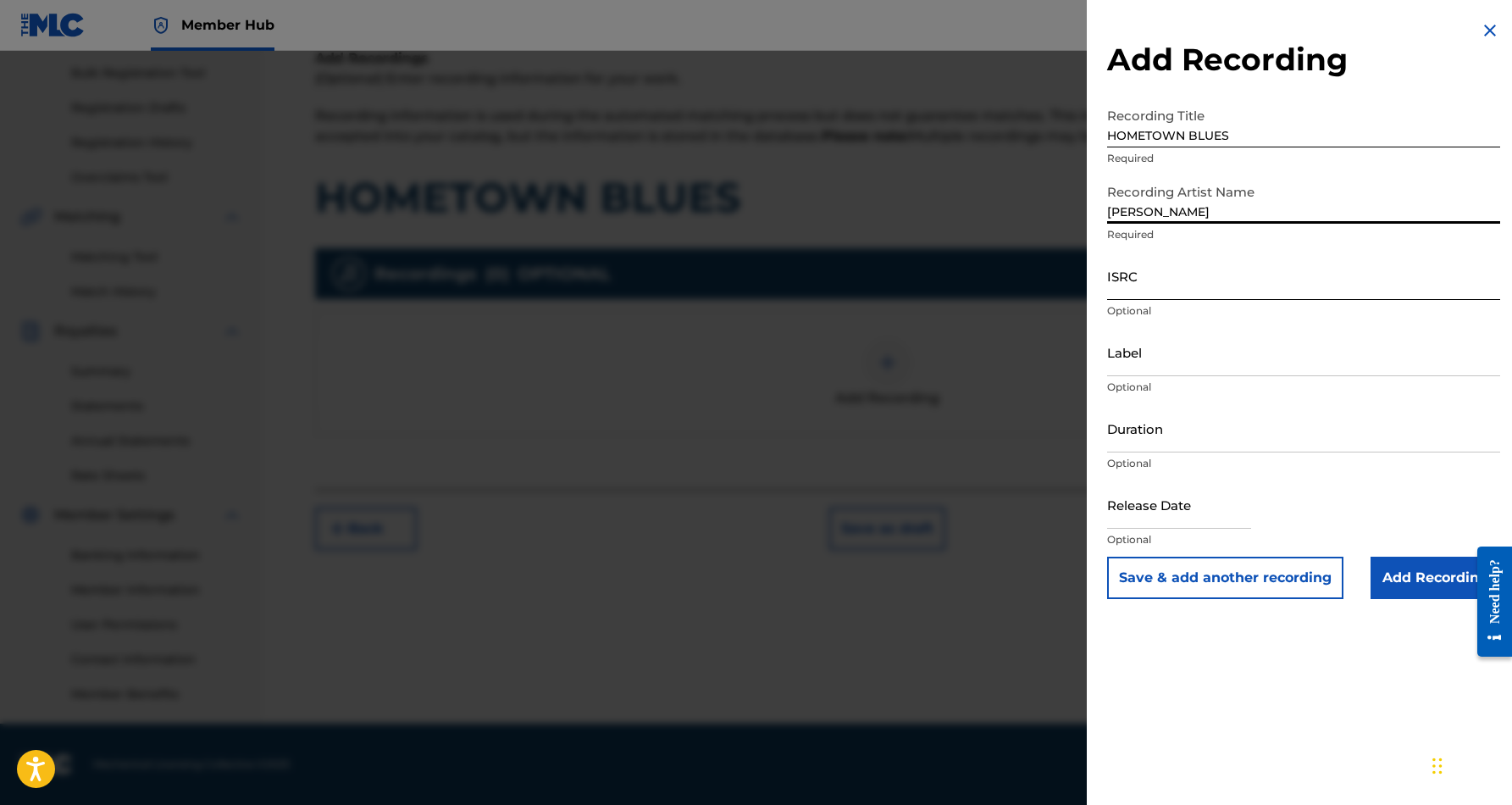
type input "[PERSON_NAME]"
click at [1152, 282] on input "ISRC" at bounding box center [1303, 276] width 393 height 48
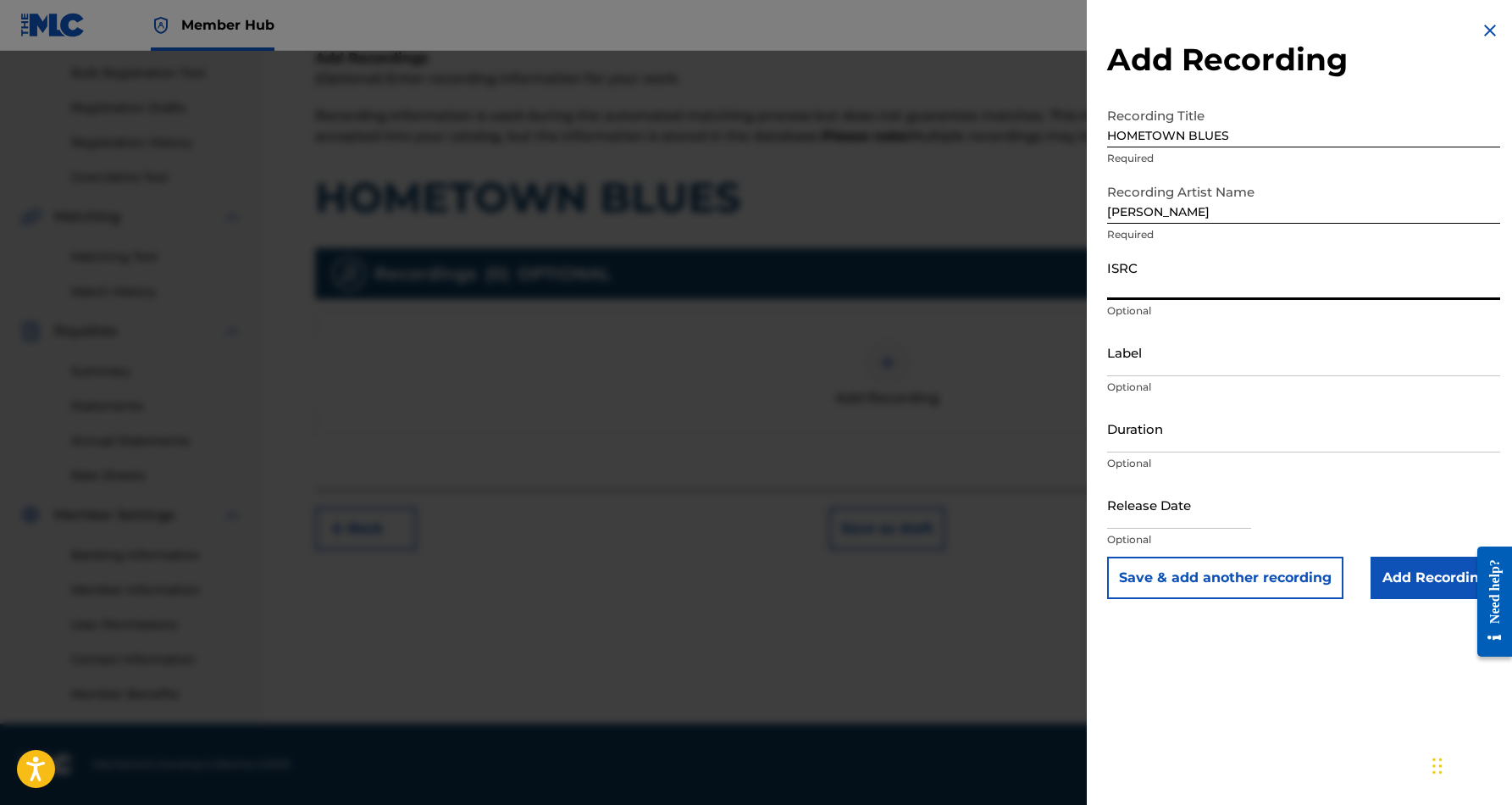
paste input "USHM91242506"
type input "USHM91242506"
click at [1250, 341] on input "Label" at bounding box center [1303, 352] width 393 height 48
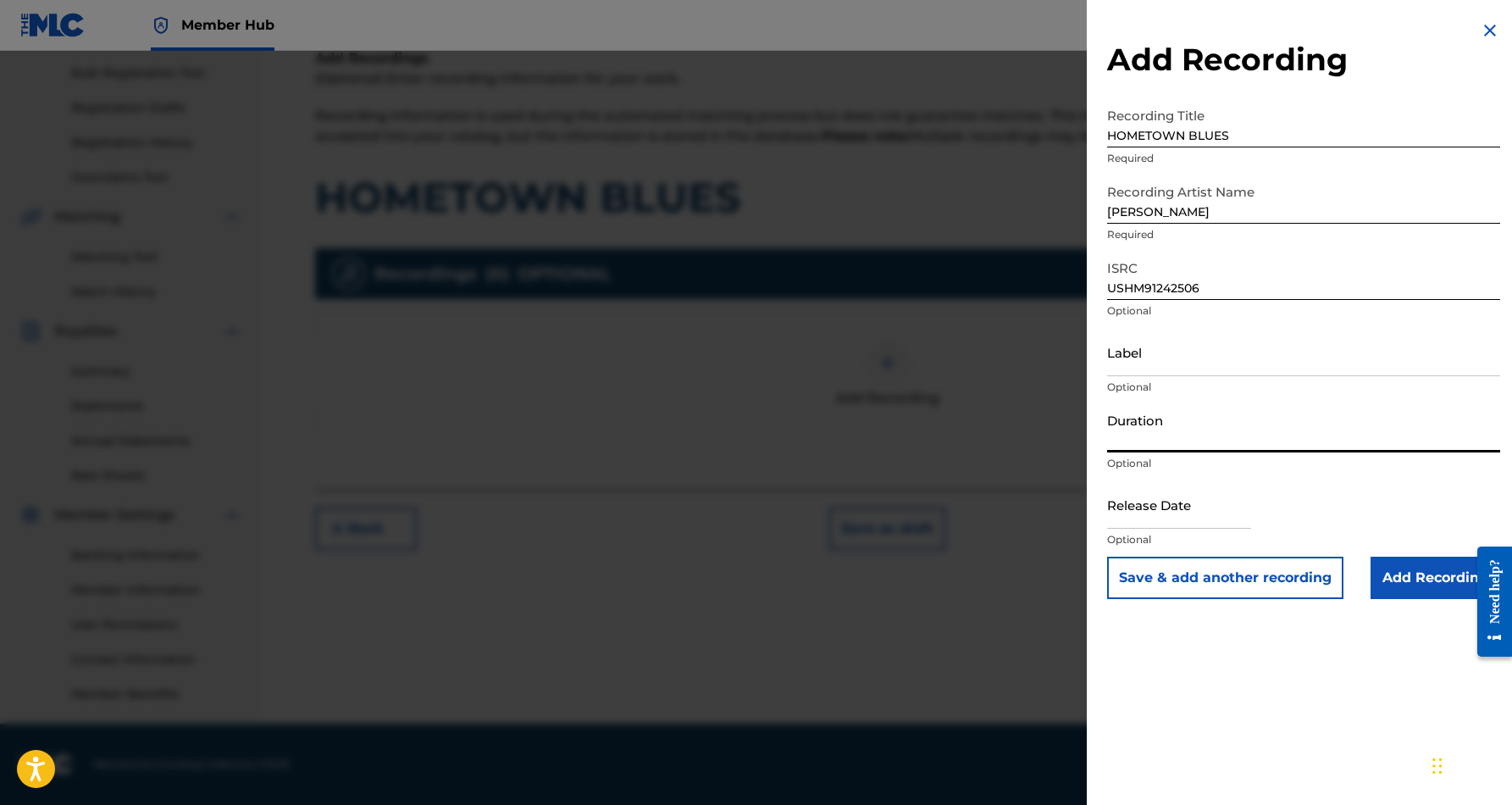
click at [1249, 432] on input "Duration" at bounding box center [1303, 428] width 393 height 48
click at [978, 320] on div at bounding box center [756, 454] width 1512 height 805
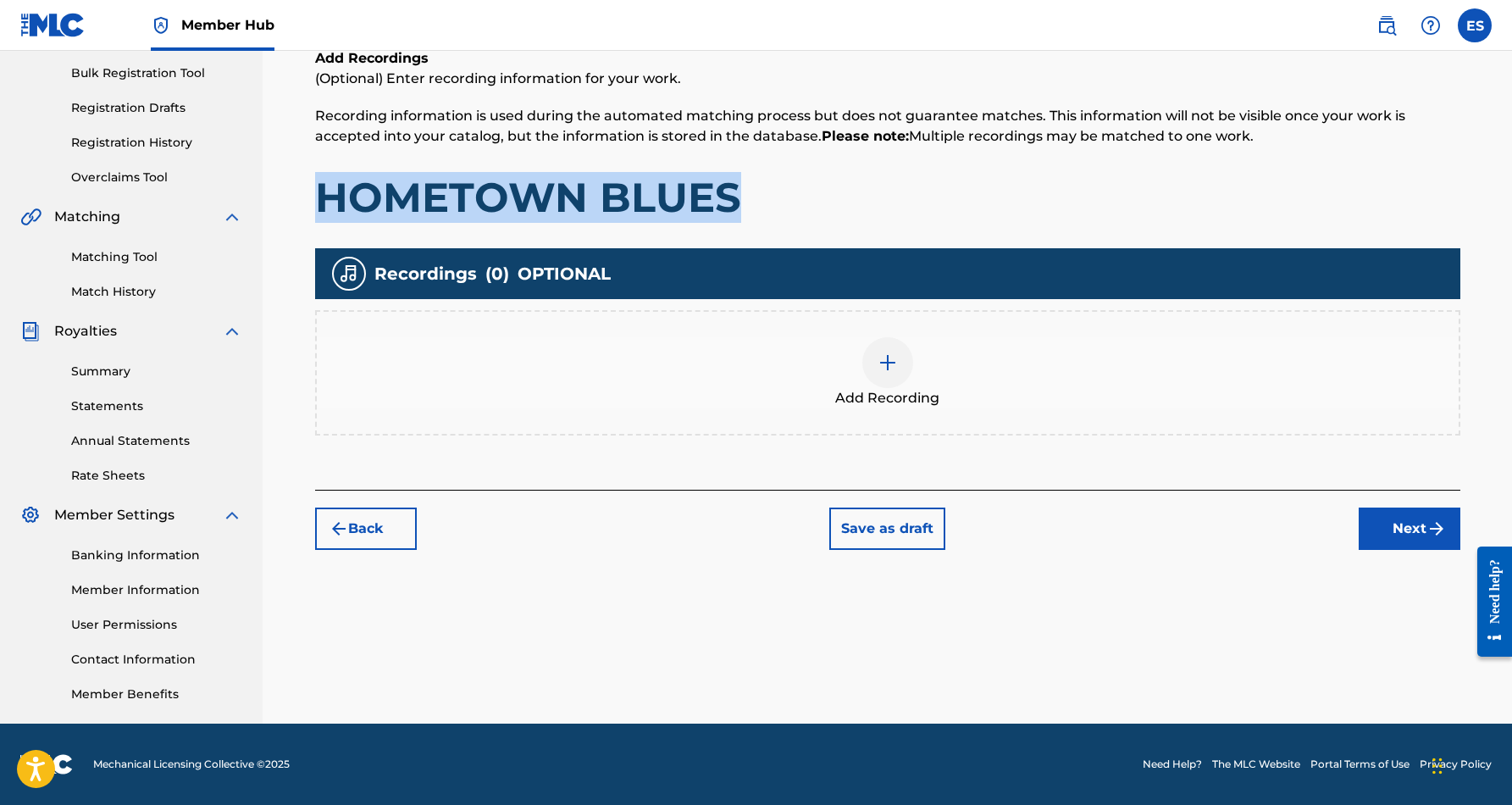
drag, startPoint x: 754, startPoint y: 203, endPoint x: 324, endPoint y: 189, distance: 430.2
click at [324, 189] on h1 "HOMETOWN BLUES" at bounding box center [887, 197] width 1145 height 51
copy h1 "HOMETOWN BLUES"
click at [894, 360] on img at bounding box center [887, 362] width 20 height 20
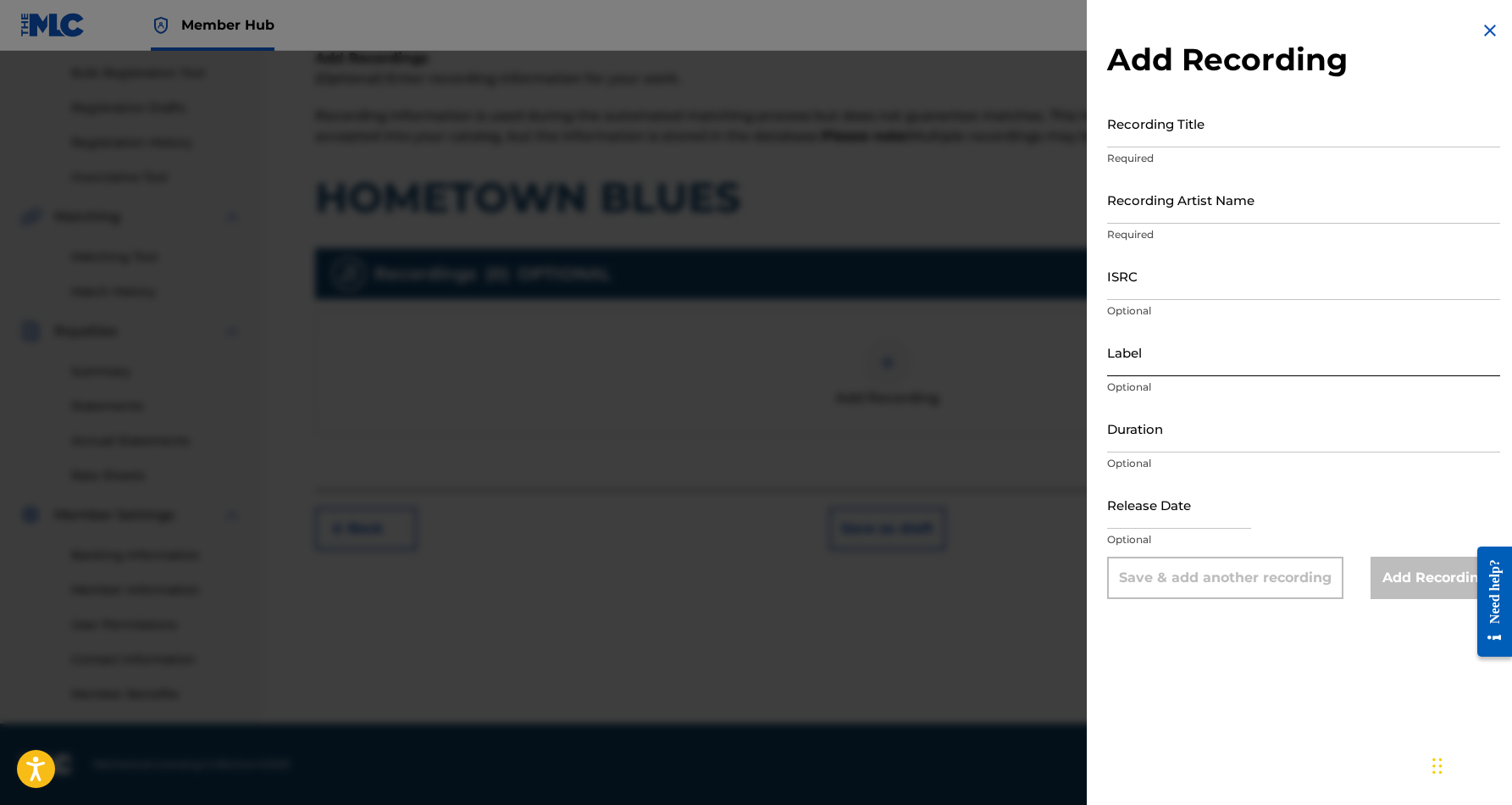
click at [1185, 350] on input "Label" at bounding box center [1303, 352] width 393 height 48
paste input "Desert Sounds Records"
type input "Desert Sounds Records"
click at [1173, 281] on input "ISRC" at bounding box center [1303, 276] width 393 height 48
paste input "USHM91242506"
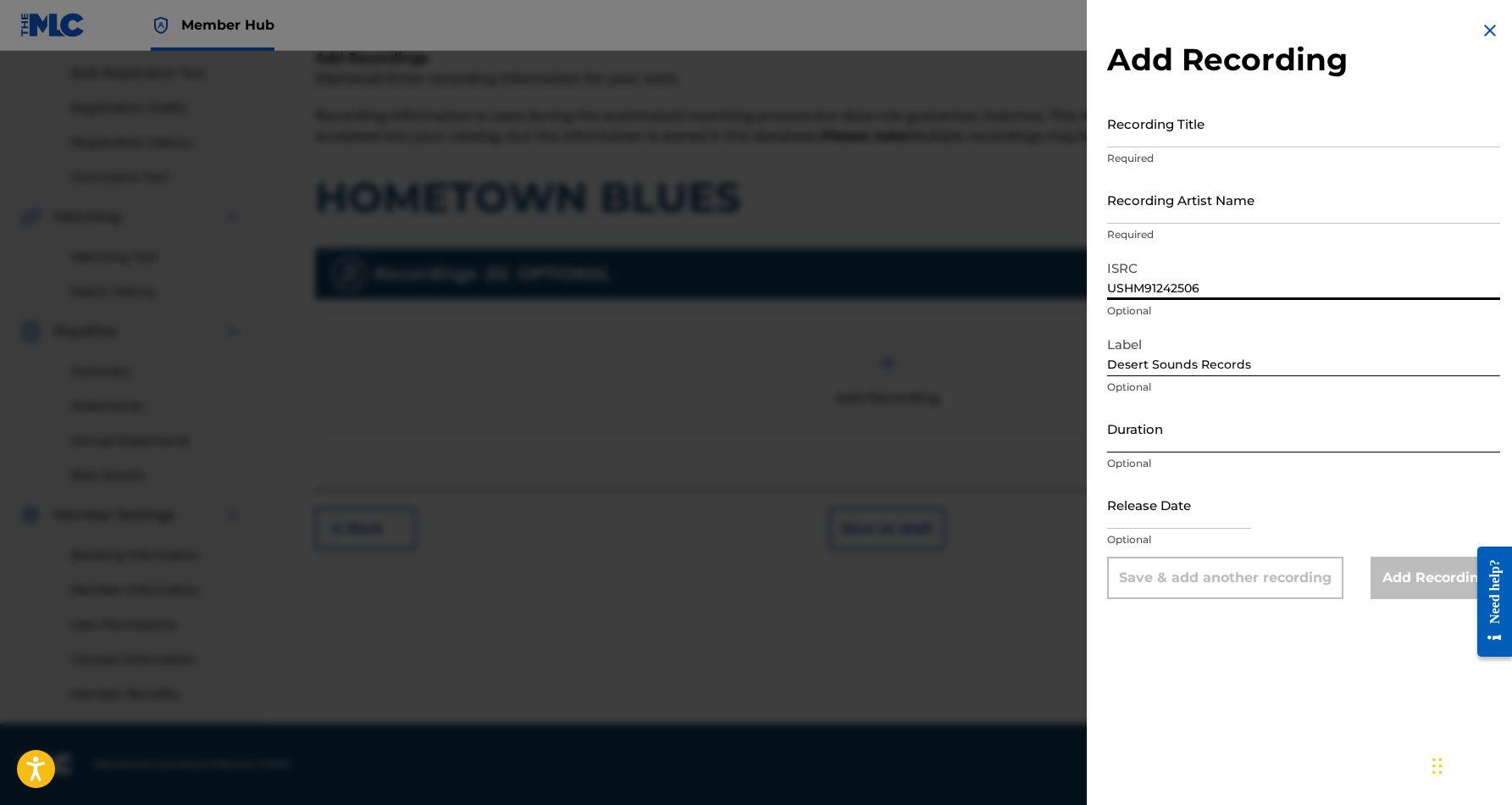
type input "USHM91242506"
click at [1205, 428] on input "Duration" at bounding box center [1303, 428] width 393 height 48
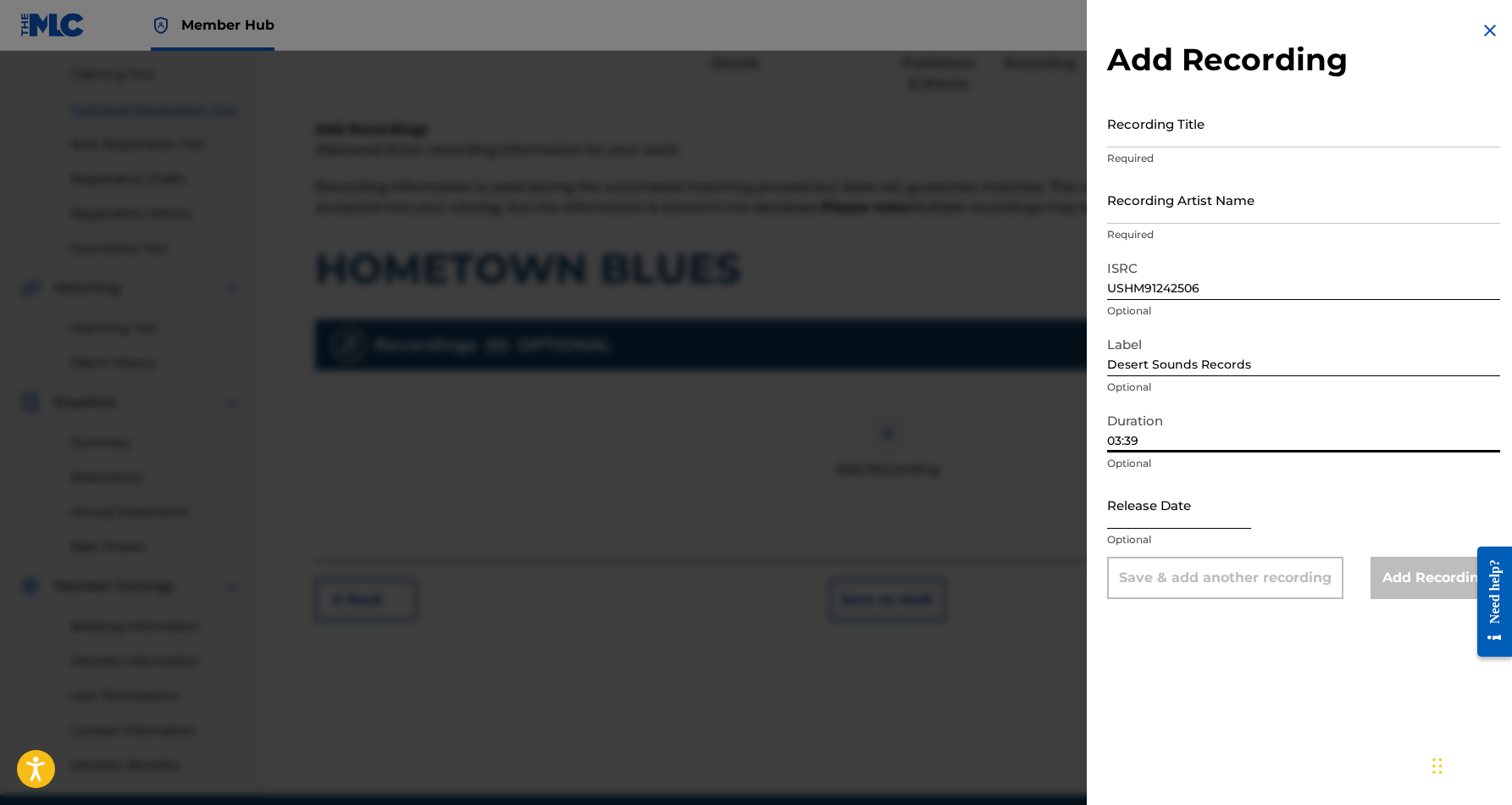
scroll to position [112, 0]
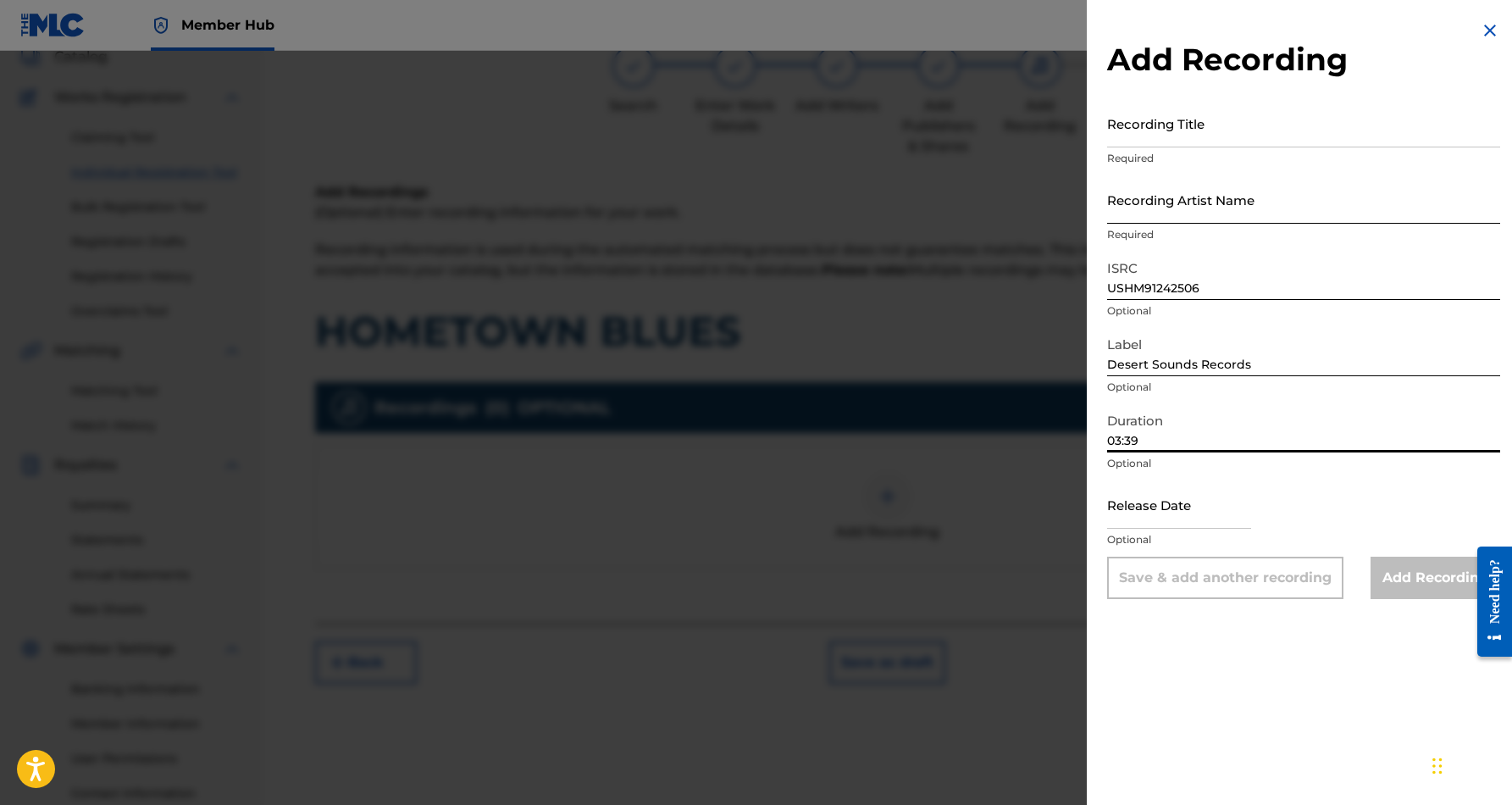
type input "03:39"
click at [1215, 216] on input "Recording Artist Name" at bounding box center [1303, 200] width 393 height 48
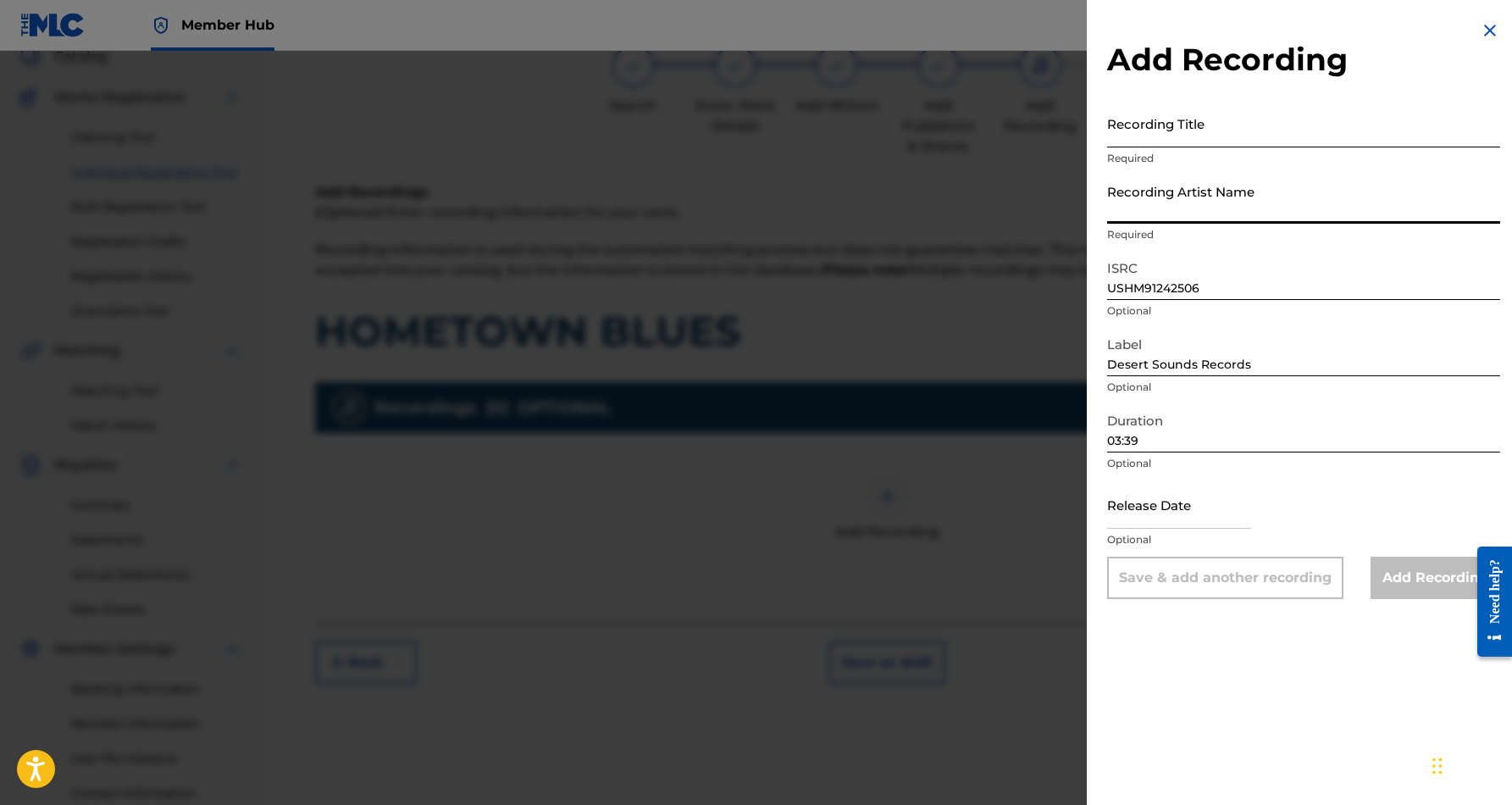
paste input "[PERSON_NAME]"
type input "[PERSON_NAME]"
click at [1249, 117] on input "Recording Title" at bounding box center [1303, 123] width 393 height 48
paste input "HOMETOWN BLUES"
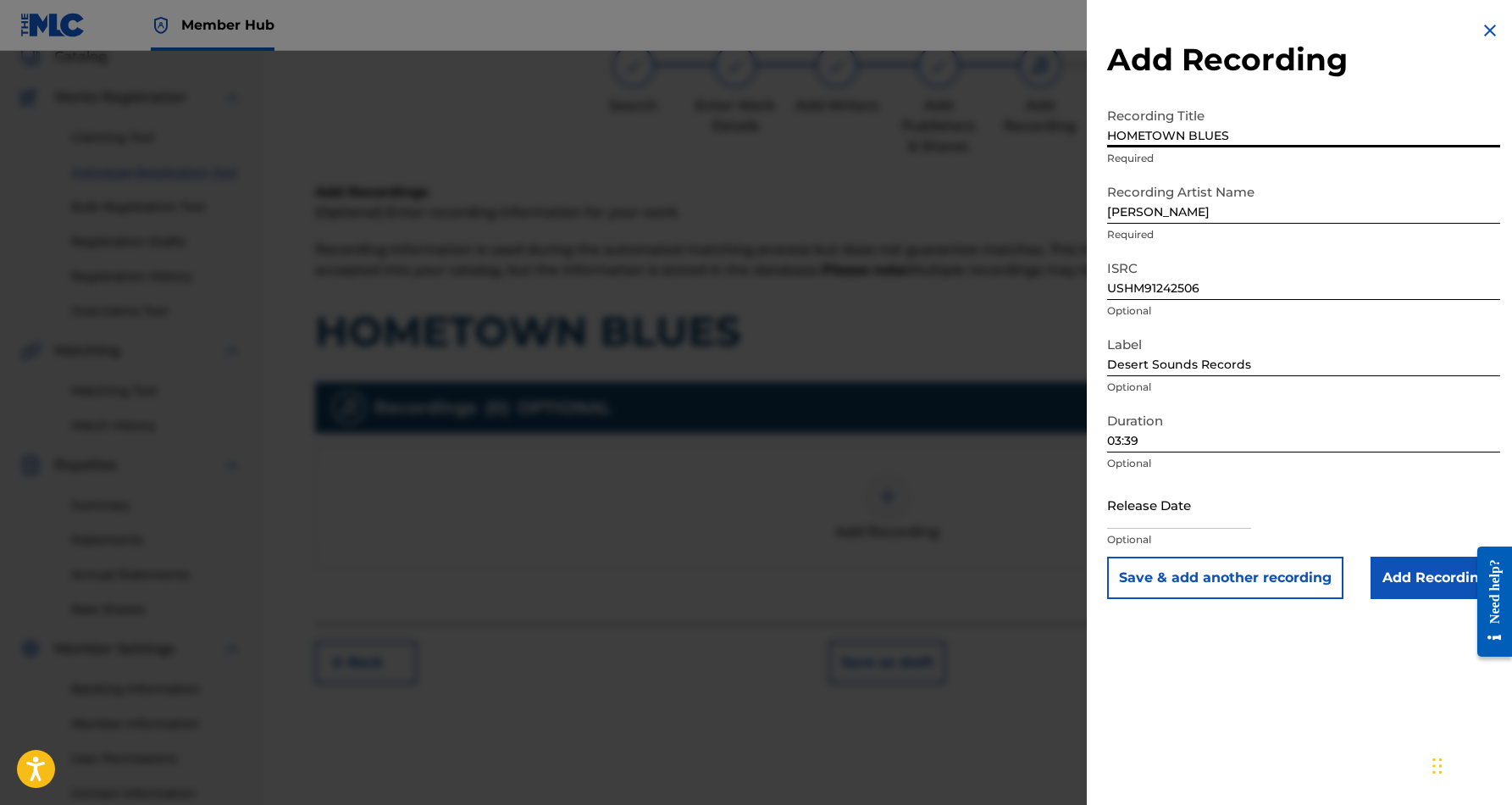
type input "HOMETOWN BLUES"
click at [1202, 647] on div "Add Recording Recording Title HOMETOWN BLUES Required Recording Artist Name [PE…" at bounding box center [1303, 402] width 434 height 805
click at [1402, 586] on input "Add Recording" at bounding box center [1435, 577] width 130 height 42
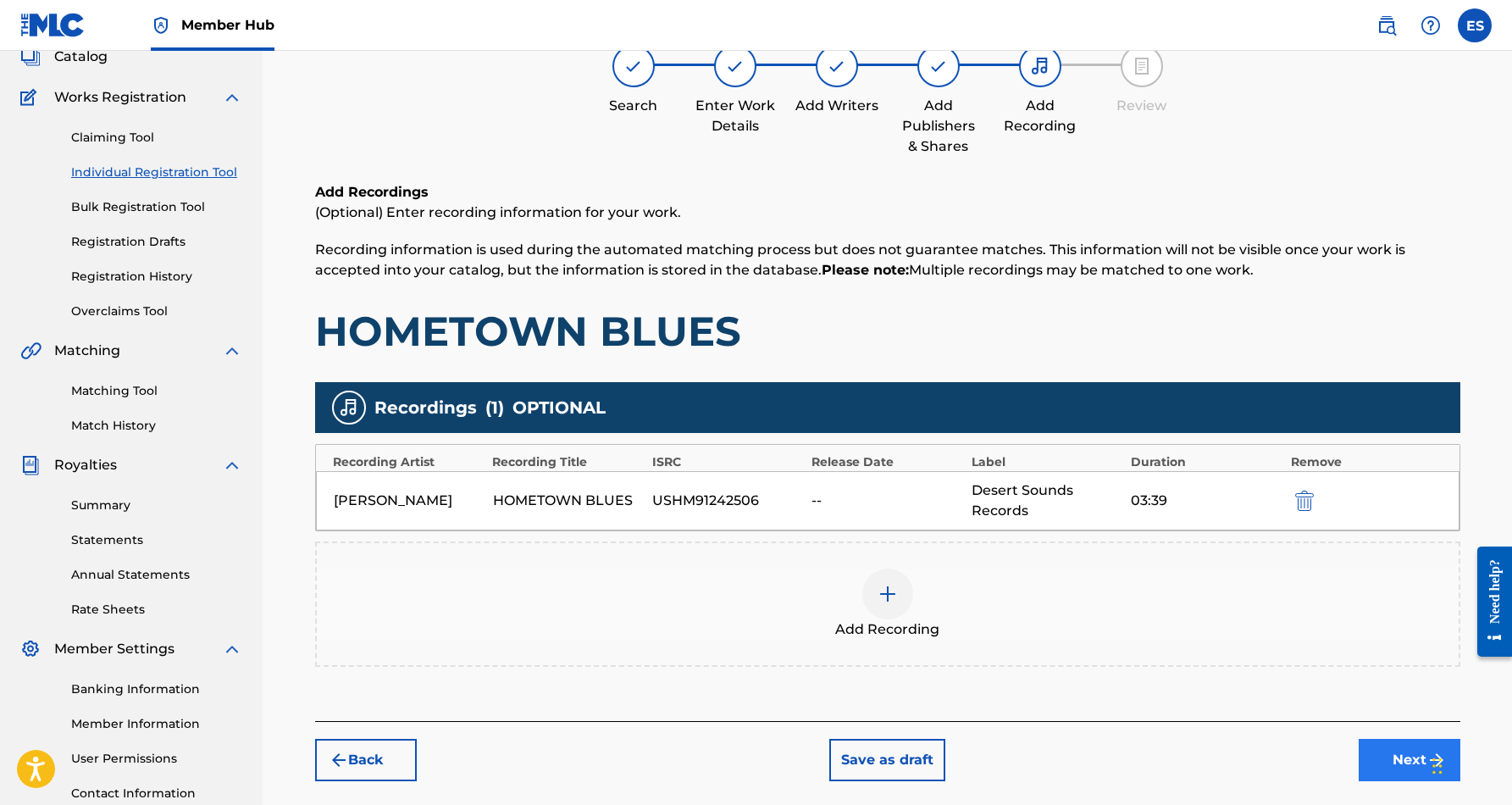
click at [1420, 753] on button "Next" at bounding box center [1409, 759] width 101 height 42
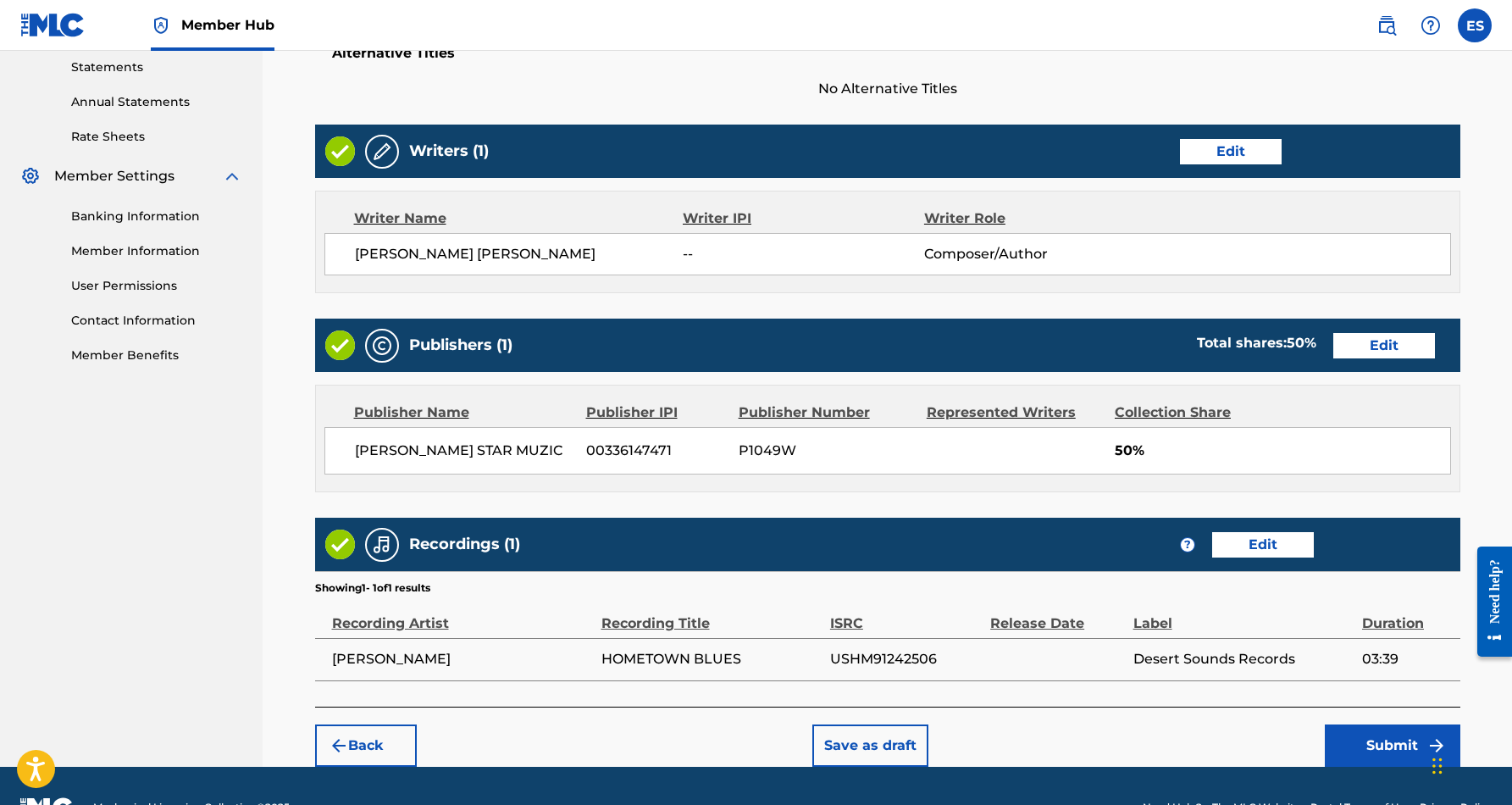
scroll to position [571, 0]
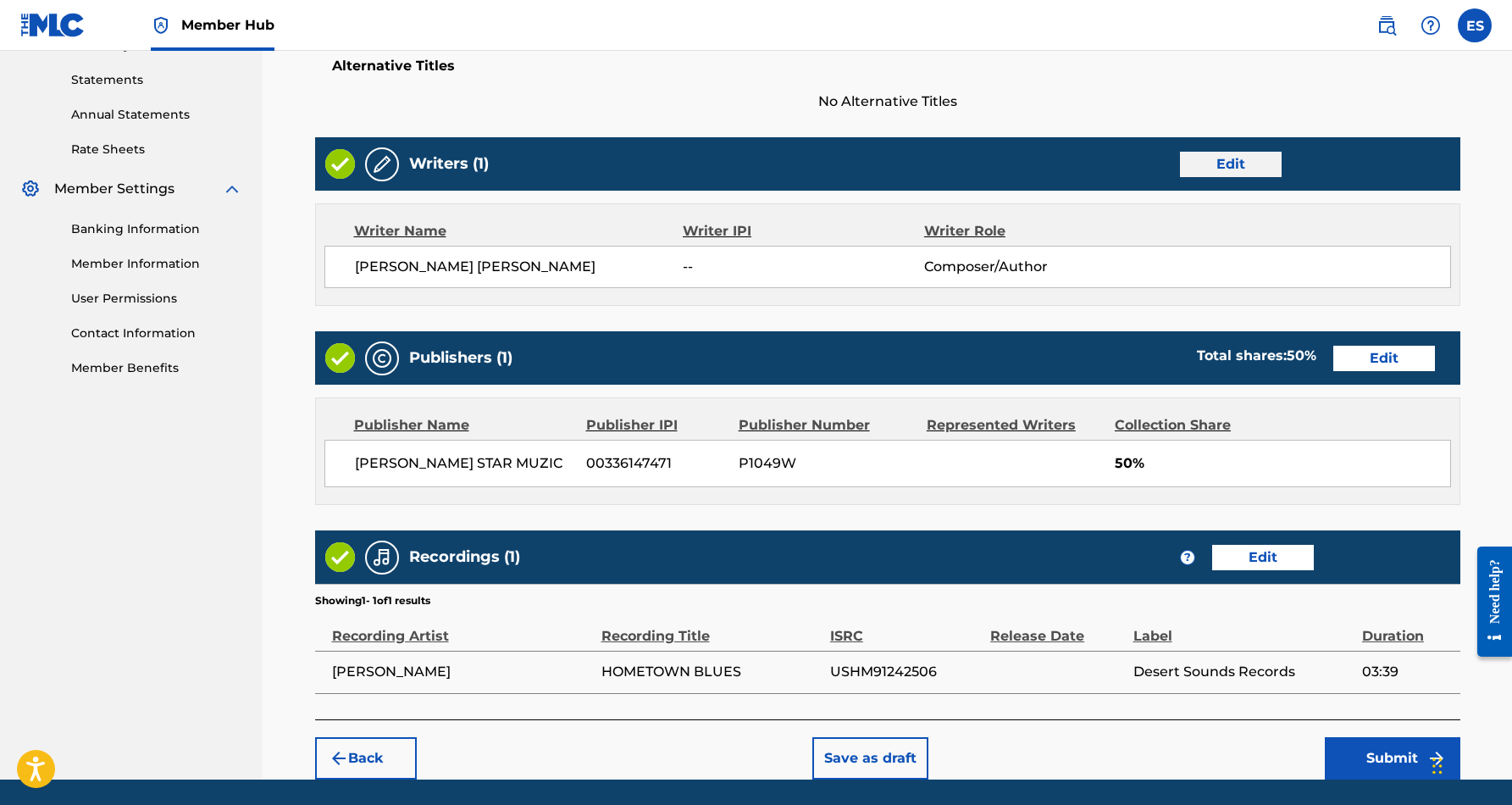
click at [1234, 160] on button "Edit" at bounding box center [1230, 164] width 101 height 25
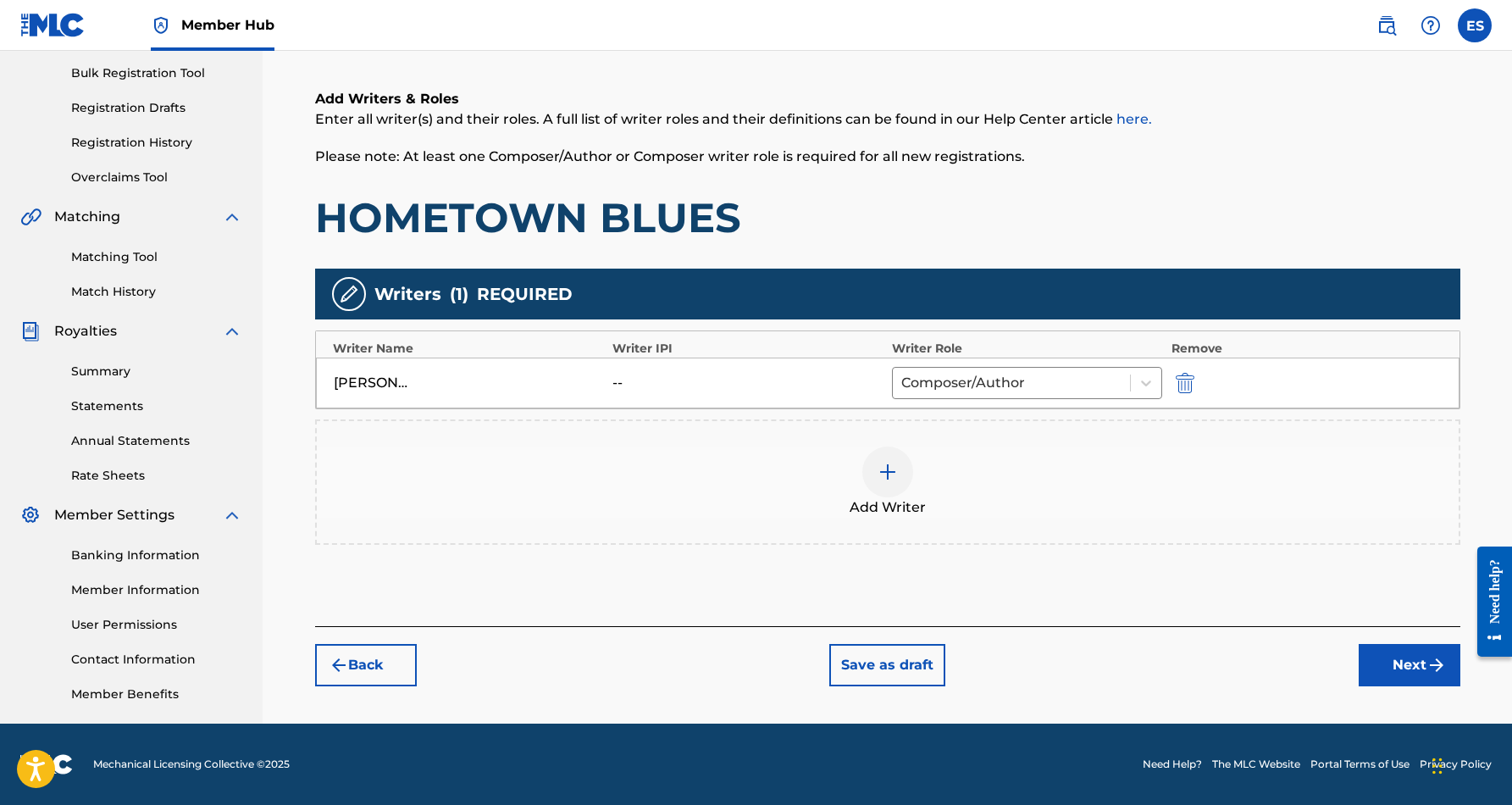
scroll to position [246, 0]
click at [896, 467] on img at bounding box center [887, 471] width 20 height 20
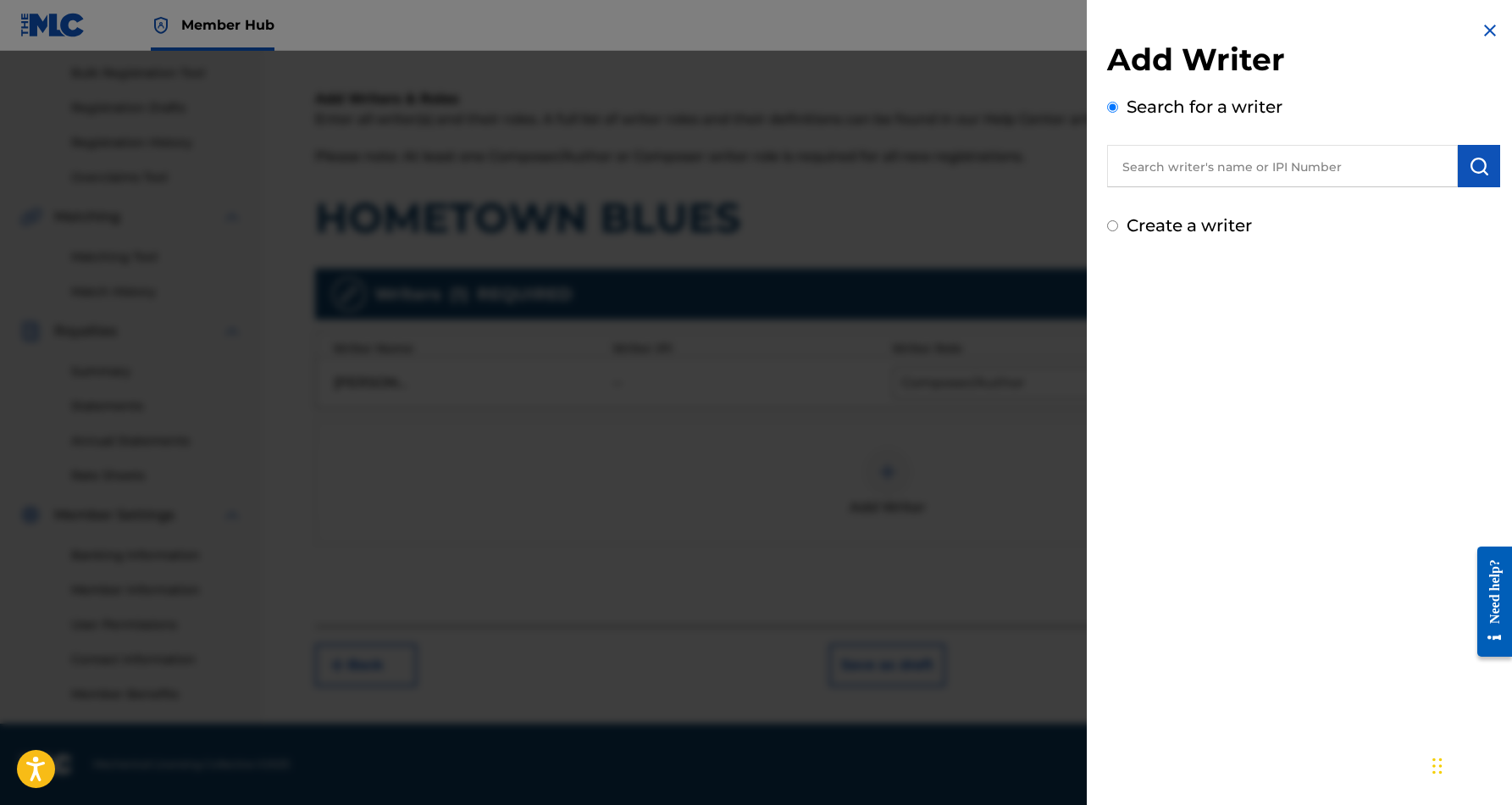
click at [1116, 229] on input "Create a writer" at bounding box center [1112, 225] width 11 height 11
radio input "false"
radio input "true"
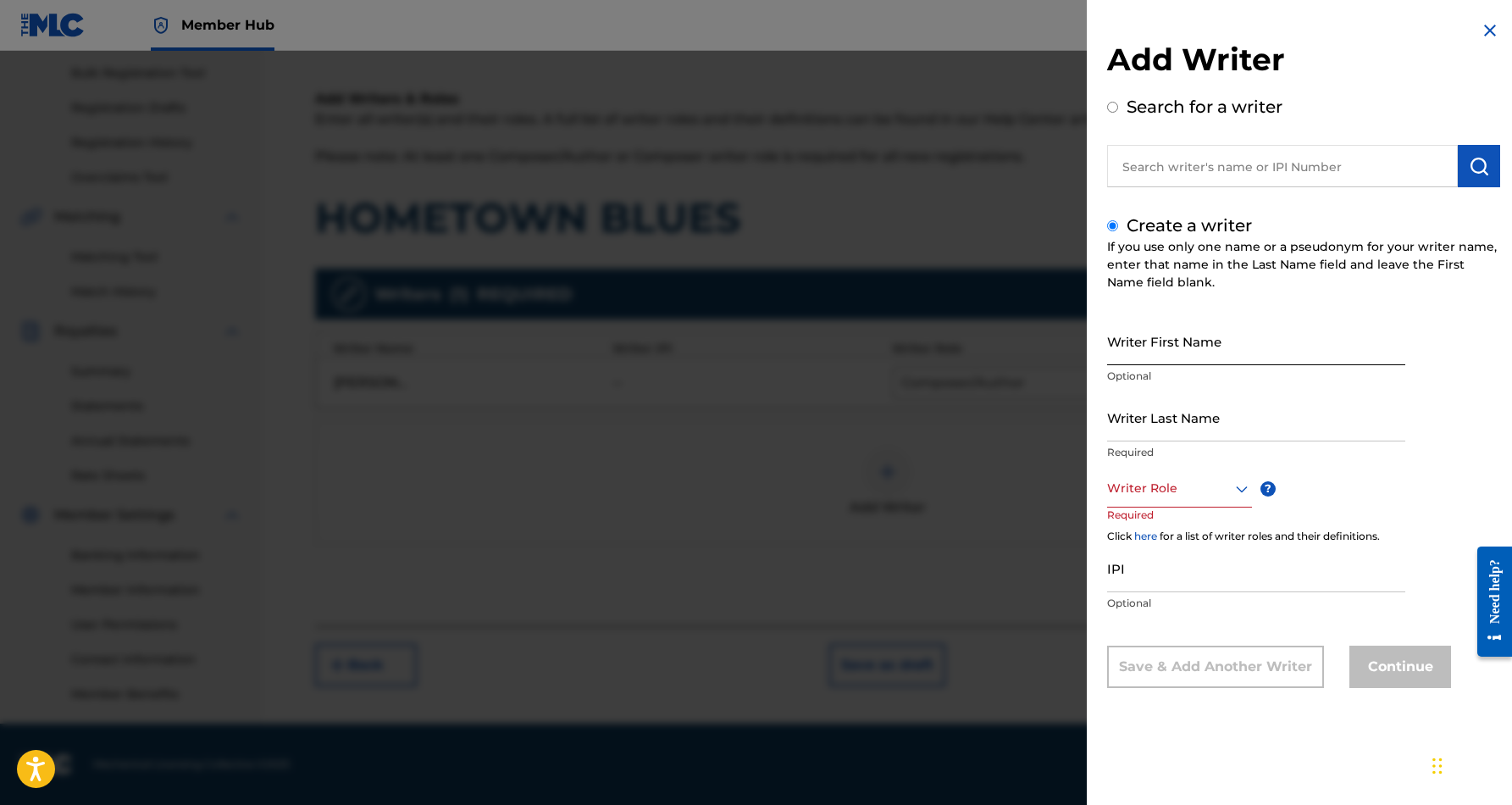
click at [1217, 321] on input "Writer First Name" at bounding box center [1256, 341] width 298 height 48
paste input "[PERSON_NAME]"
type input "[PERSON_NAME]"
click at [1215, 411] on input "Writer Last Name" at bounding box center [1256, 417] width 298 height 48
paste input "[PERSON_NAME]"
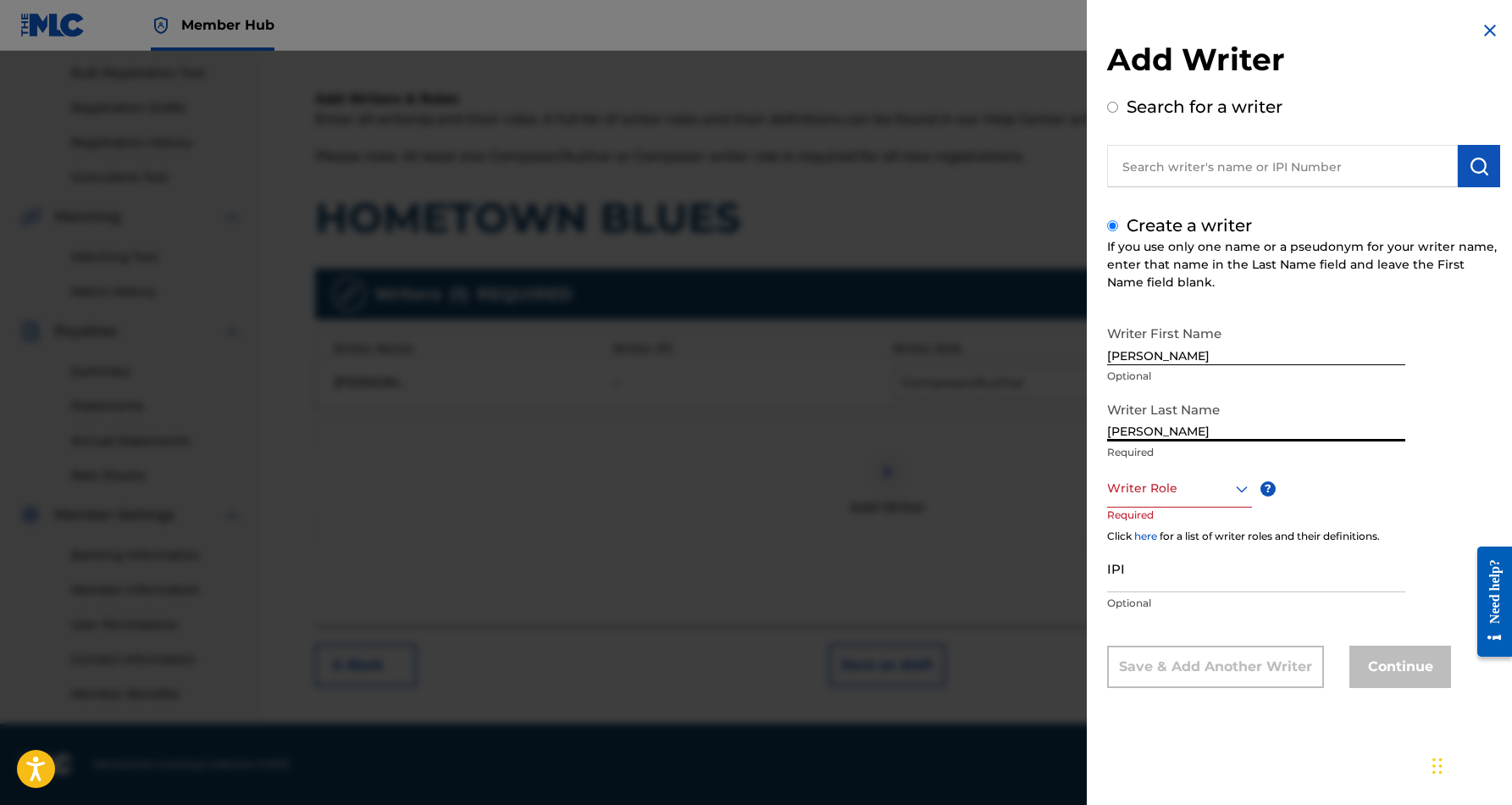
type input "[PERSON_NAME]"
click at [1186, 352] on input "[PERSON_NAME]" at bounding box center [1256, 341] width 298 height 48
type input "[PERSON_NAME]"
click at [1241, 483] on icon at bounding box center [1241, 488] width 20 height 20
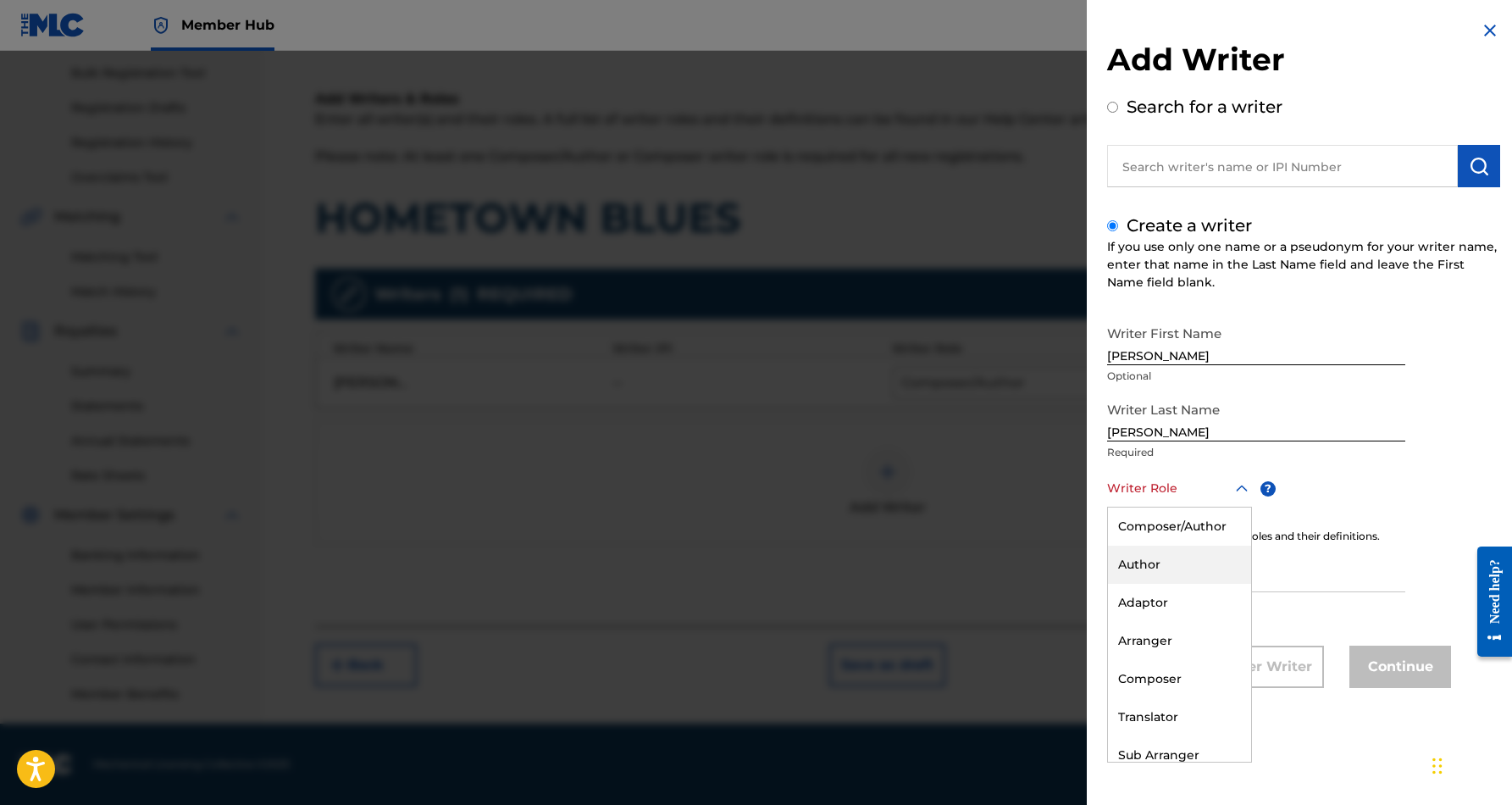
click at [1182, 571] on div "Author" at bounding box center [1179, 564] width 143 height 38
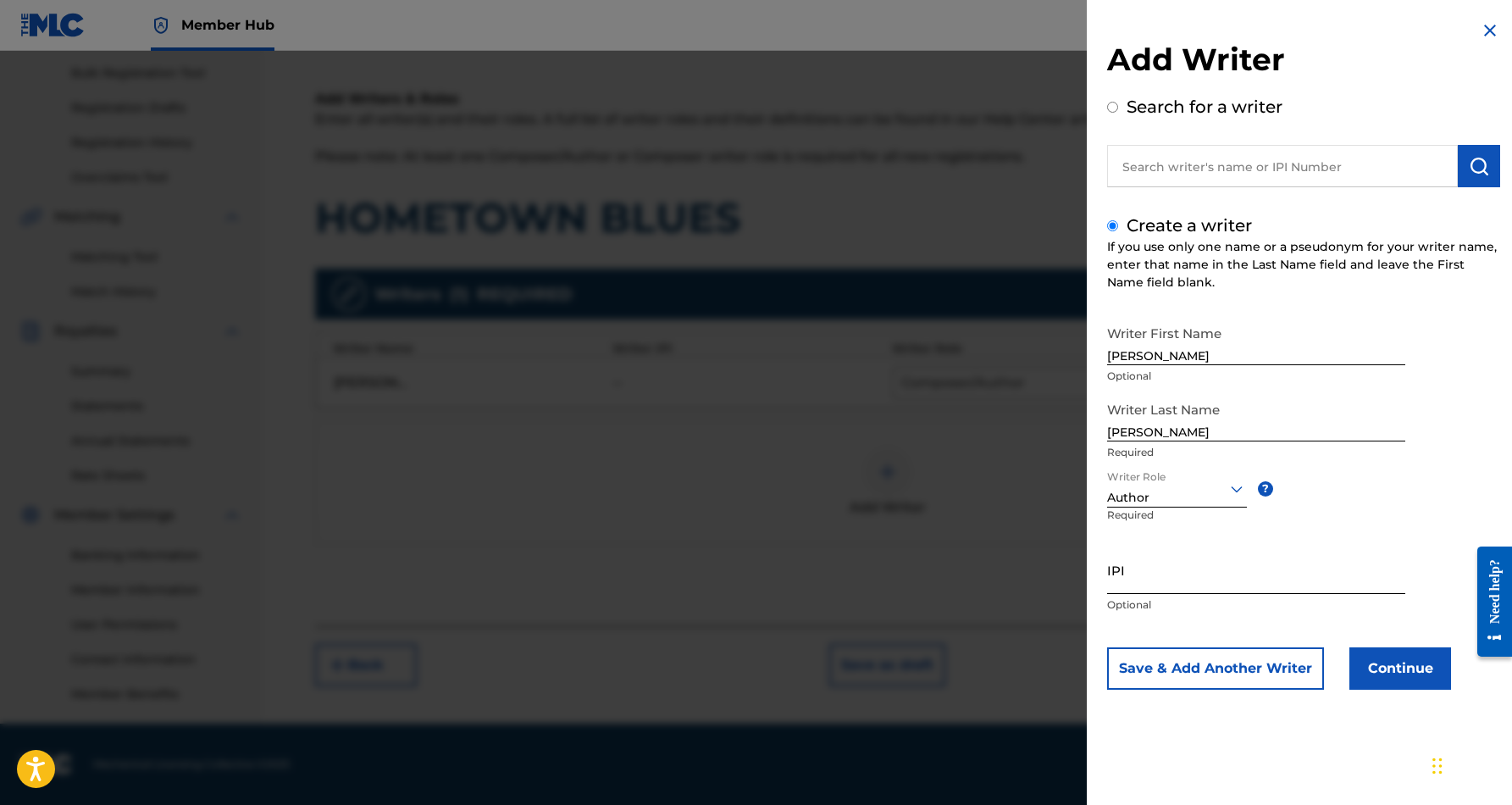
click at [1171, 570] on input "IPI" at bounding box center [1256, 570] width 298 height 48
paste input "337076657"
type input "337076657"
click at [1434, 423] on div "Writer First Name [PERSON_NAME] Optional Writer Last Name [PERSON_NAME] Require…" at bounding box center [1303, 503] width 393 height 373
click at [1396, 660] on button "Continue" at bounding box center [1399, 668] width 101 height 42
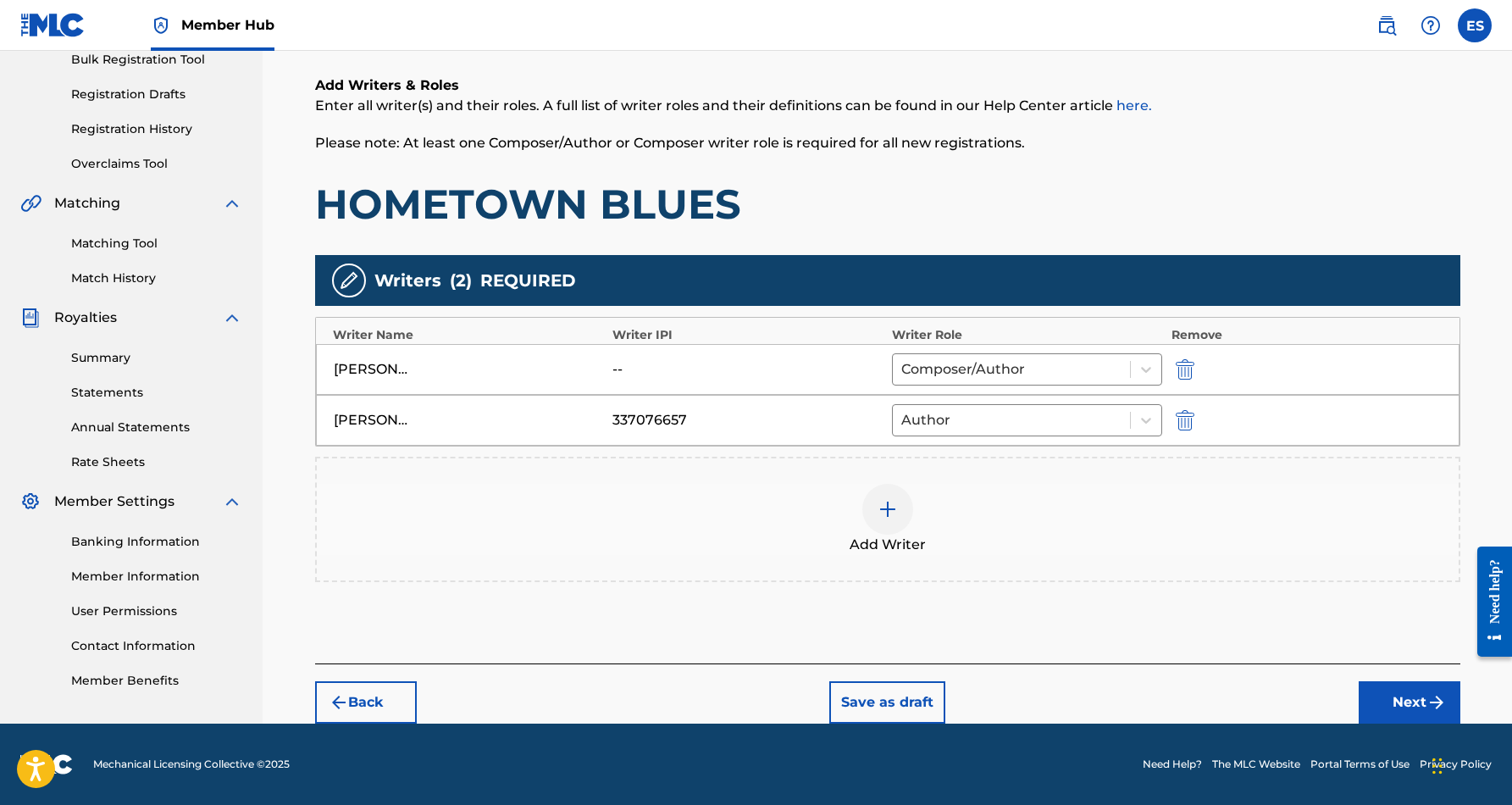
scroll to position [259, 0]
click at [1415, 697] on button "Next" at bounding box center [1409, 702] width 101 height 42
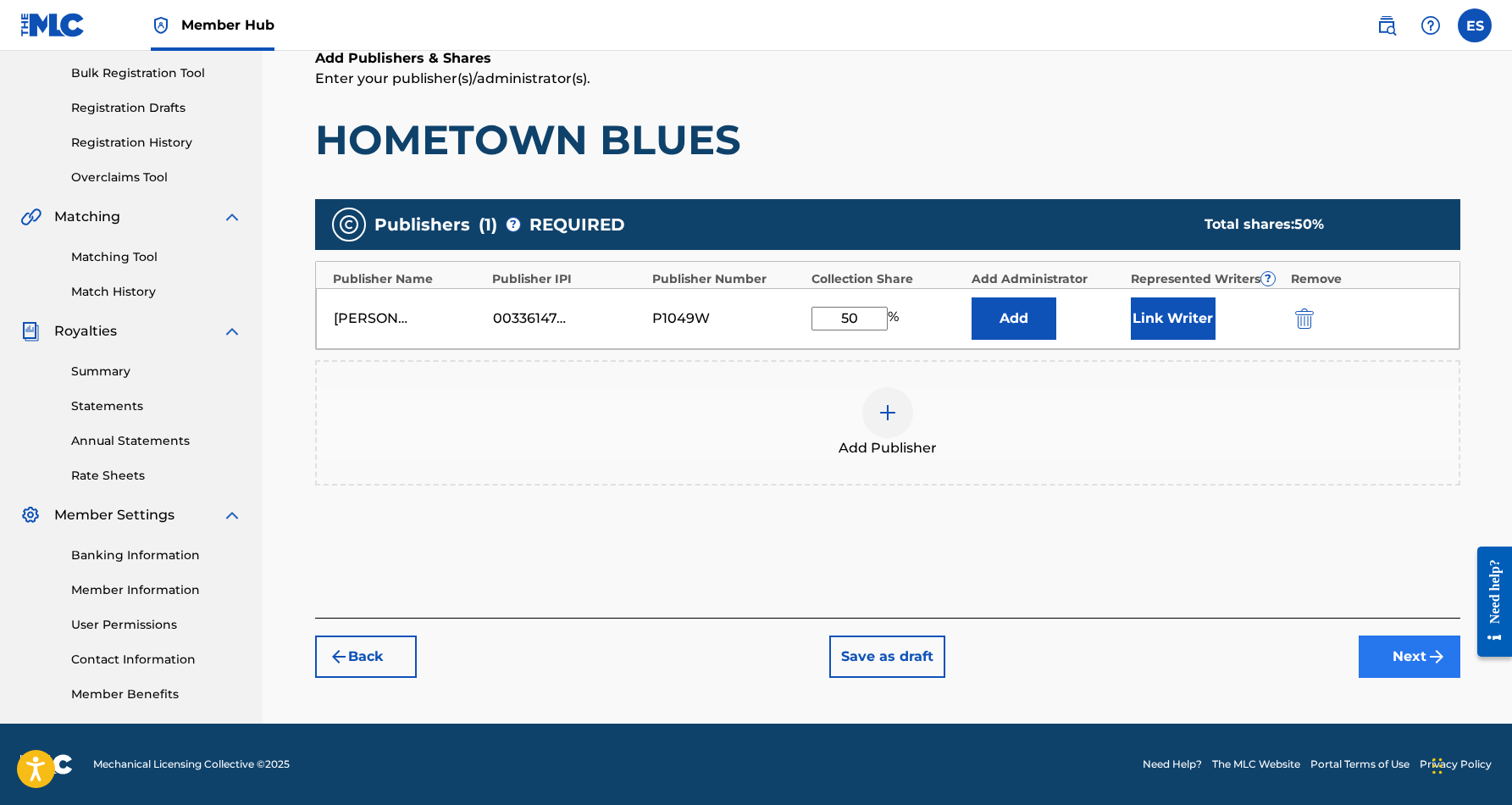
click at [1409, 656] on button "Next" at bounding box center [1409, 656] width 101 height 42
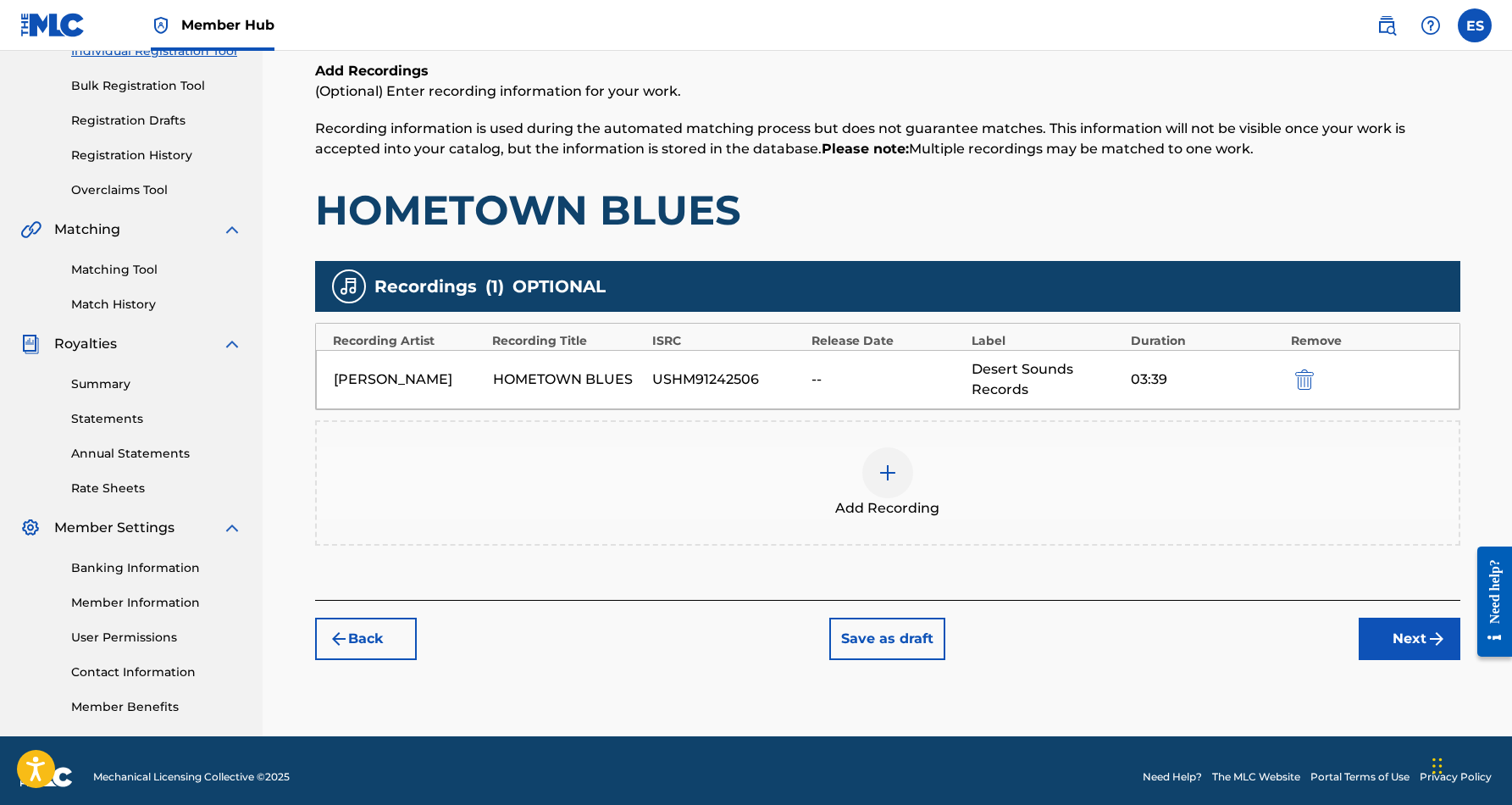
scroll to position [236, 0]
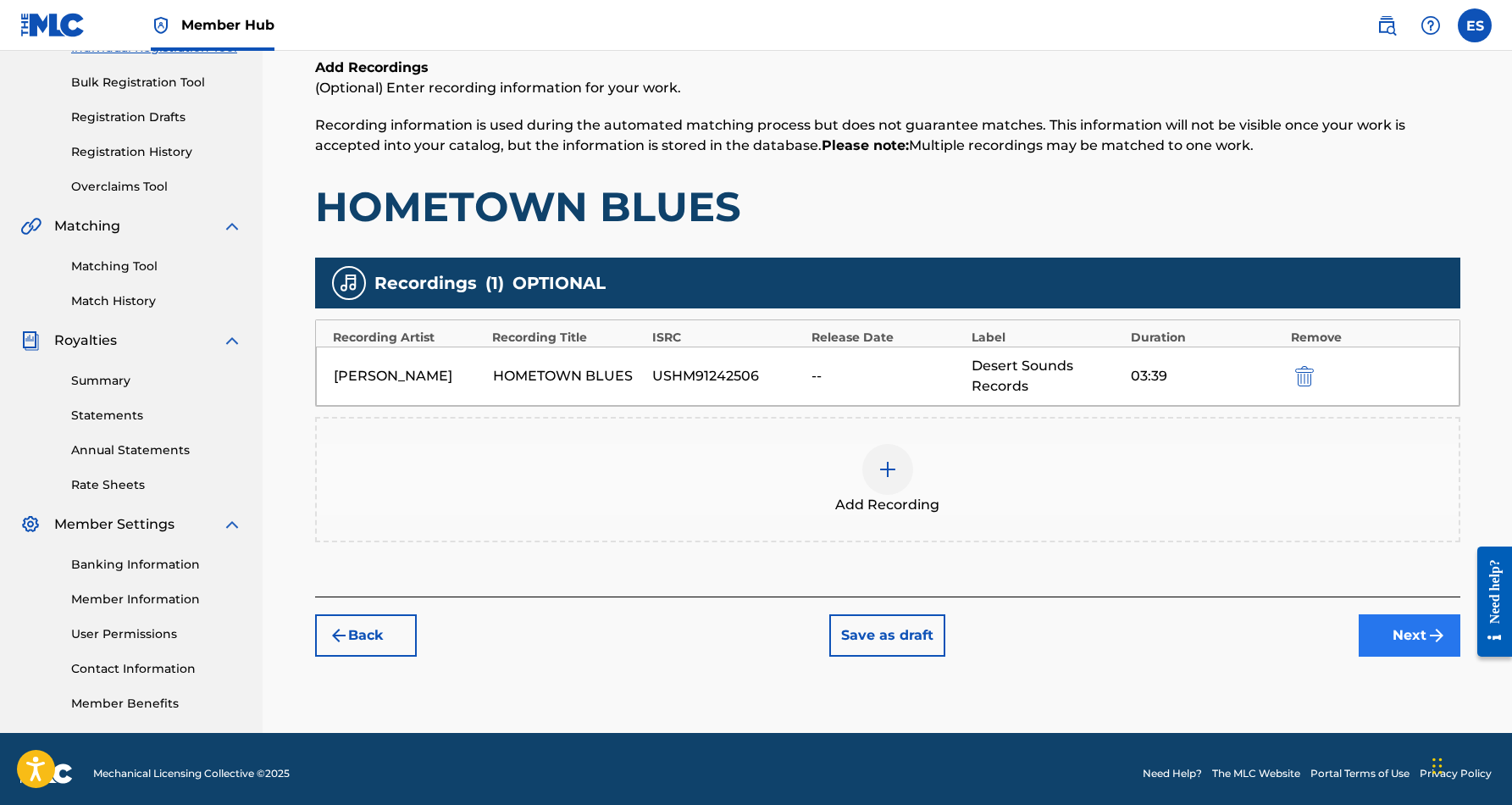
click at [1381, 625] on button "Next" at bounding box center [1409, 634] width 101 height 42
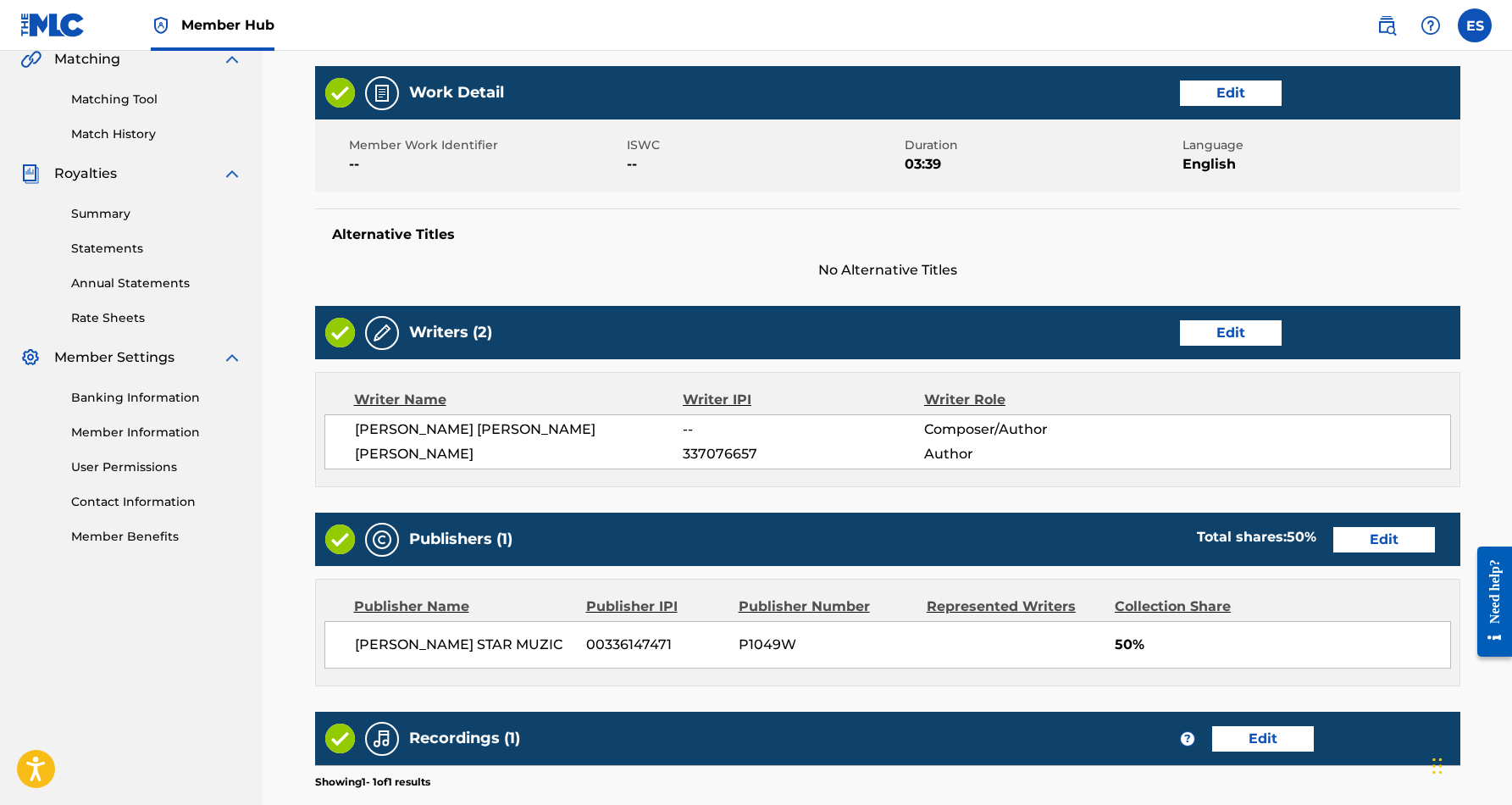
scroll to position [401, 0]
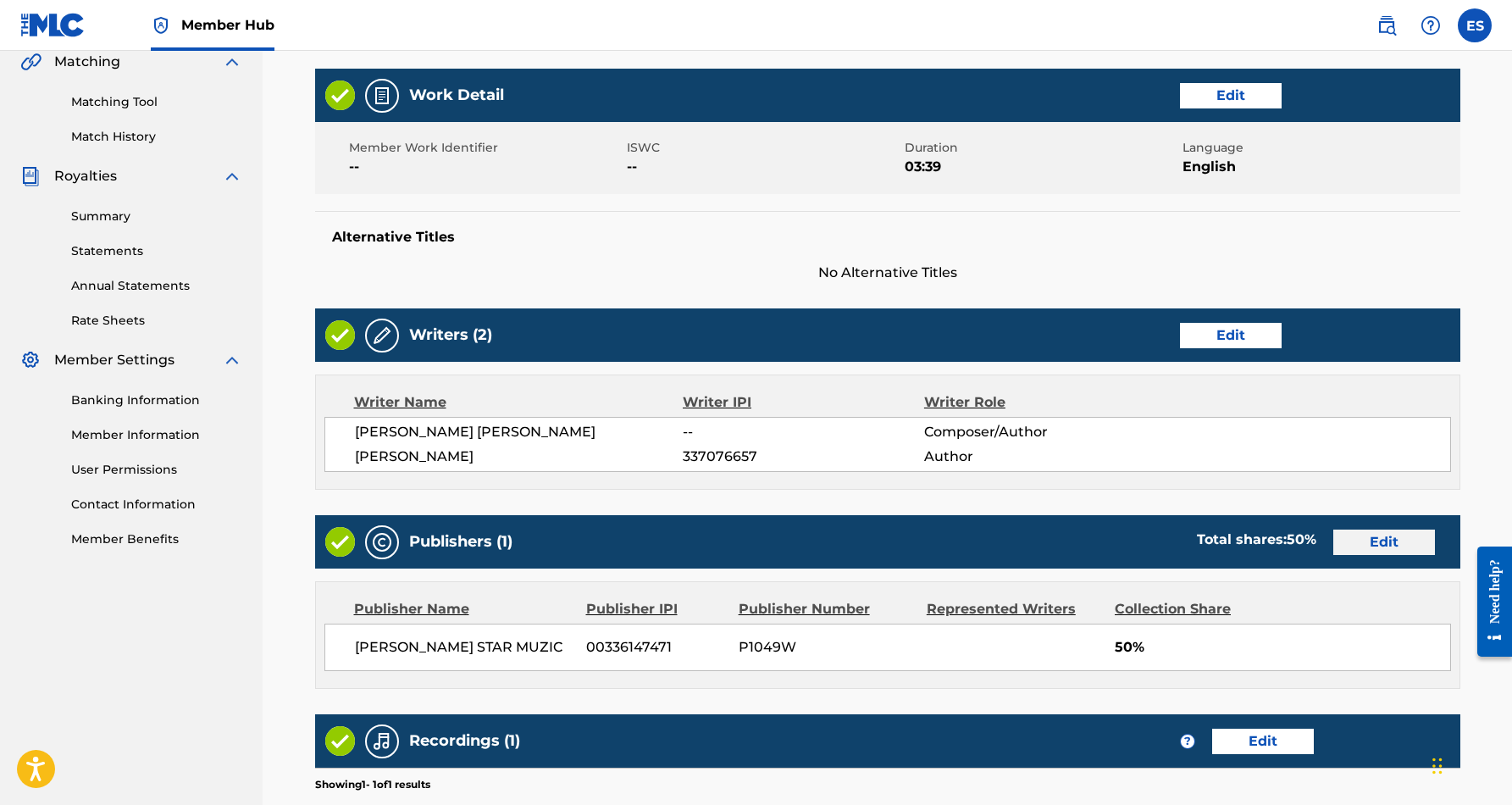
click at [1367, 545] on button "Edit" at bounding box center [1383, 542] width 101 height 25
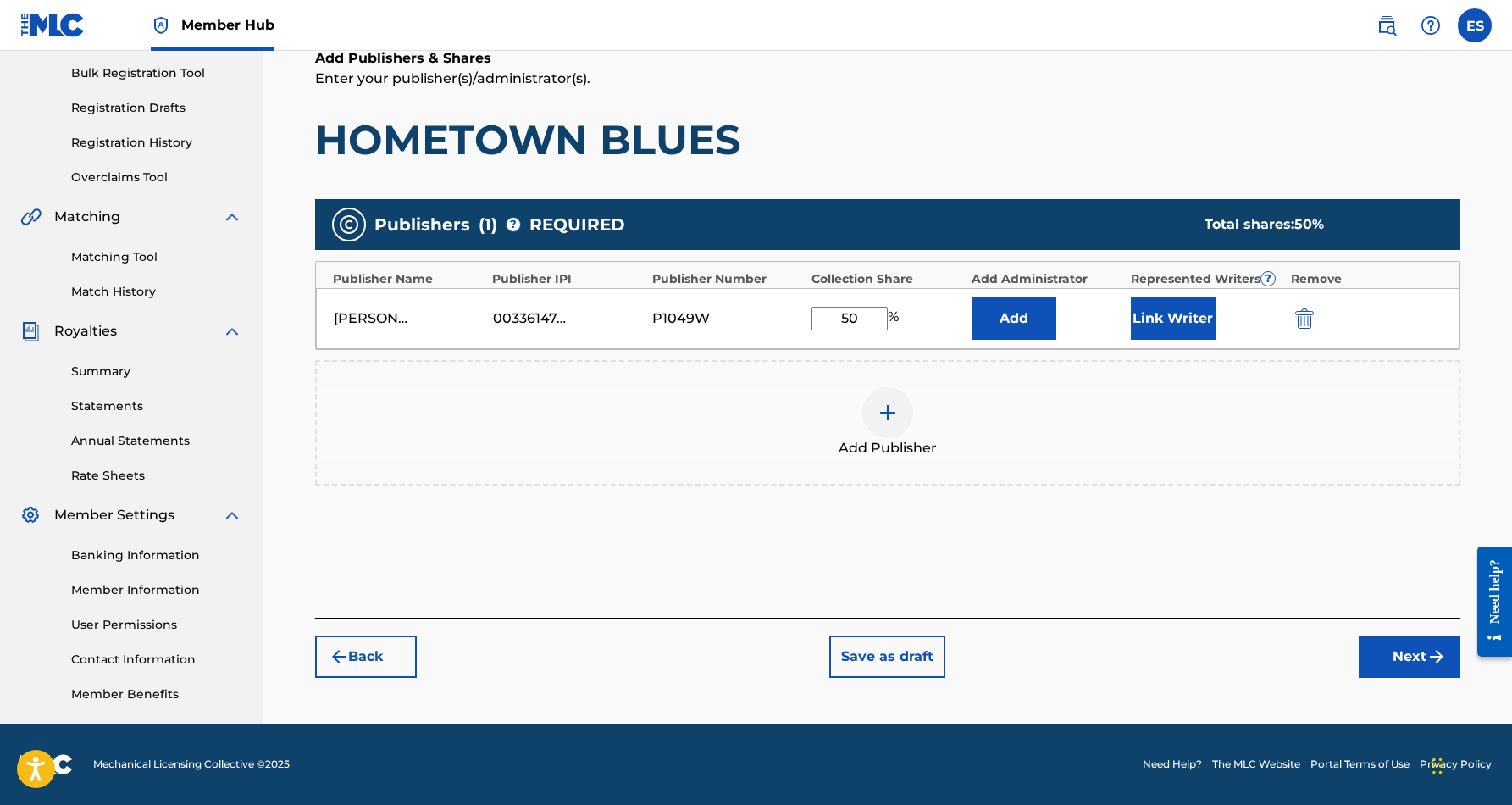
scroll to position [246, 0]
click at [1173, 320] on button "Link Writer" at bounding box center [1173, 318] width 85 height 42
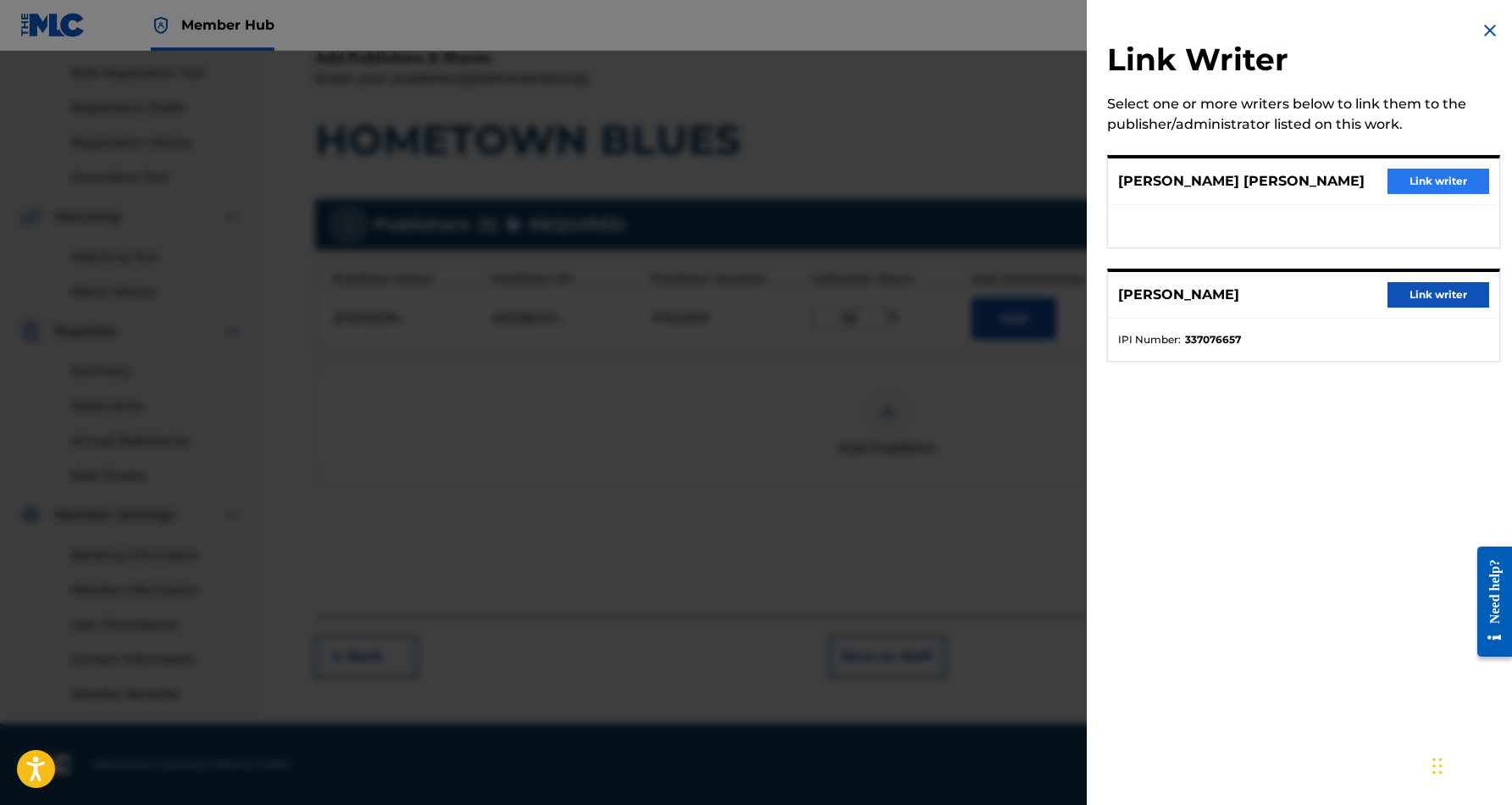
click at [1436, 179] on button "Link writer" at bounding box center [1438, 181] width 101 height 25
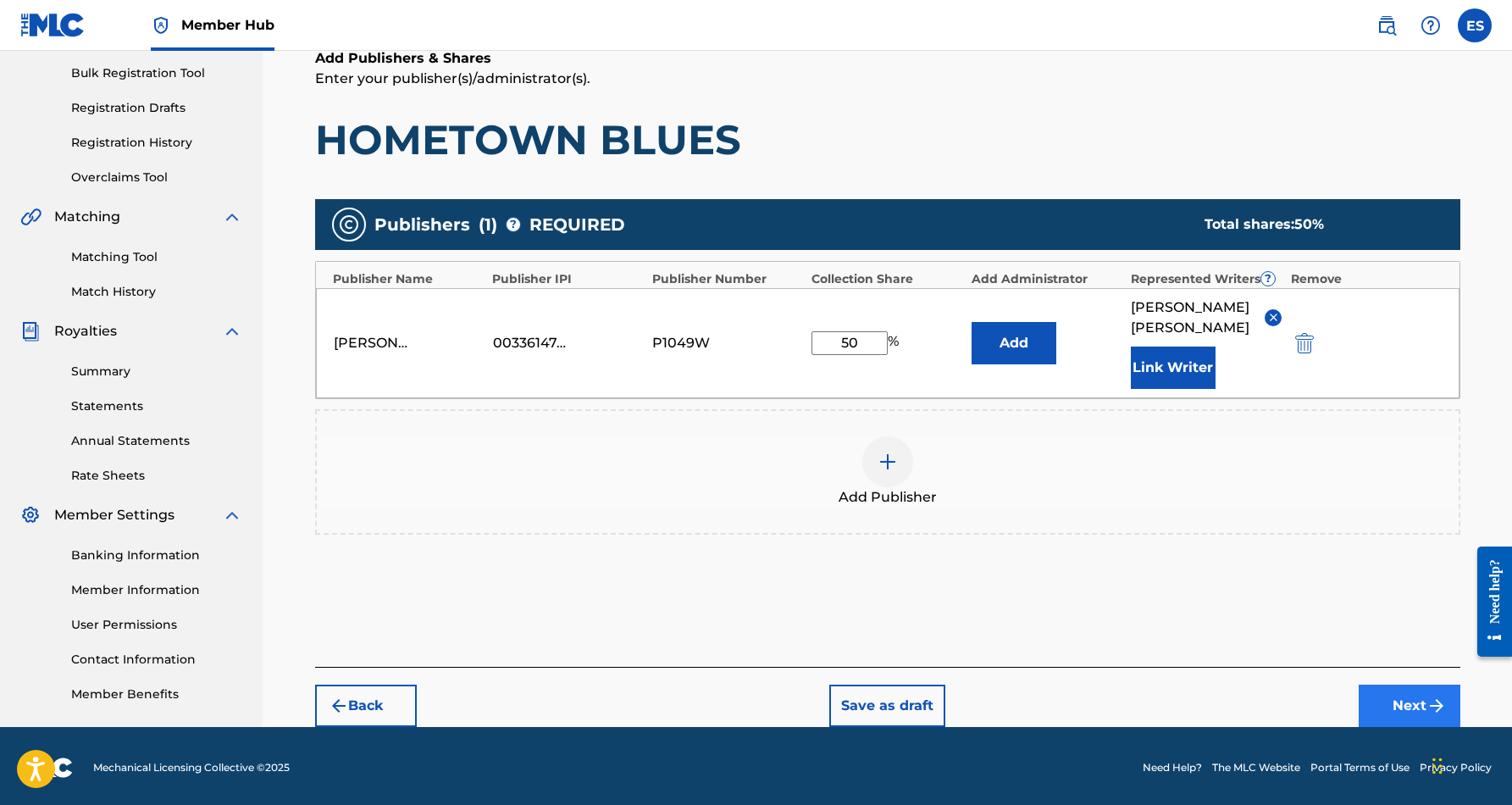
click at [1408, 712] on button "Next" at bounding box center [1409, 705] width 101 height 42
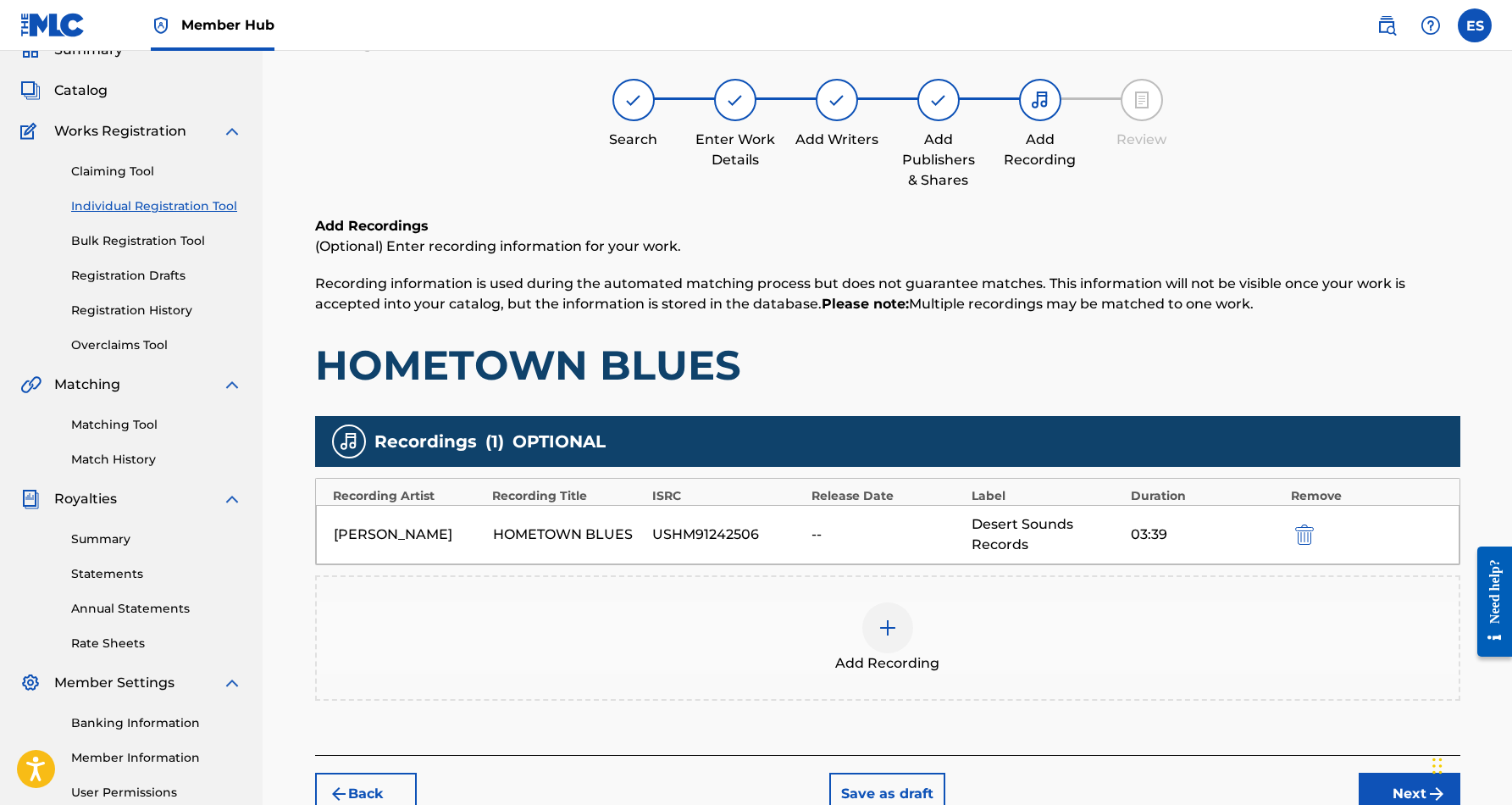
scroll to position [76, 0]
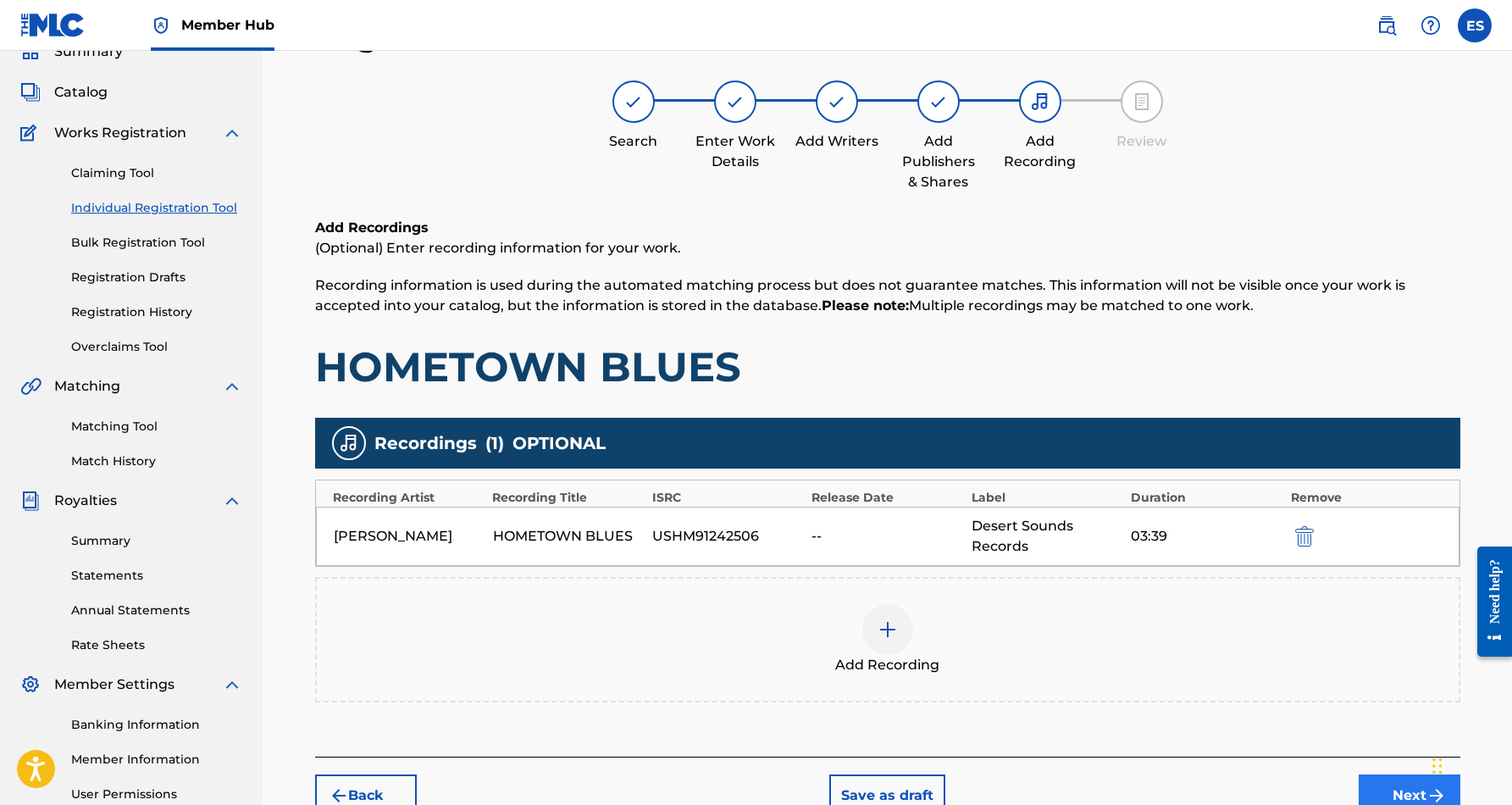
click at [1381, 789] on button "Next" at bounding box center [1409, 795] width 101 height 42
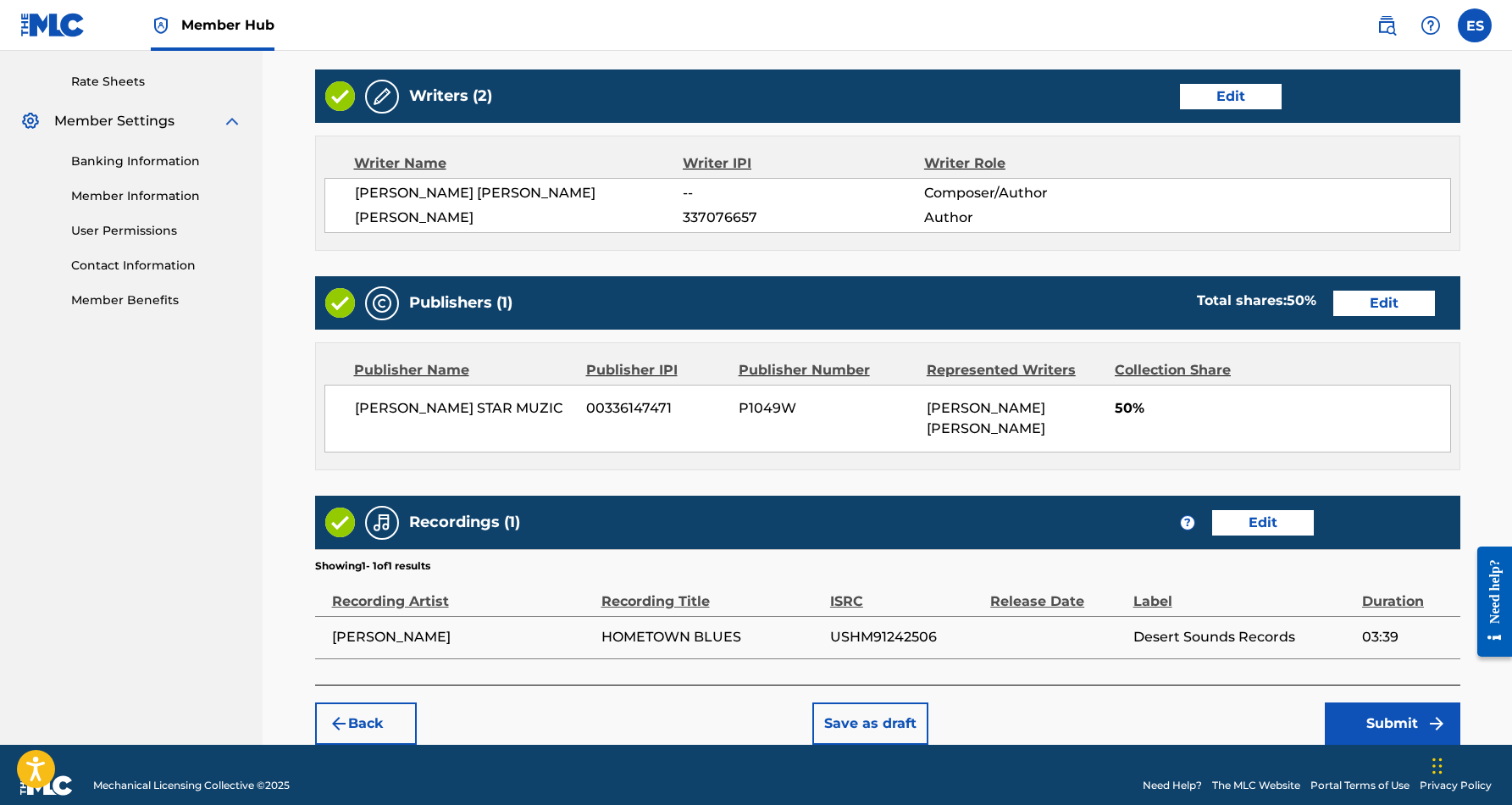
scroll to position [639, 0]
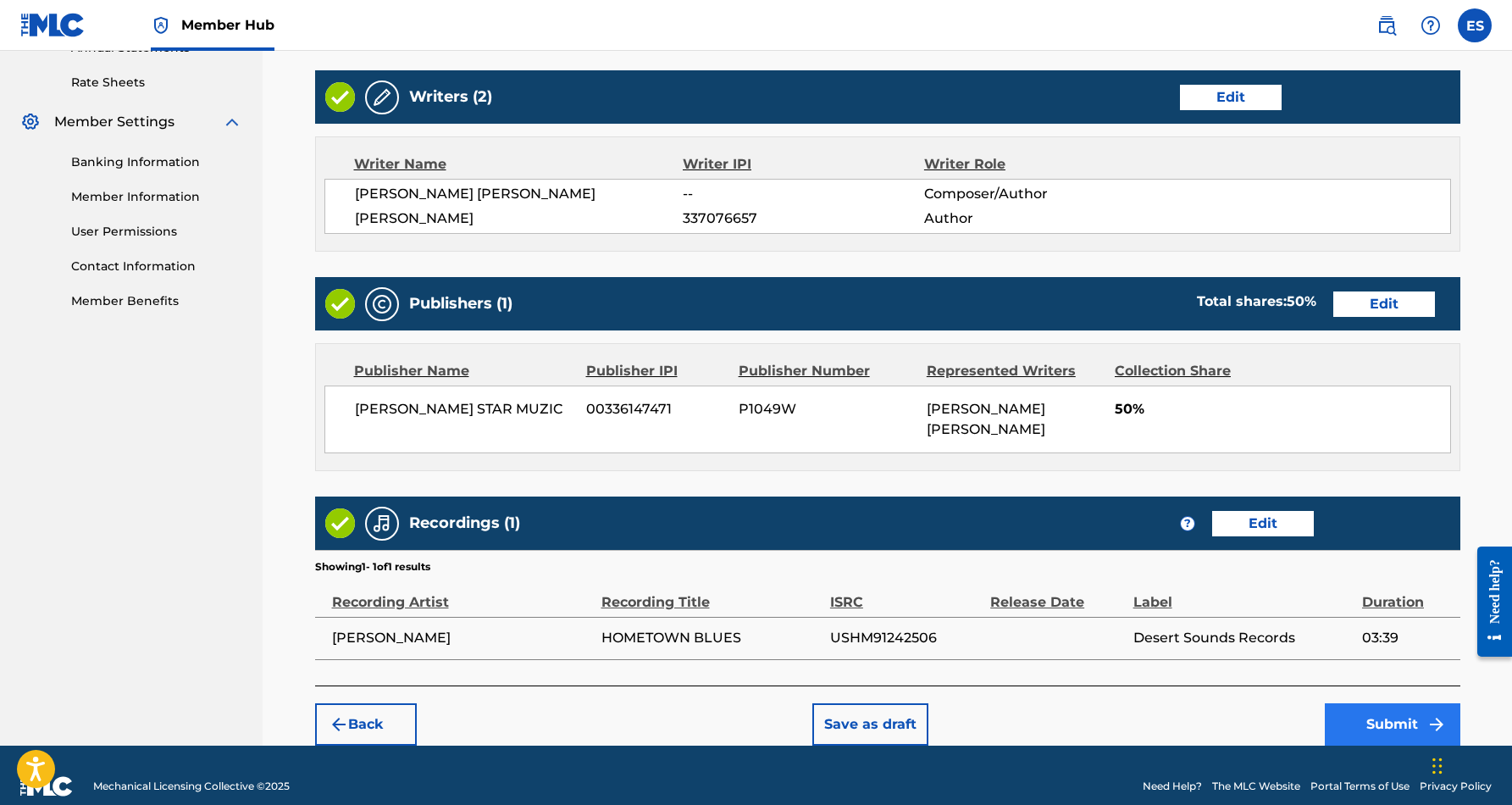
click at [1355, 711] on button "Submit" at bounding box center [1392, 724] width 136 height 42
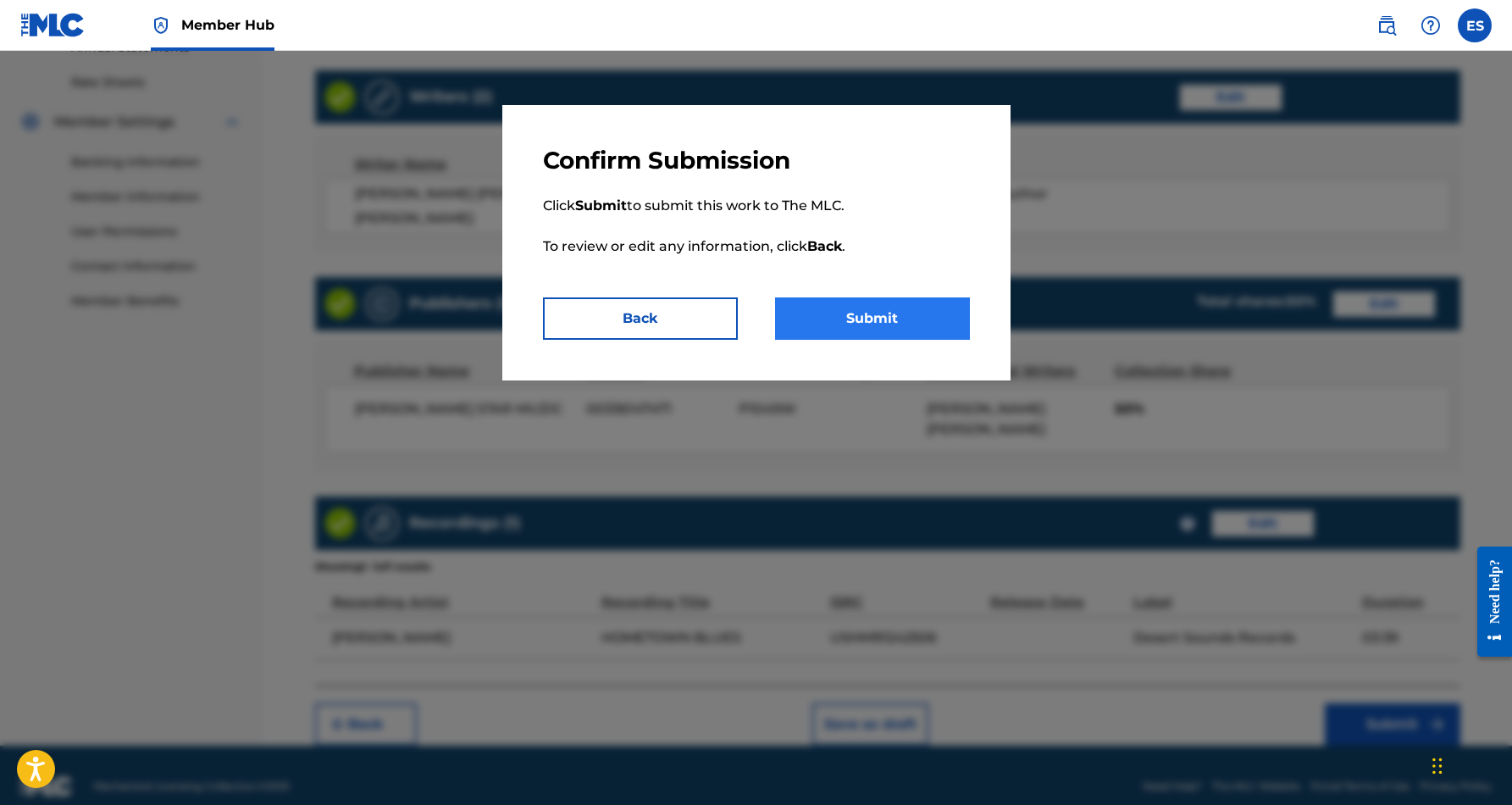
click at [804, 314] on button "Submit" at bounding box center [872, 318] width 195 height 42
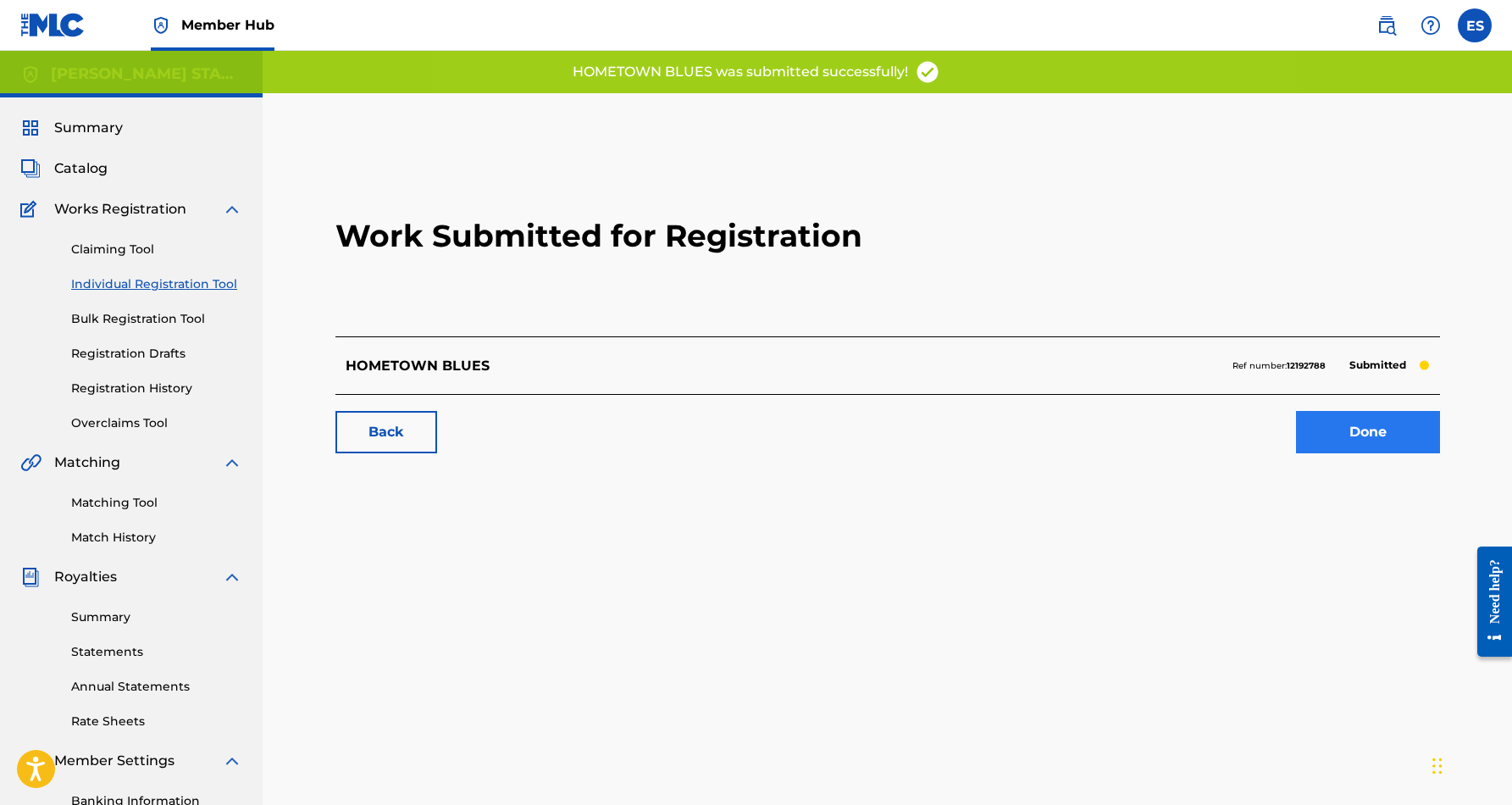
click at [1392, 425] on link "Done" at bounding box center [1367, 432] width 144 height 42
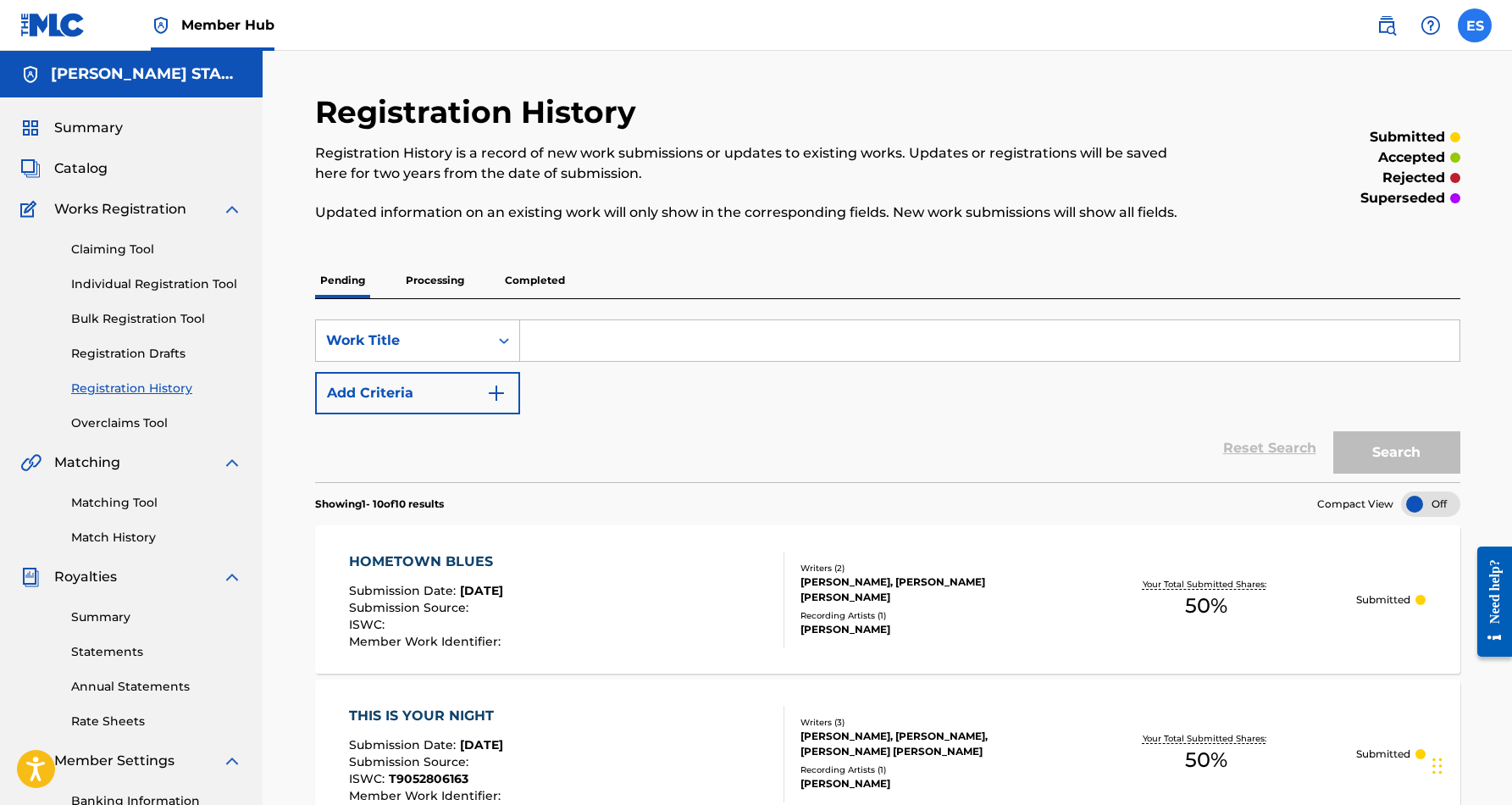
click at [1479, 25] on label at bounding box center [1474, 25] width 34 height 34
click at [1475, 25] on input "ES [PERSON_NAME] [EMAIL_ADDRESS][DOMAIN_NAME] Notification Preferences Profile …" at bounding box center [1475, 25] width 0 height 0
click at [1177, 108] on div "Registration History Registration History is a record of new work submissions o…" at bounding box center [756, 168] width 882 height 149
click at [1459, 16] on label at bounding box center [1474, 25] width 34 height 34
click at [1475, 25] on input "ES [PERSON_NAME] [EMAIL_ADDRESS][DOMAIN_NAME] Notification Preferences Profile …" at bounding box center [1475, 25] width 0 height 0
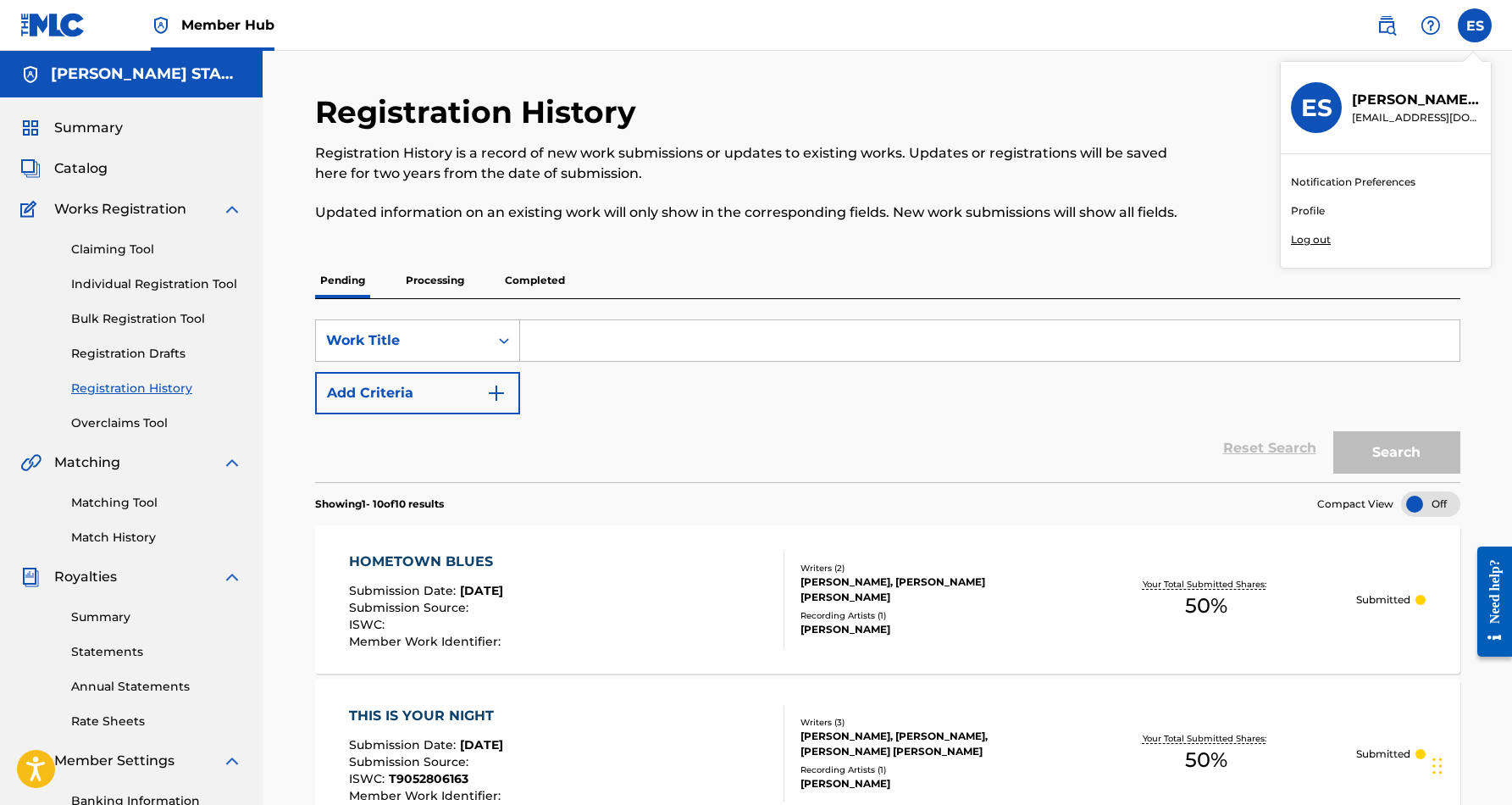
click at [1315, 245] on p "Log out" at bounding box center [1310, 240] width 40 height 16
click at [1475, 25] on input "ES [PERSON_NAME] [EMAIL_ADDRESS][DOMAIN_NAME] Notification Preferences Profile …" at bounding box center [1475, 25] width 0 height 0
